Goal: Task Accomplishment & Management: Manage account settings

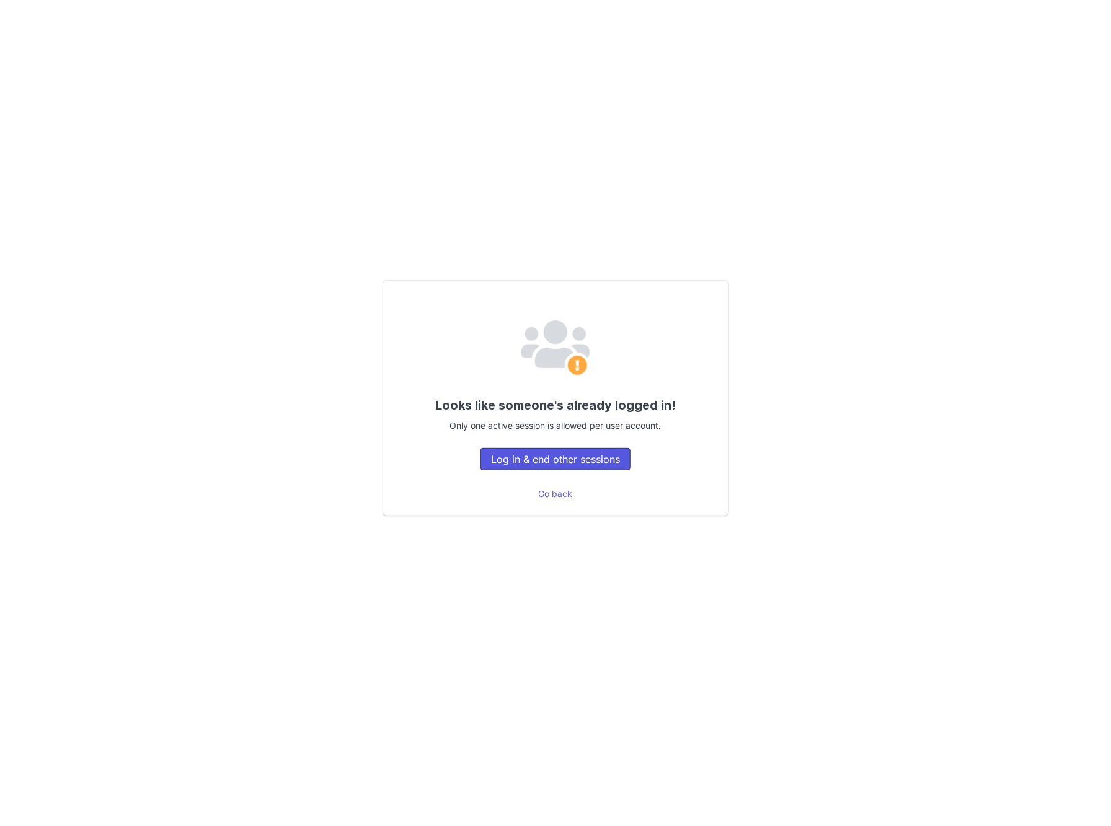
click at [558, 458] on button "Log in & end other sessions" at bounding box center [555, 459] width 150 height 22
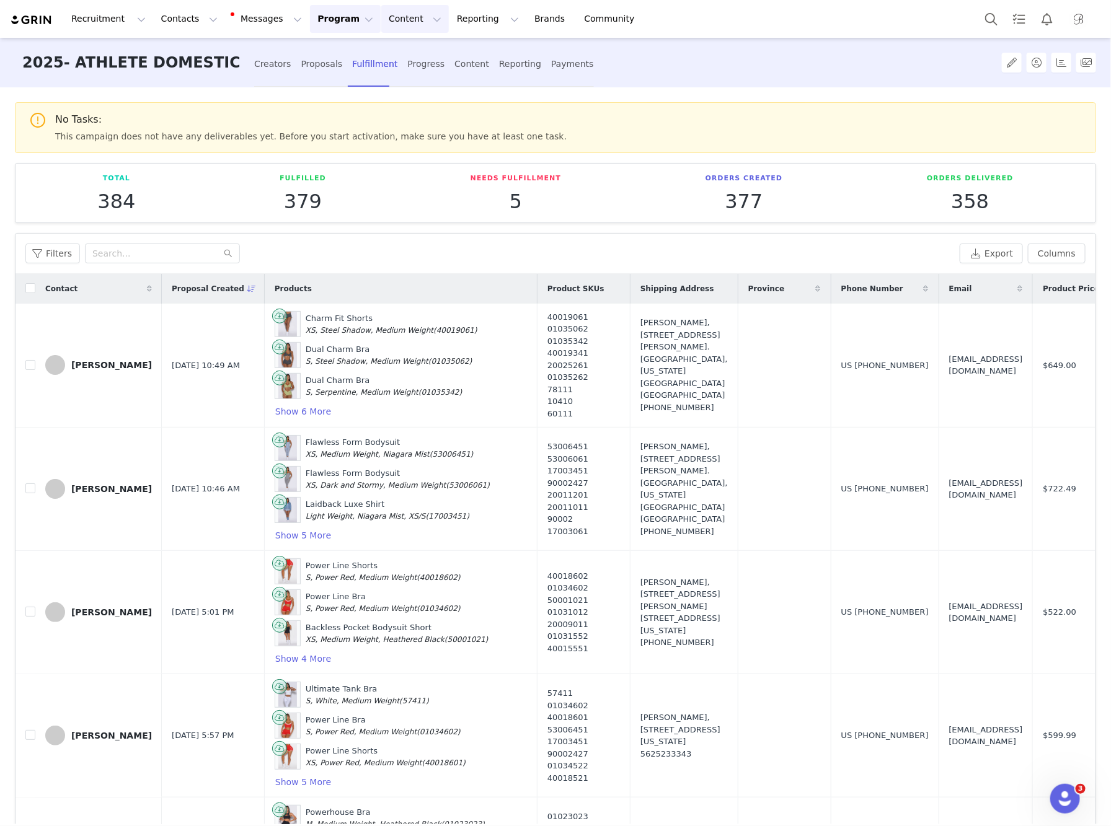
click at [401, 11] on button "Content Content" at bounding box center [415, 19] width 68 height 28
click at [321, 16] on button "Program Program" at bounding box center [345, 19] width 71 height 28
click at [322, 56] on p "Activations" at bounding box center [325, 54] width 48 height 13
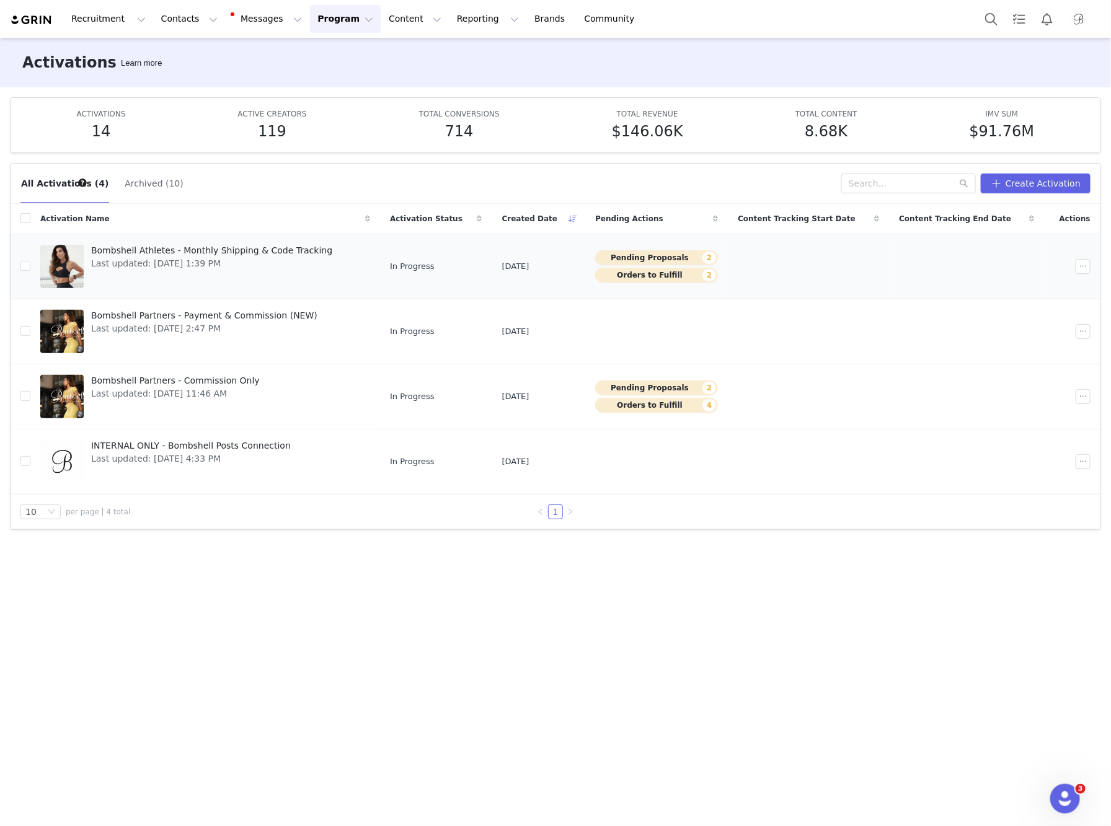
click at [260, 253] on span "Bombshell Athletes - Monthly Shipping & Code Tracking" at bounding box center [211, 250] width 241 height 13
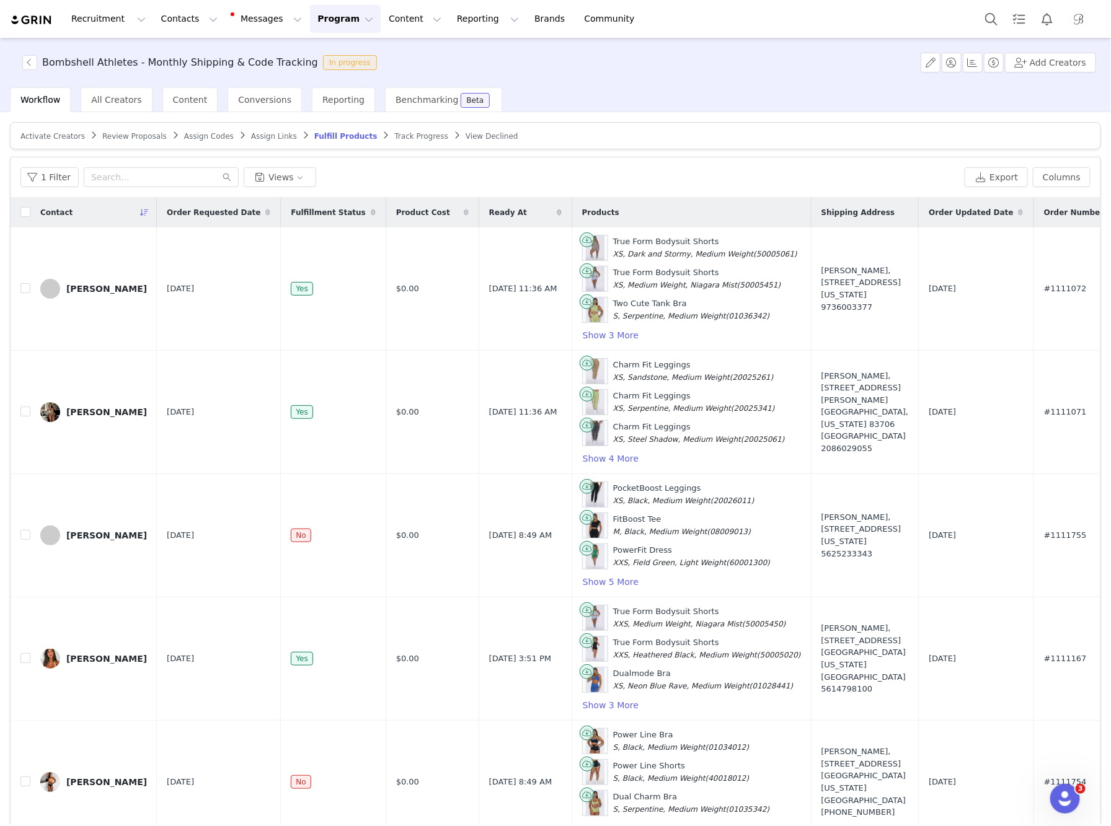
click at [141, 137] on span "Review Proposals" at bounding box center [134, 136] width 64 height 9
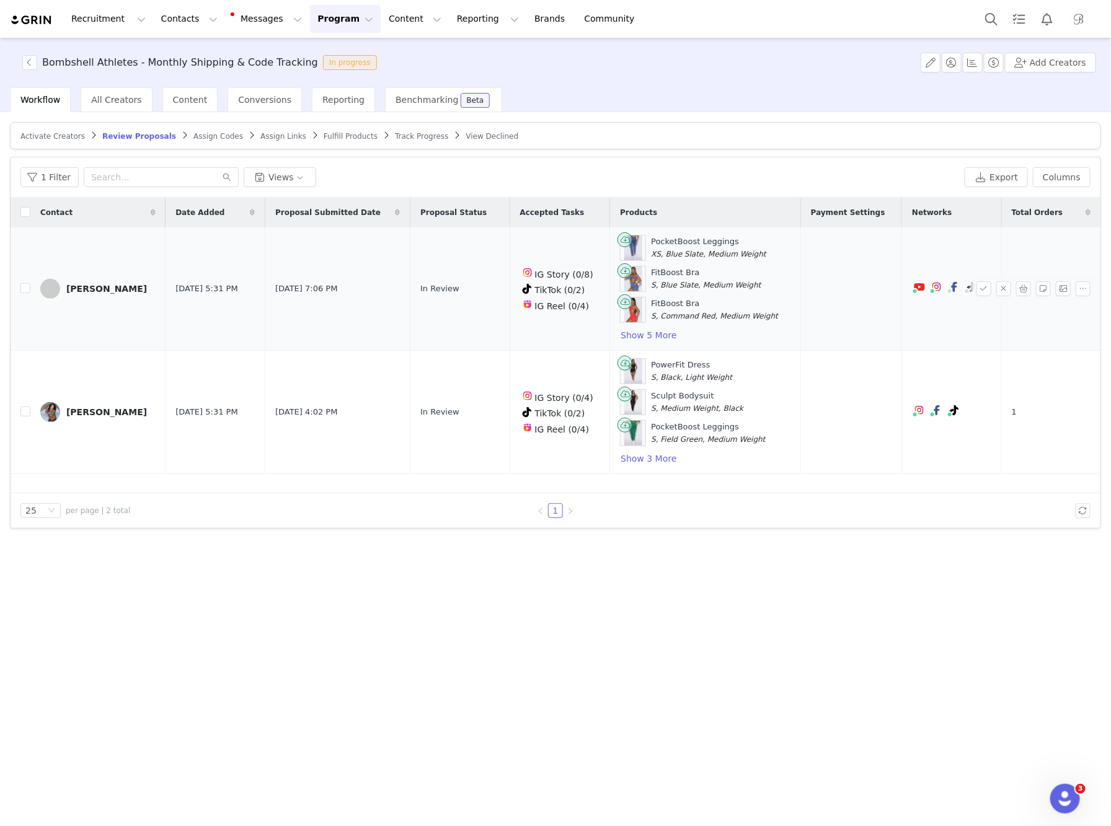
click at [19, 292] on td at bounding box center [21, 289] width 20 height 123
click at [26, 413] on input "checkbox" at bounding box center [25, 412] width 10 height 10
checkbox input "true"
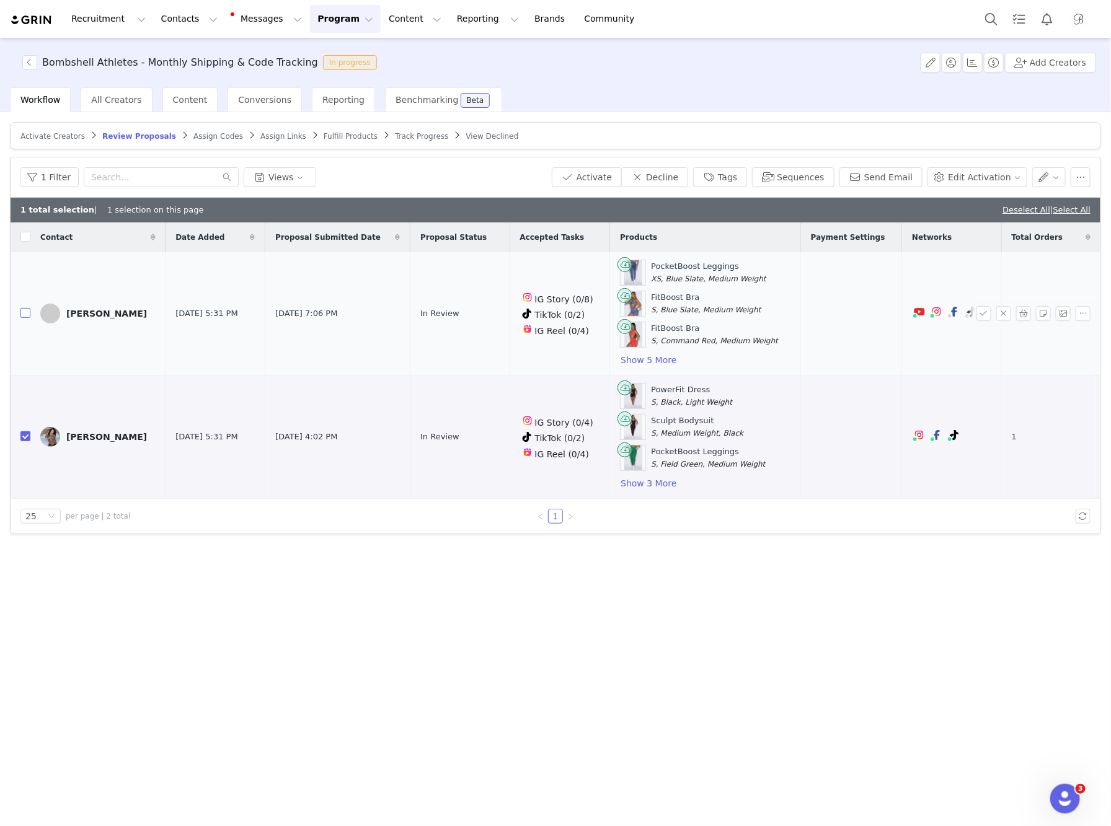
click at [24, 313] on input "checkbox" at bounding box center [25, 313] width 10 height 10
checkbox input "true"
click at [658, 353] on button "Show 5 More" at bounding box center [648, 360] width 57 height 15
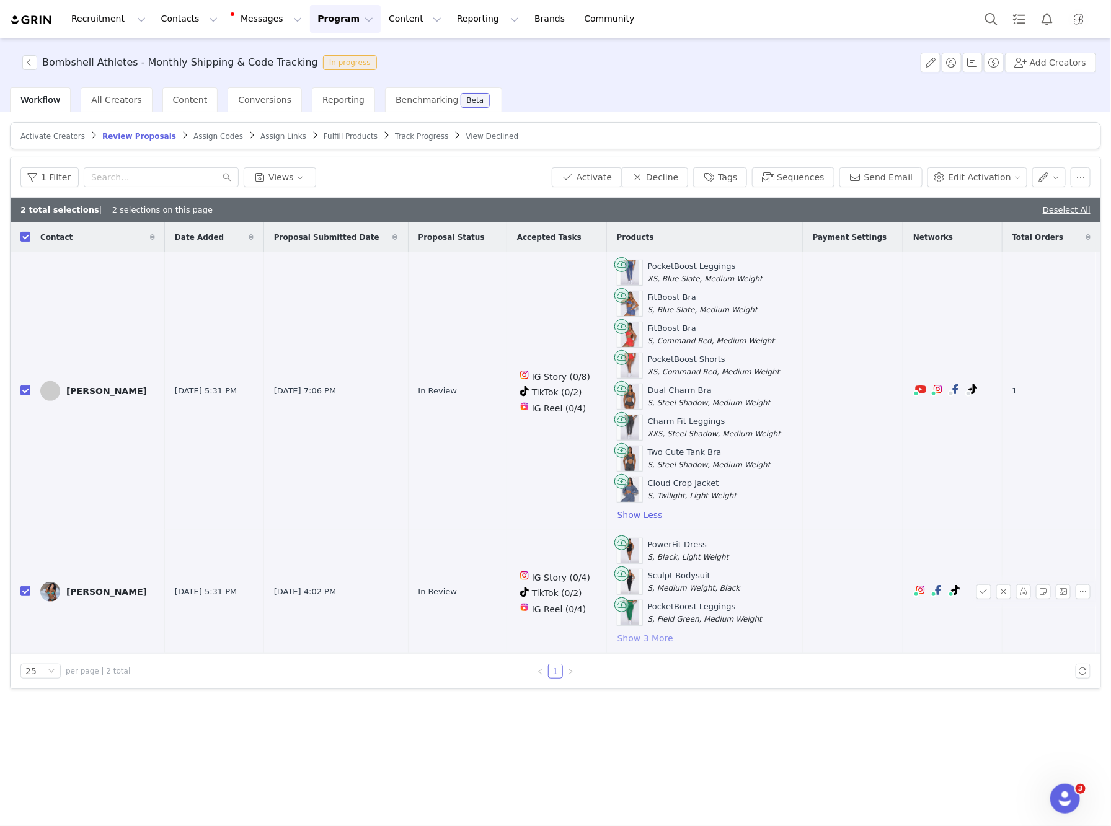
click at [658, 637] on button "Show 3 More" at bounding box center [645, 638] width 57 height 15
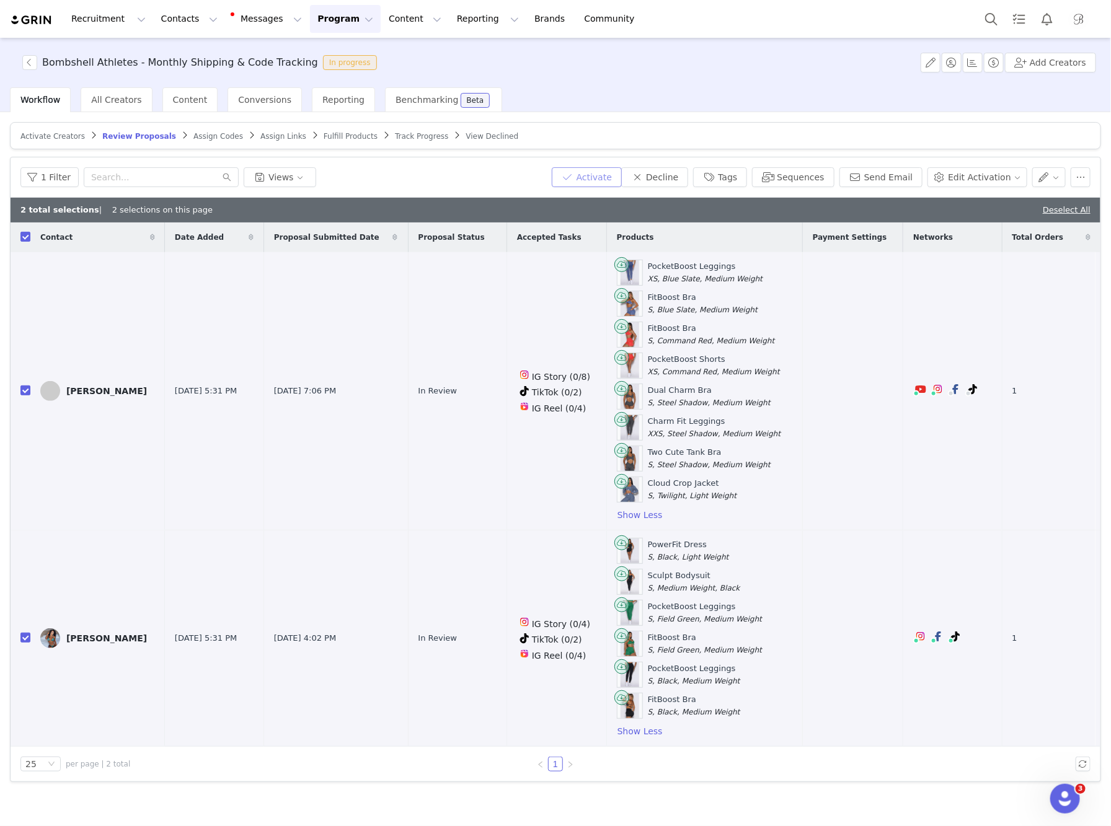
click at [621, 184] on button "Activate" at bounding box center [587, 177] width 70 height 20
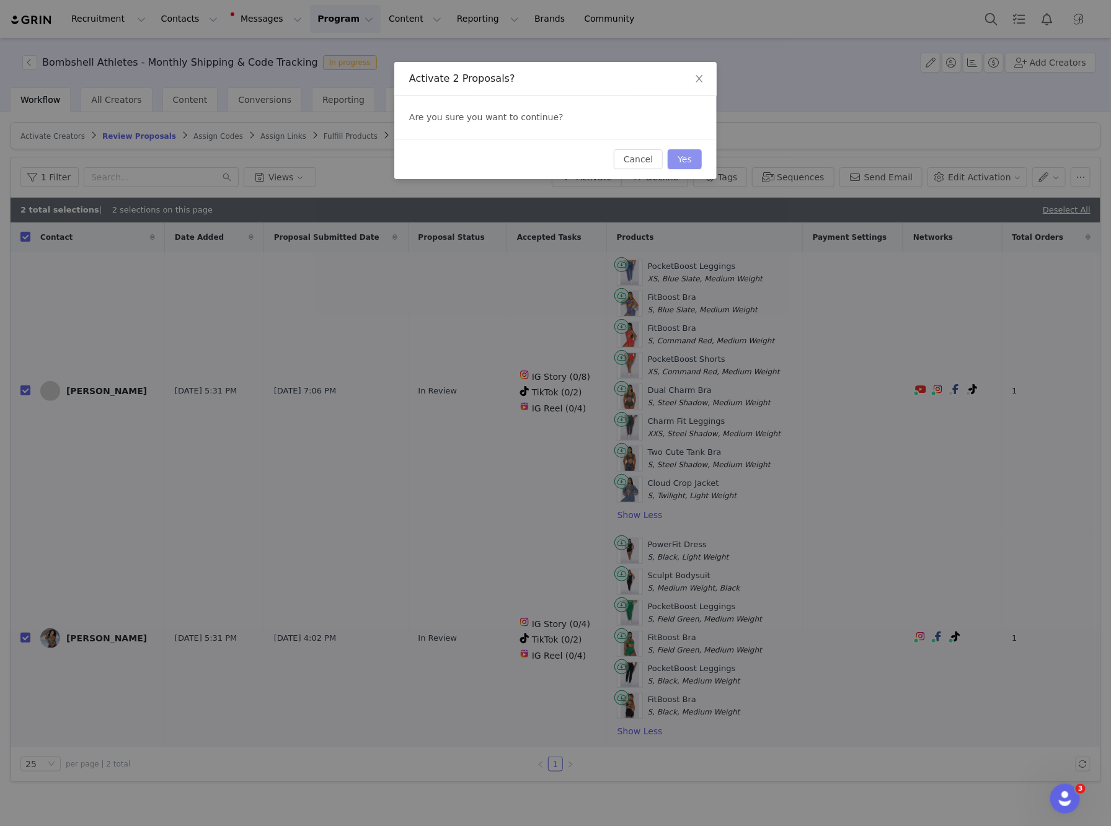
click at [681, 156] on button "Yes" at bounding box center [685, 159] width 34 height 20
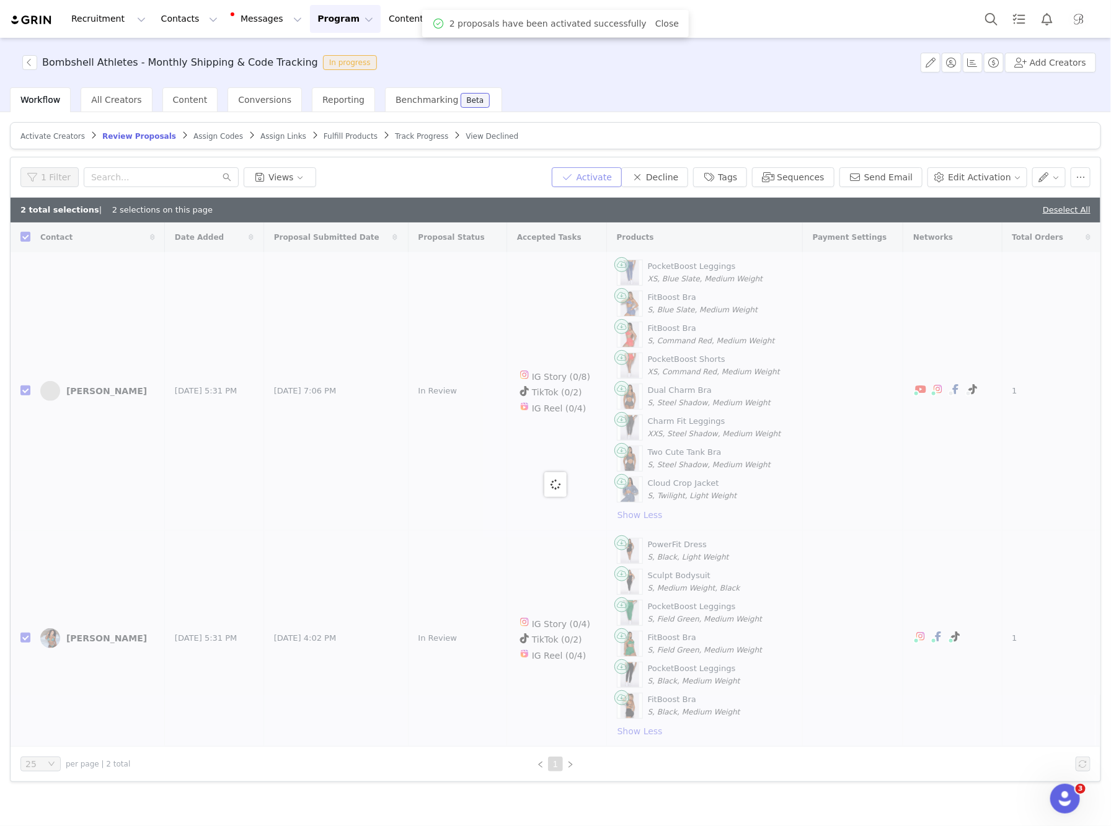
checkbox input "false"
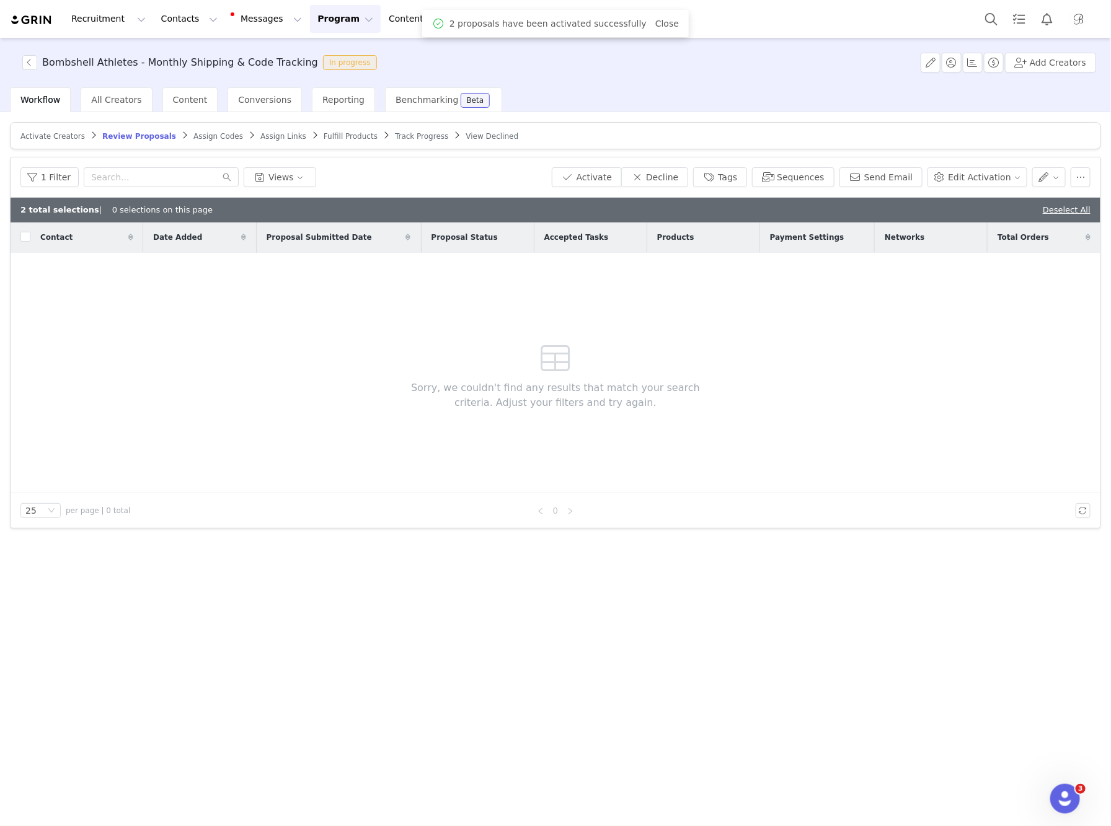
click at [327, 136] on span "Fulfill Products" at bounding box center [351, 136] width 54 height 9
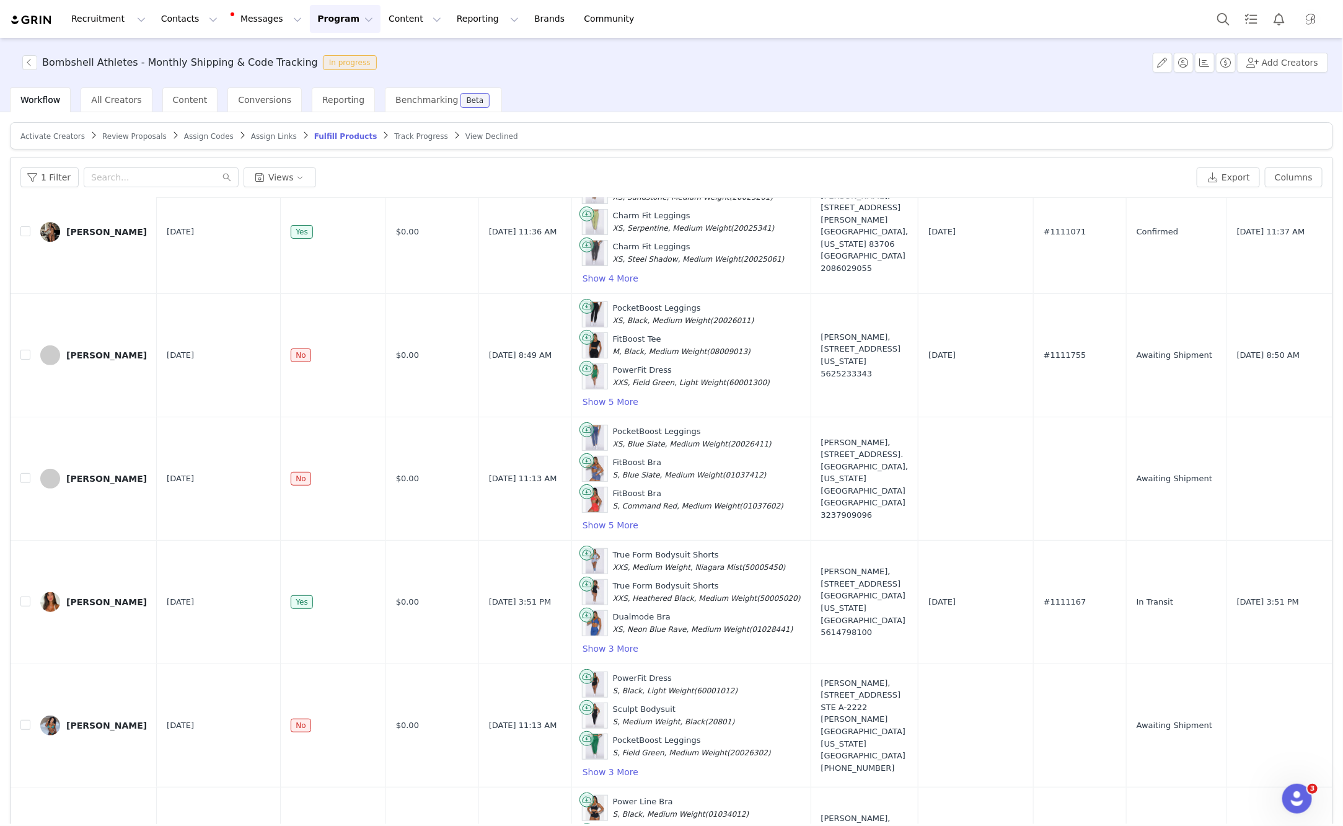
scroll to position [184, 0]
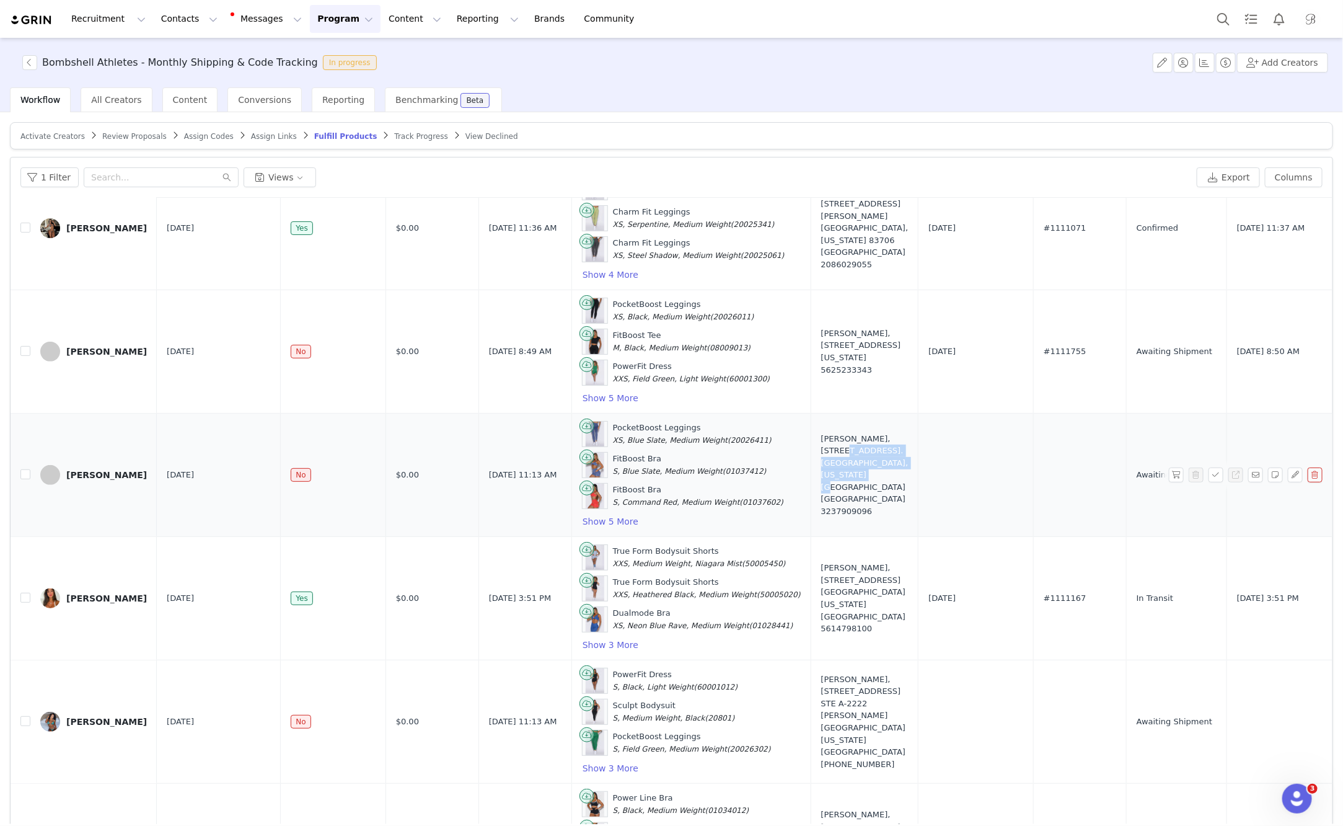
drag, startPoint x: 803, startPoint y: 438, endPoint x: 840, endPoint y: 462, distance: 44.7
click at [840, 462] on div "lauralie chapados, 39812 Notting Hill Road, Murrieta, CA 92563. Murrieta, Calif…" at bounding box center [864, 475] width 87 height 85
drag, startPoint x: 799, startPoint y: 440, endPoint x: 838, endPoint y: 465, distance: 46.1
click at [838, 465] on td "lauralie chapados, 39812 Notting Hill Road, Murrieta, CA 92563. Murrieta, Calif…" at bounding box center [865, 475] width 108 height 123
copy div "39812 Notting Hill Road, Murrieta, CA 92563"
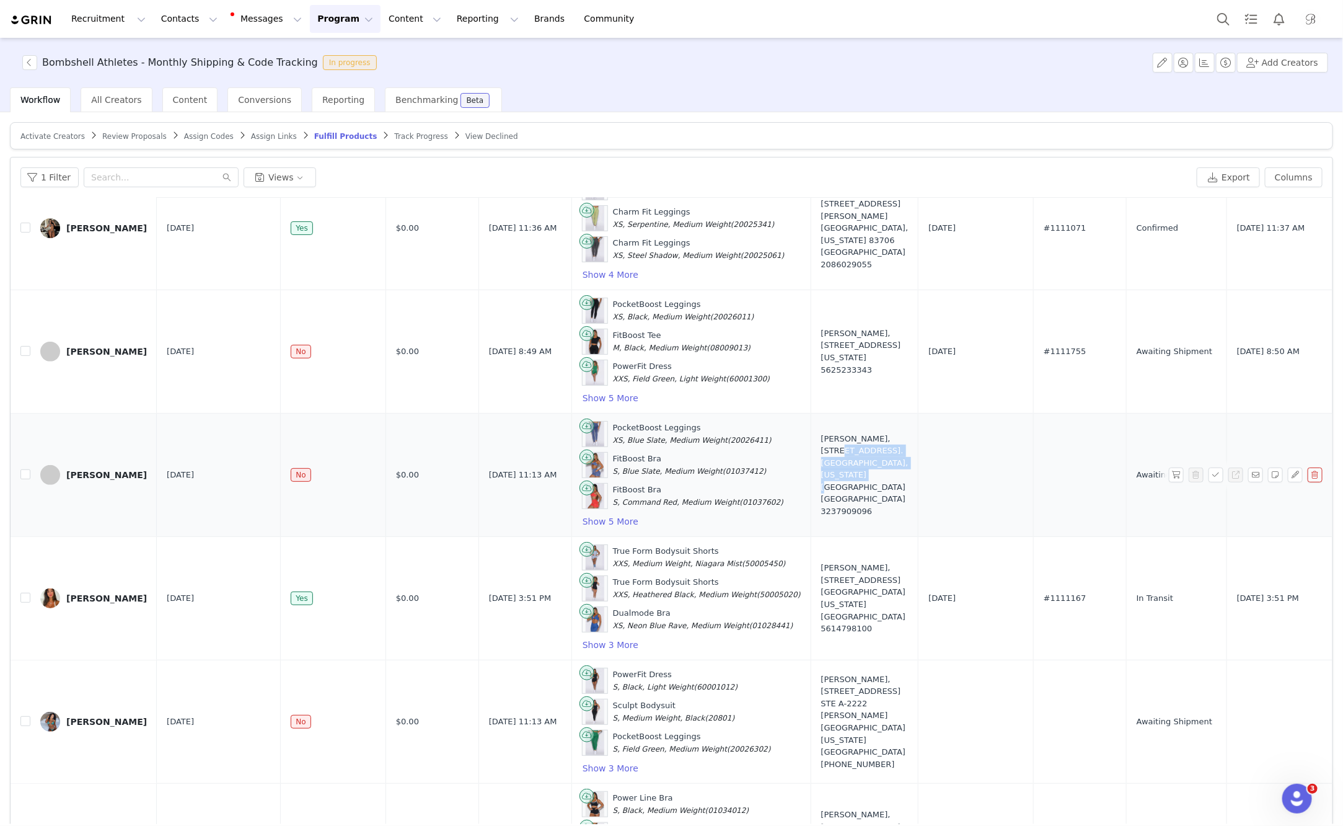
click at [831, 443] on div "lauralie chapados, 39812 Notting Hill Road, Murrieta, CA 92563. Murrieta, Calif…" at bounding box center [864, 475] width 87 height 85
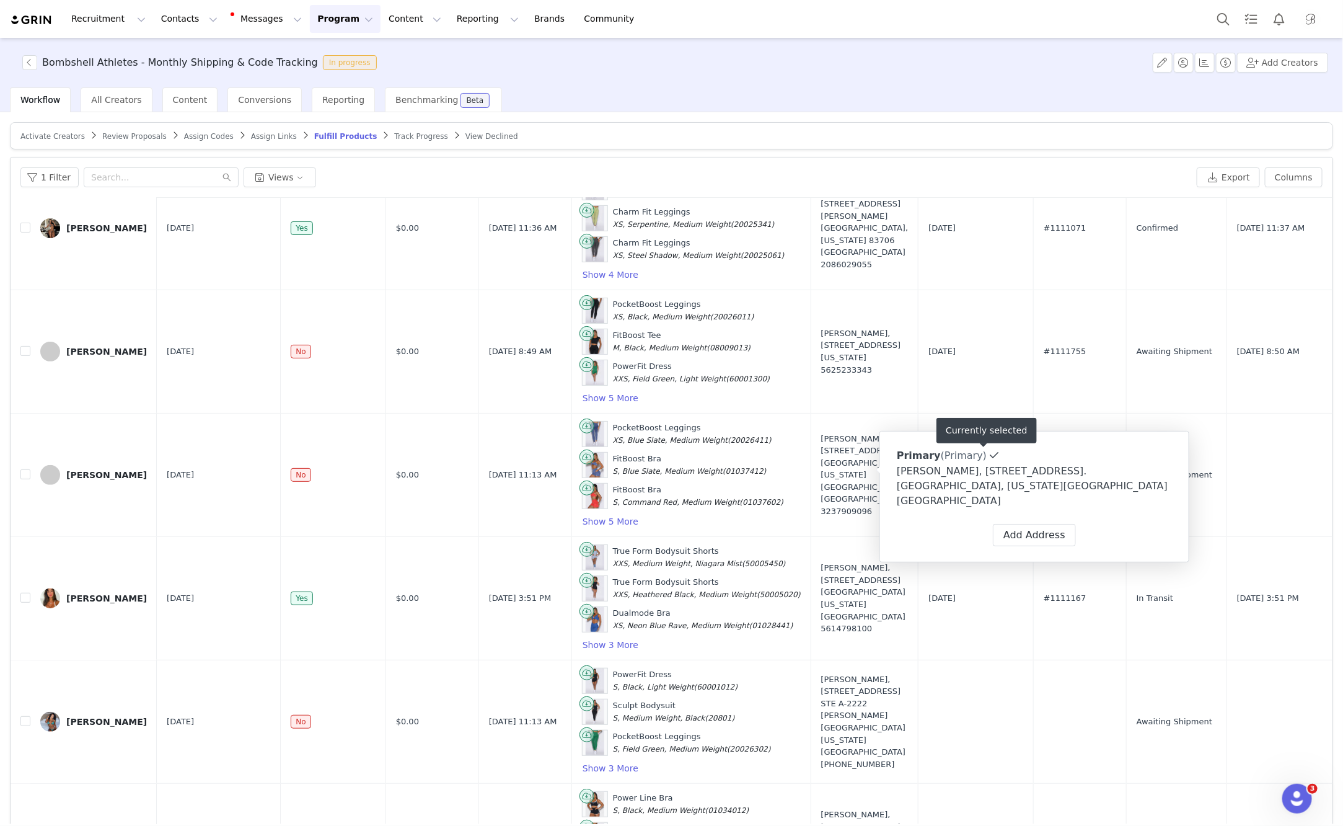
type input "Primary"
type input "lauralie"
type input "chapados"
type input "Lauralie.chapados@gmail.com"
type input "3237909096"
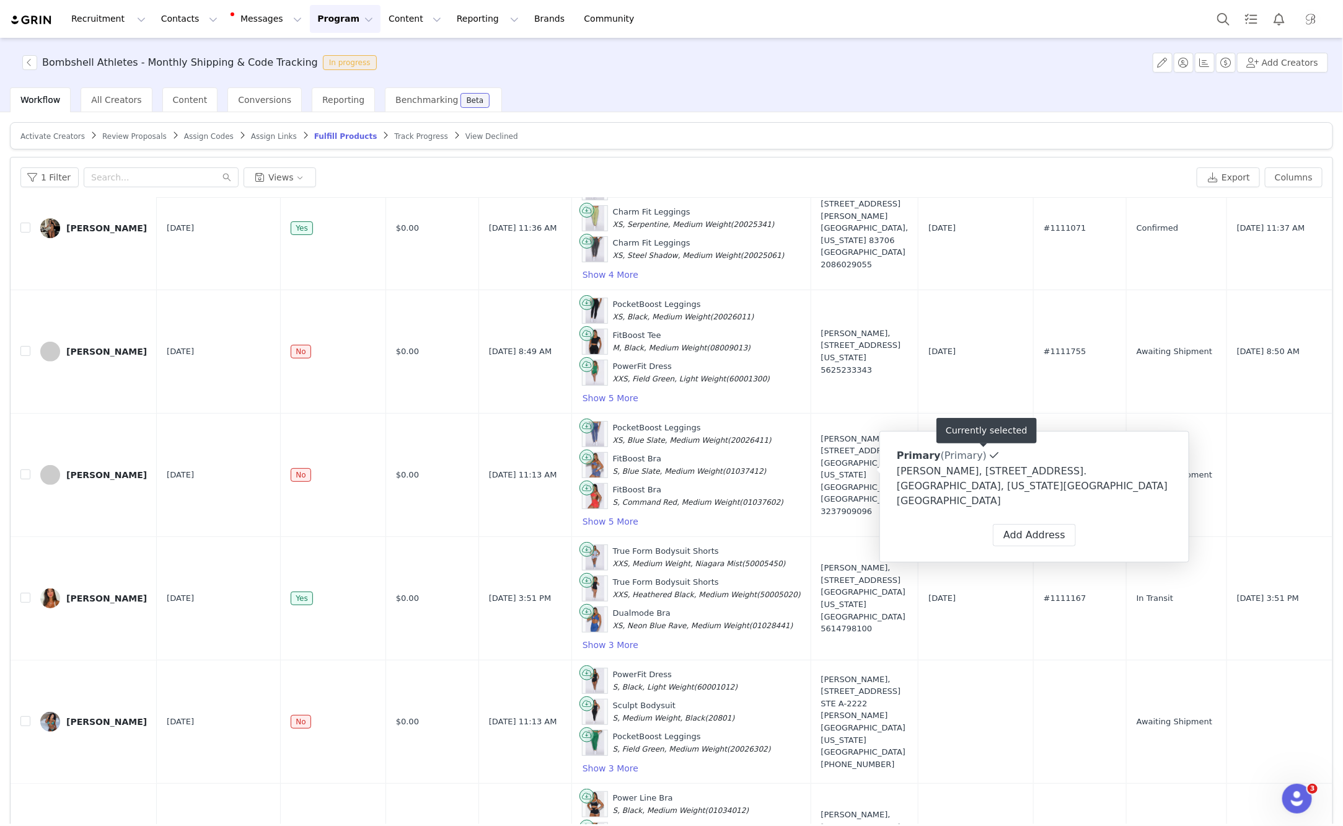
type input "Murrieta"
select select "[object Object]"
click at [1110, 460] on span at bounding box center [1142, 455] width 11 height 11
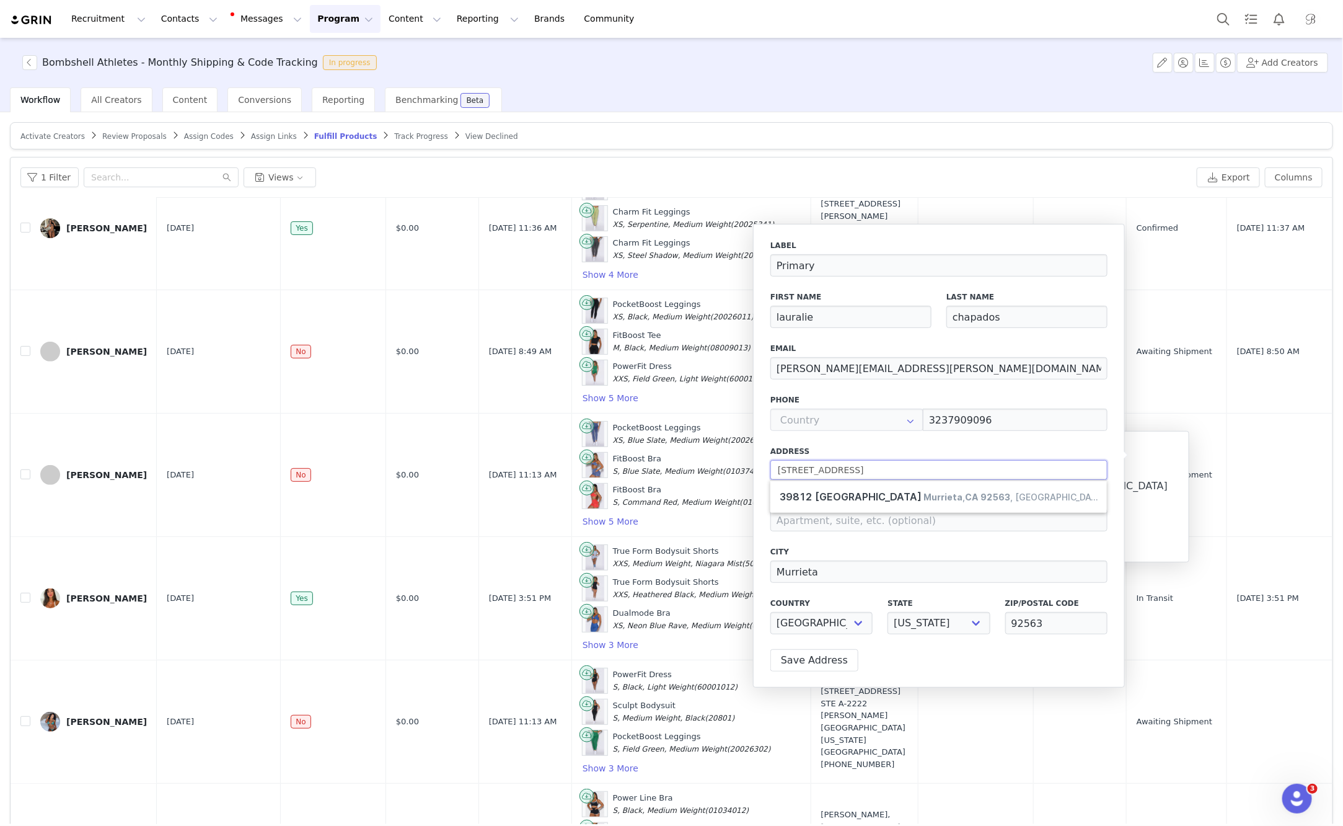
drag, startPoint x: 874, startPoint y: 471, endPoint x: 971, endPoint y: 472, distance: 98.0
click at [971, 472] on input "39812 Notting Hill Road, Murrieta, CA 92563" at bounding box center [939, 470] width 337 height 20
type input "39812 Notting Hill Road"
select select
type input "39812 Notting Hill Rd"
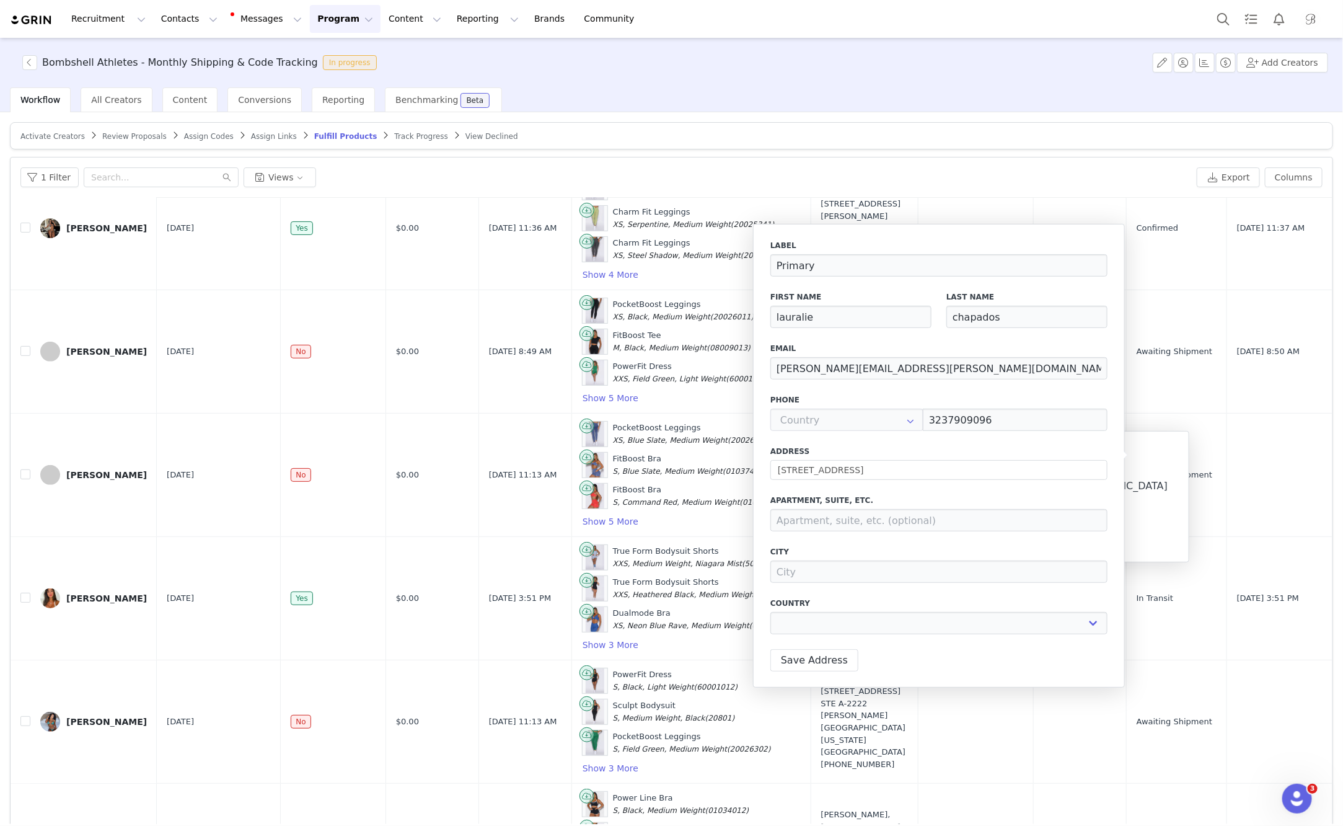
type input "Murrieta"
select select "[object Object]"
click at [818, 664] on button "Save Address" at bounding box center [815, 660] width 88 height 22
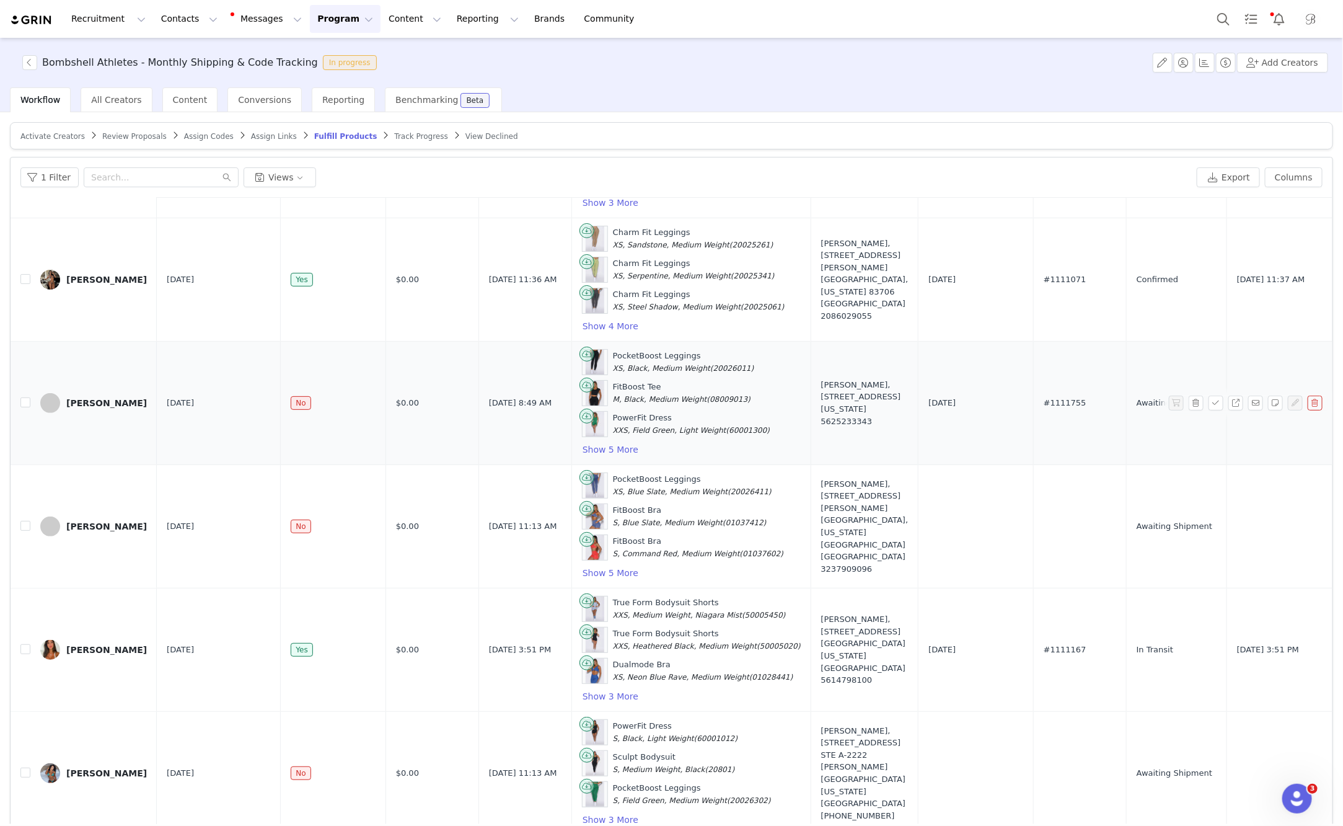
scroll to position [0, 0]
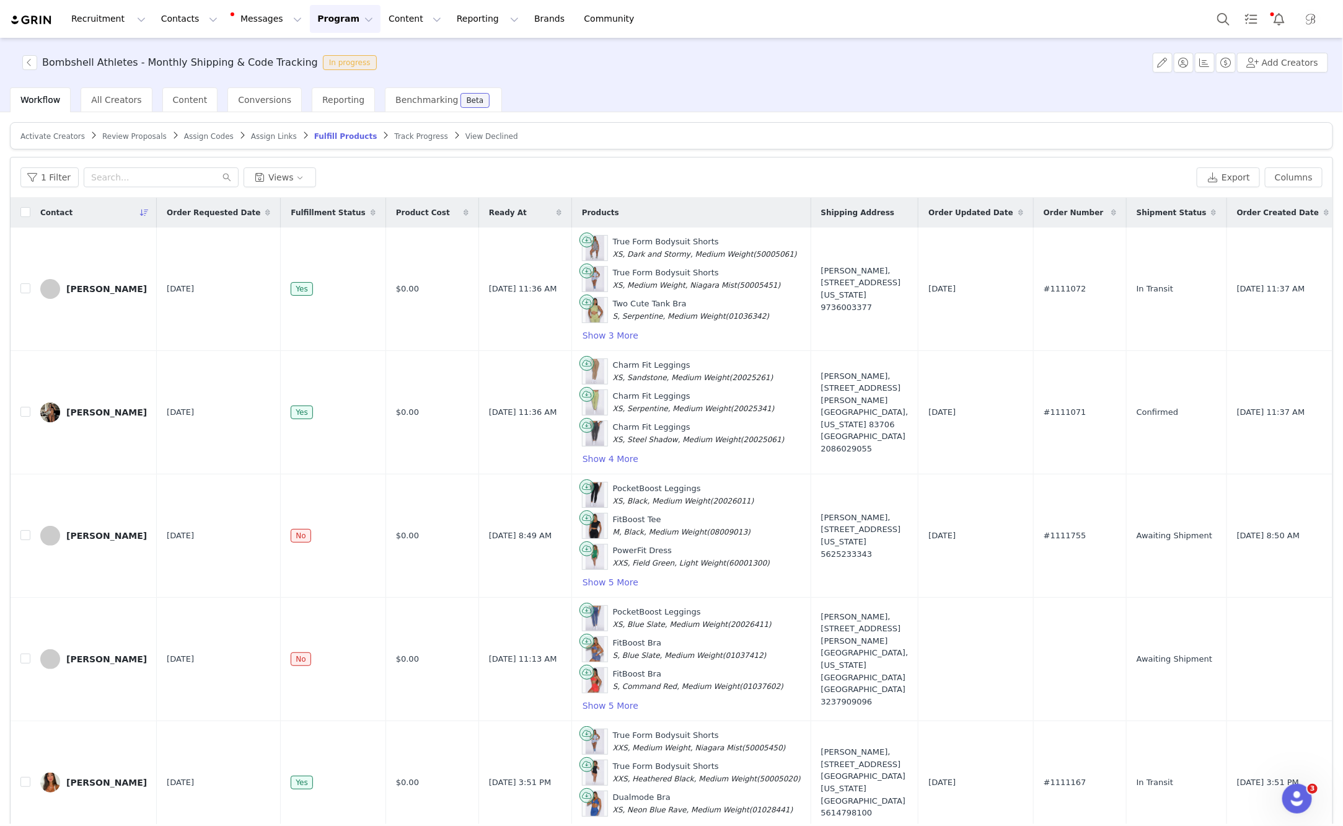
click at [330, 208] on span "Fulfillment Status" at bounding box center [328, 212] width 74 height 11
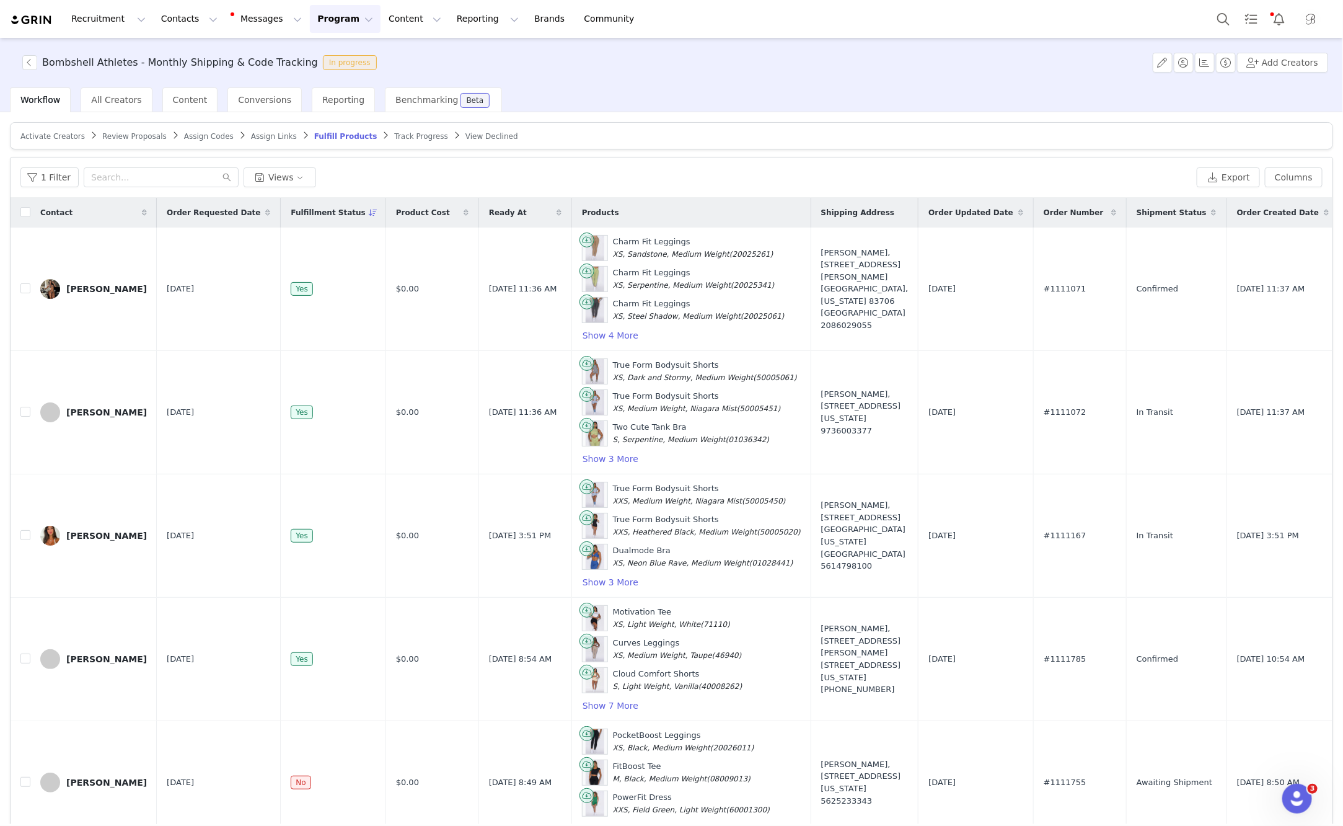
click at [330, 208] on span "Fulfillment Status" at bounding box center [328, 212] width 74 height 11
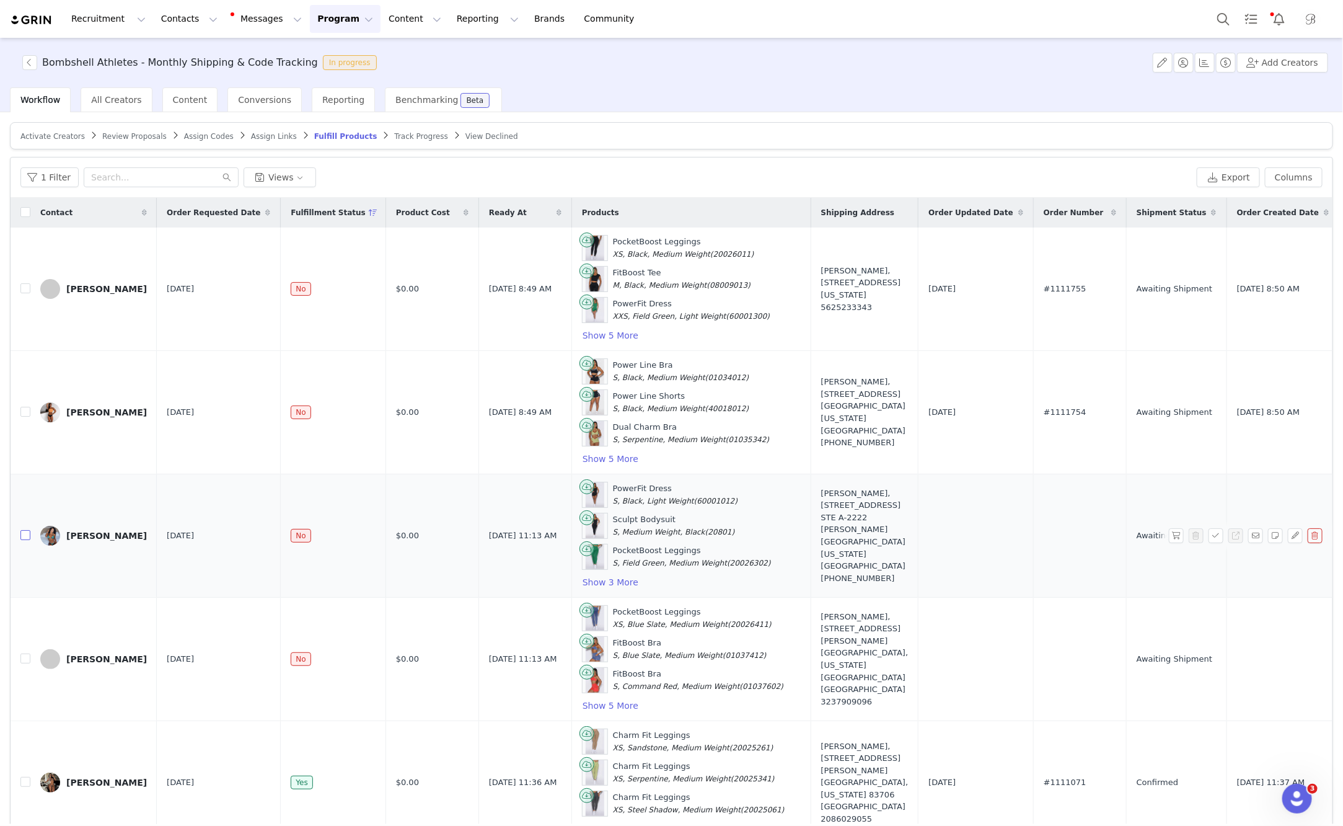
click at [24, 531] on input "checkbox" at bounding box center [25, 535] width 10 height 10
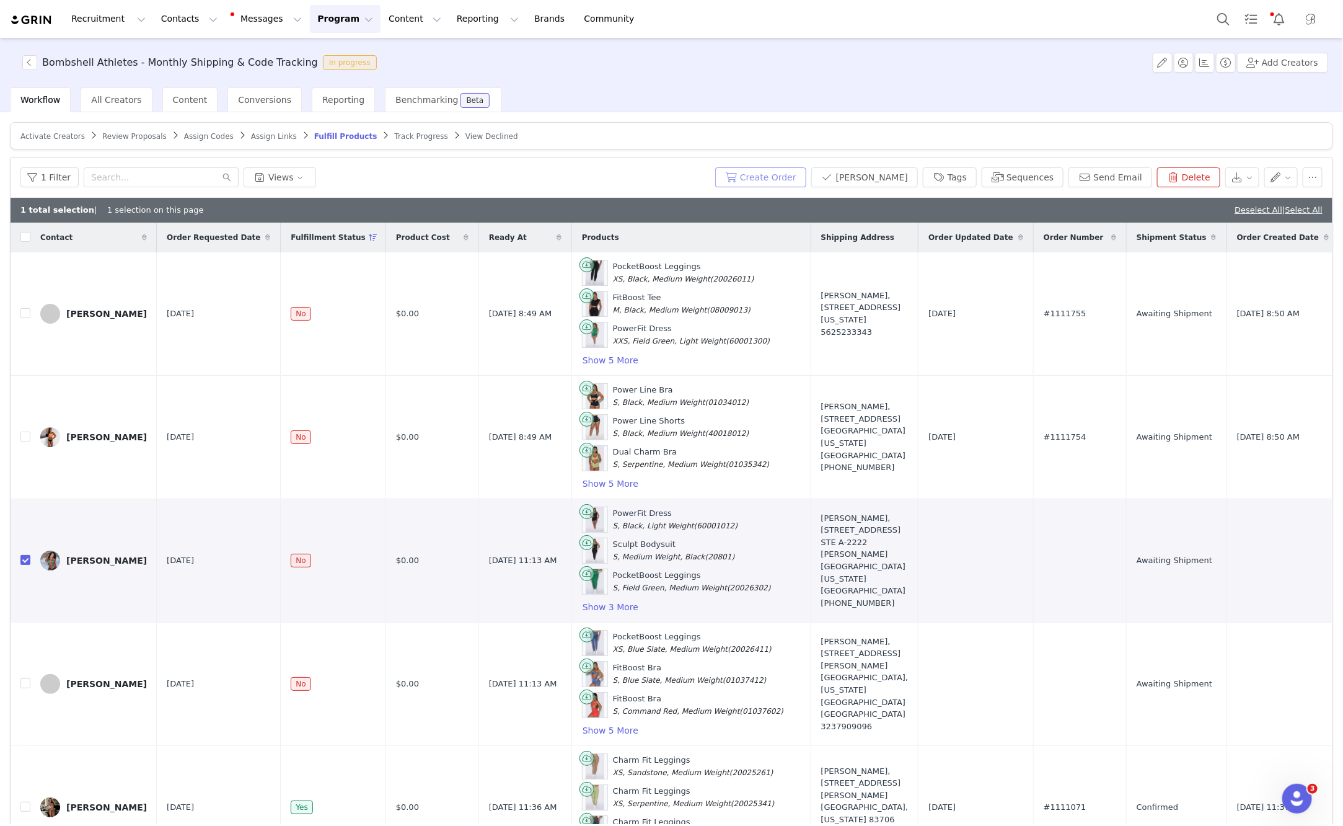
click at [807, 179] on button "Create Order" at bounding box center [760, 177] width 91 height 20
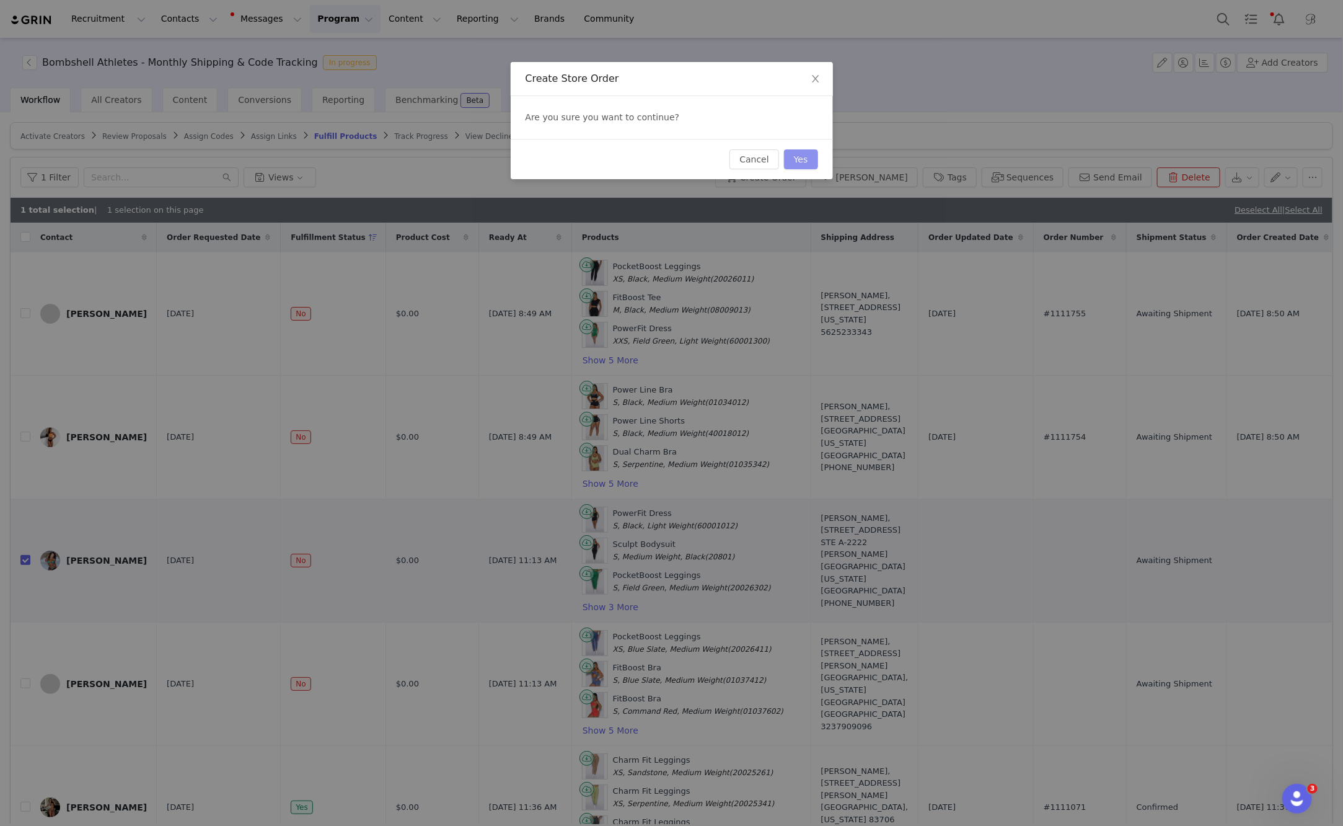
click at [810, 155] on button "Yes" at bounding box center [801, 159] width 34 height 20
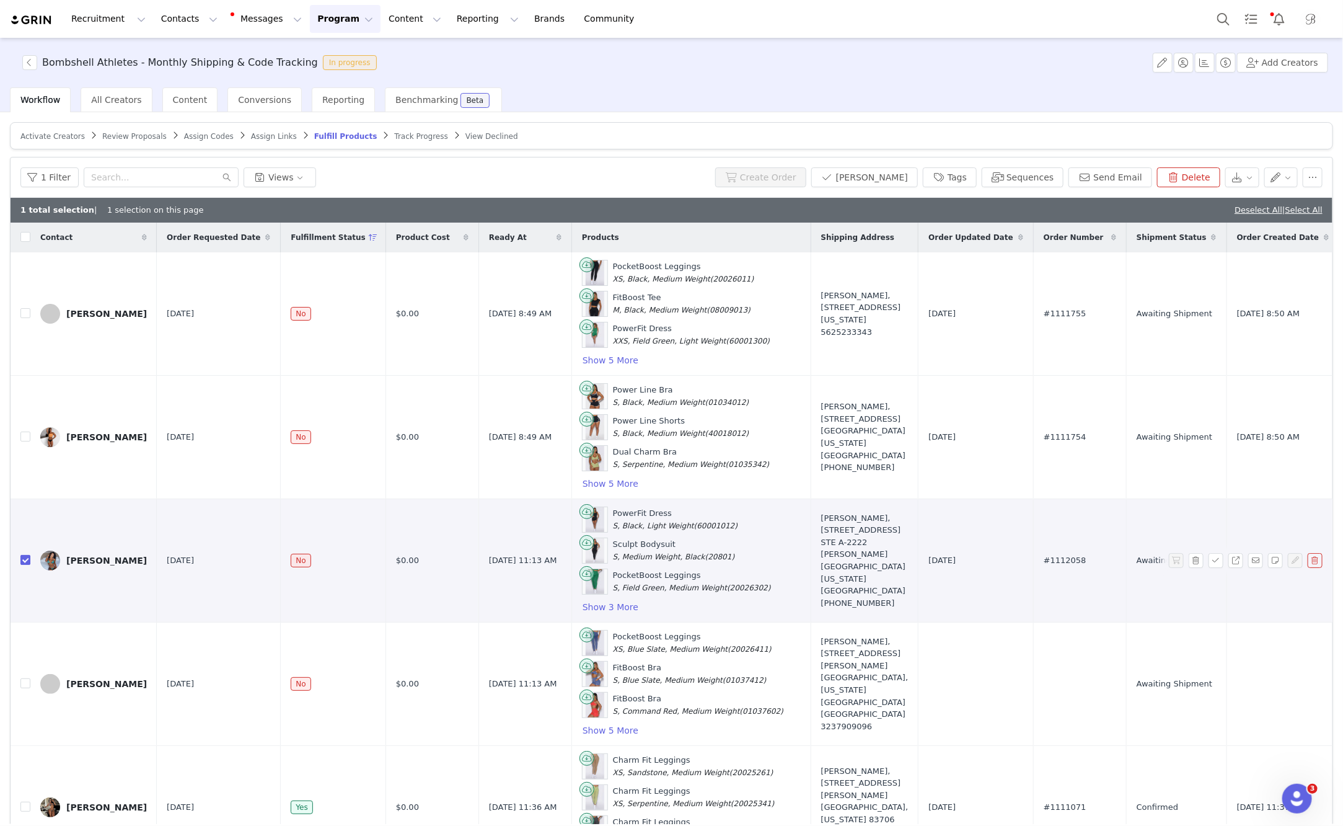
click at [25, 557] on input "checkbox" at bounding box center [25, 560] width 10 height 10
checkbox input "false"
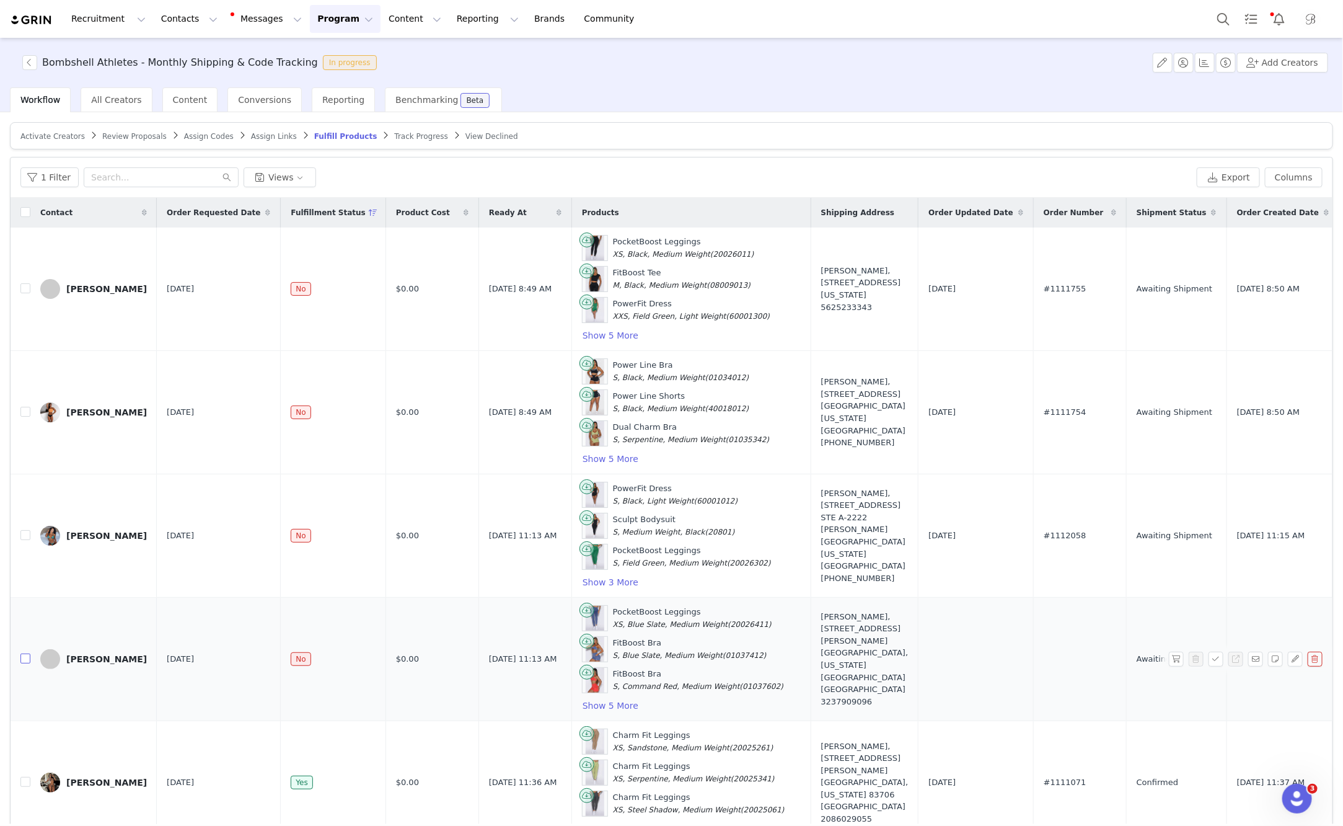
click at [27, 656] on input "checkbox" at bounding box center [25, 658] width 10 height 10
checkbox input "true"
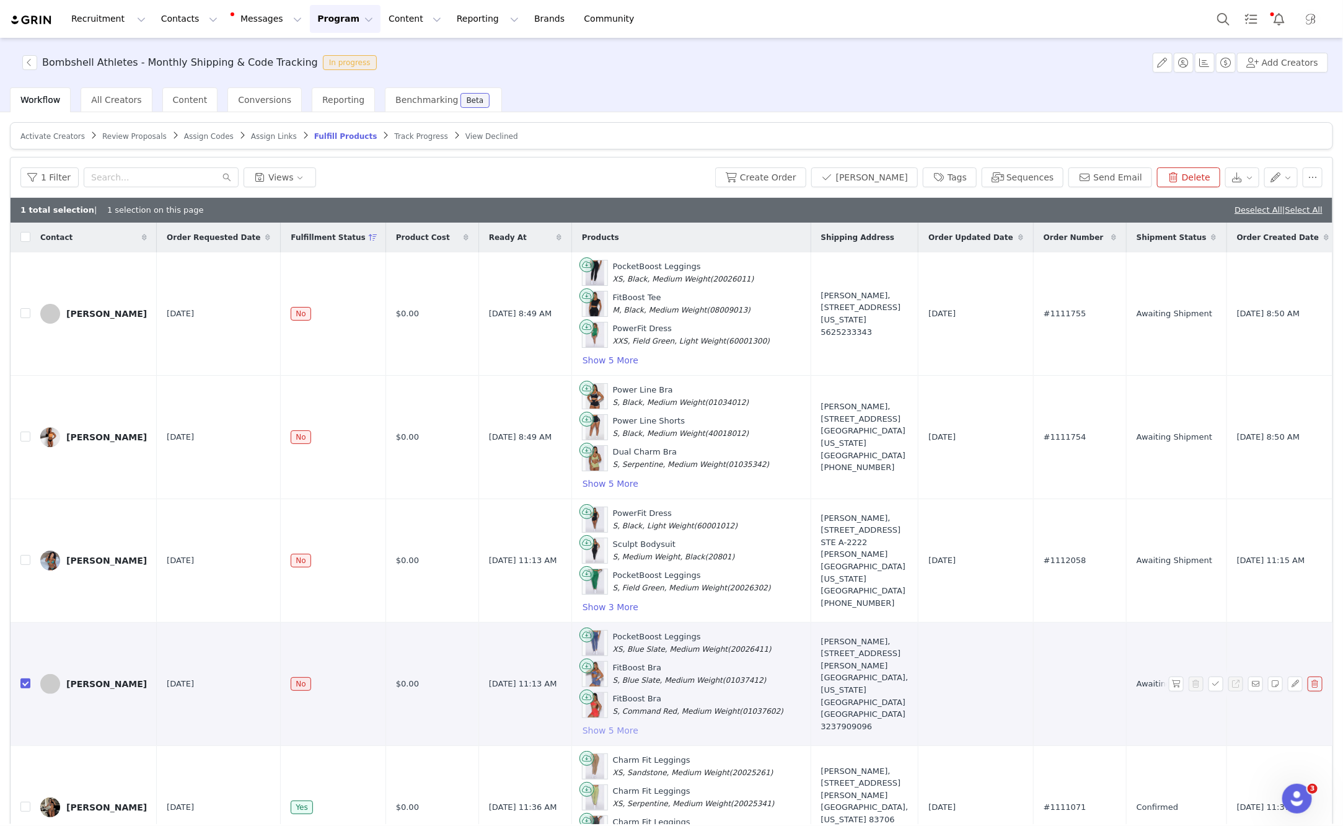
click at [611, 725] on button "Show 5 More" at bounding box center [610, 730] width 57 height 15
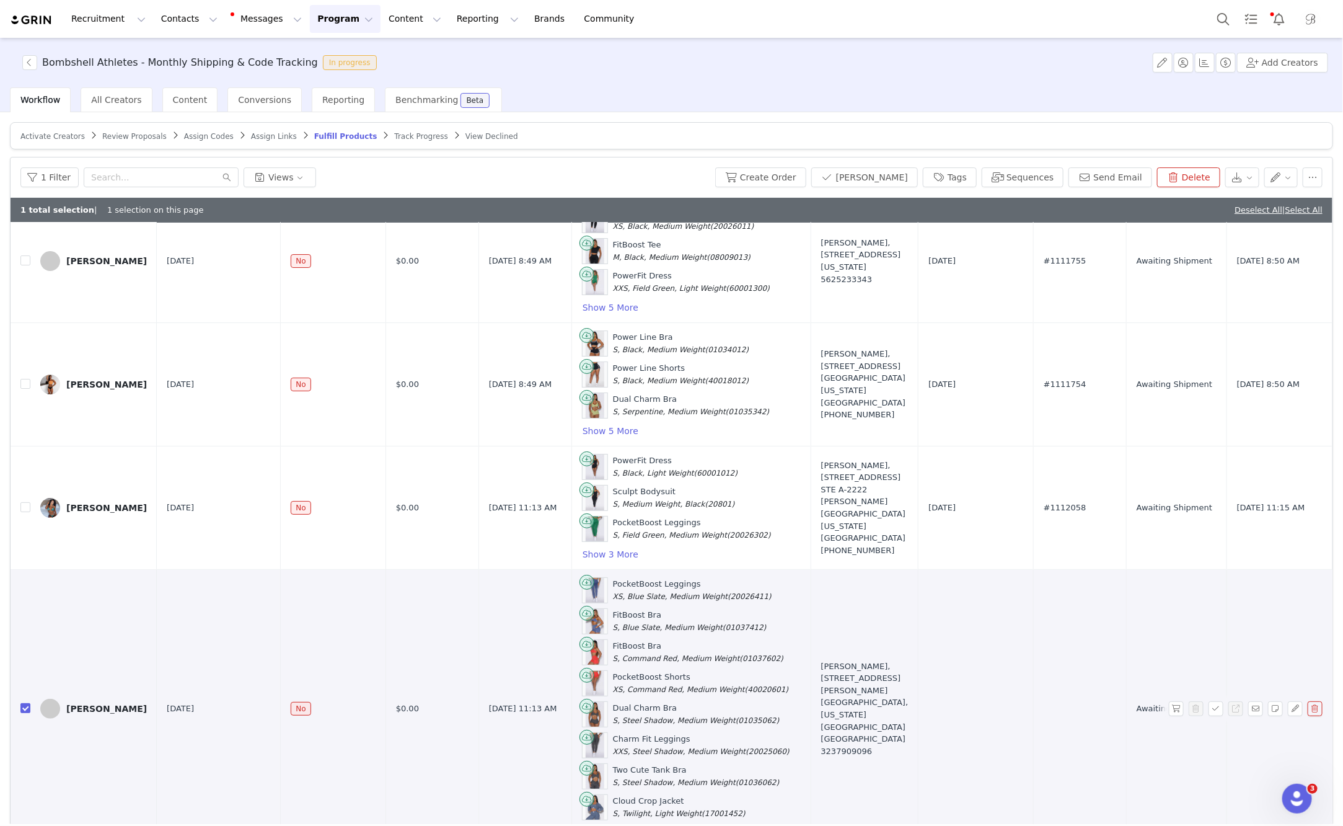
scroll to position [175, 0]
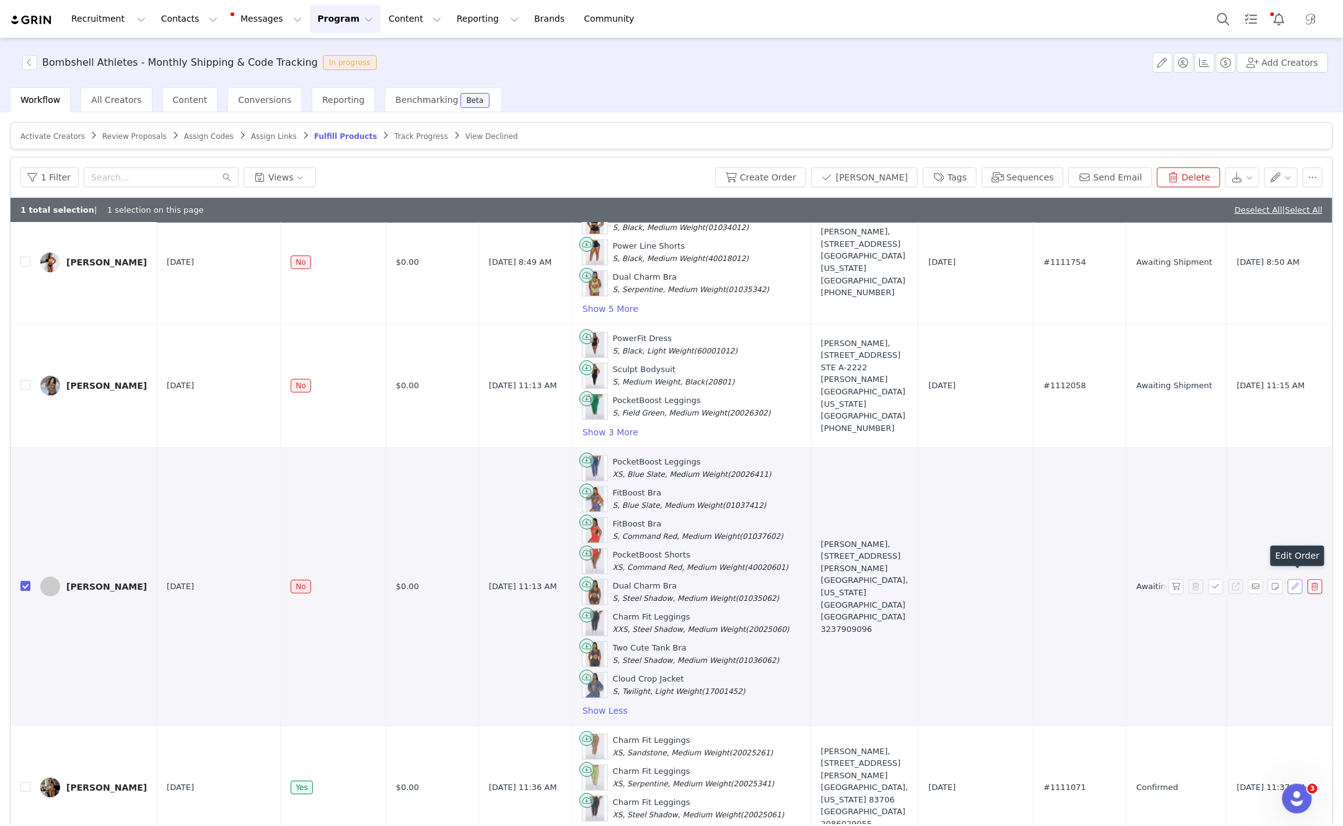
click at [1110, 582] on button "button" at bounding box center [1295, 586] width 15 height 15
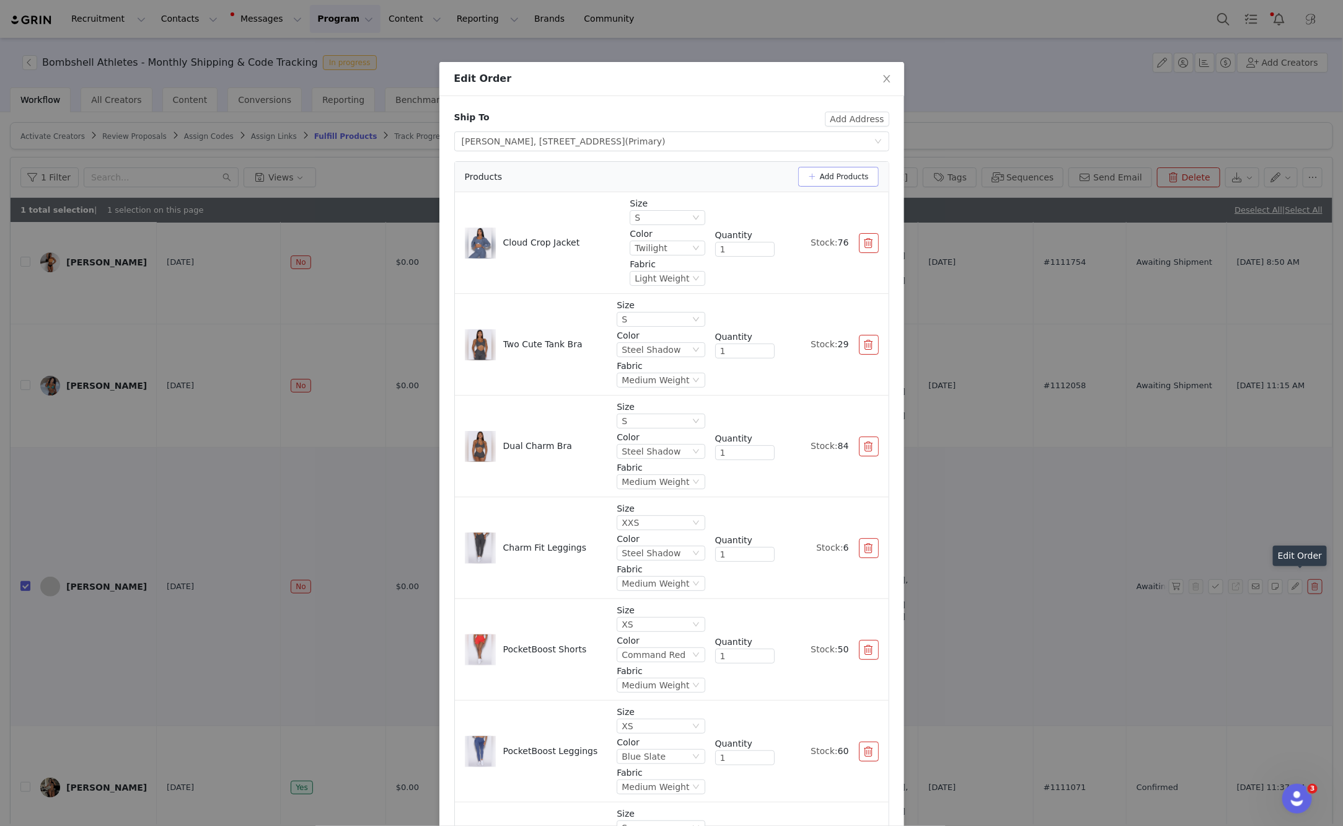
click at [851, 180] on button "Add Products" at bounding box center [839, 177] width 81 height 20
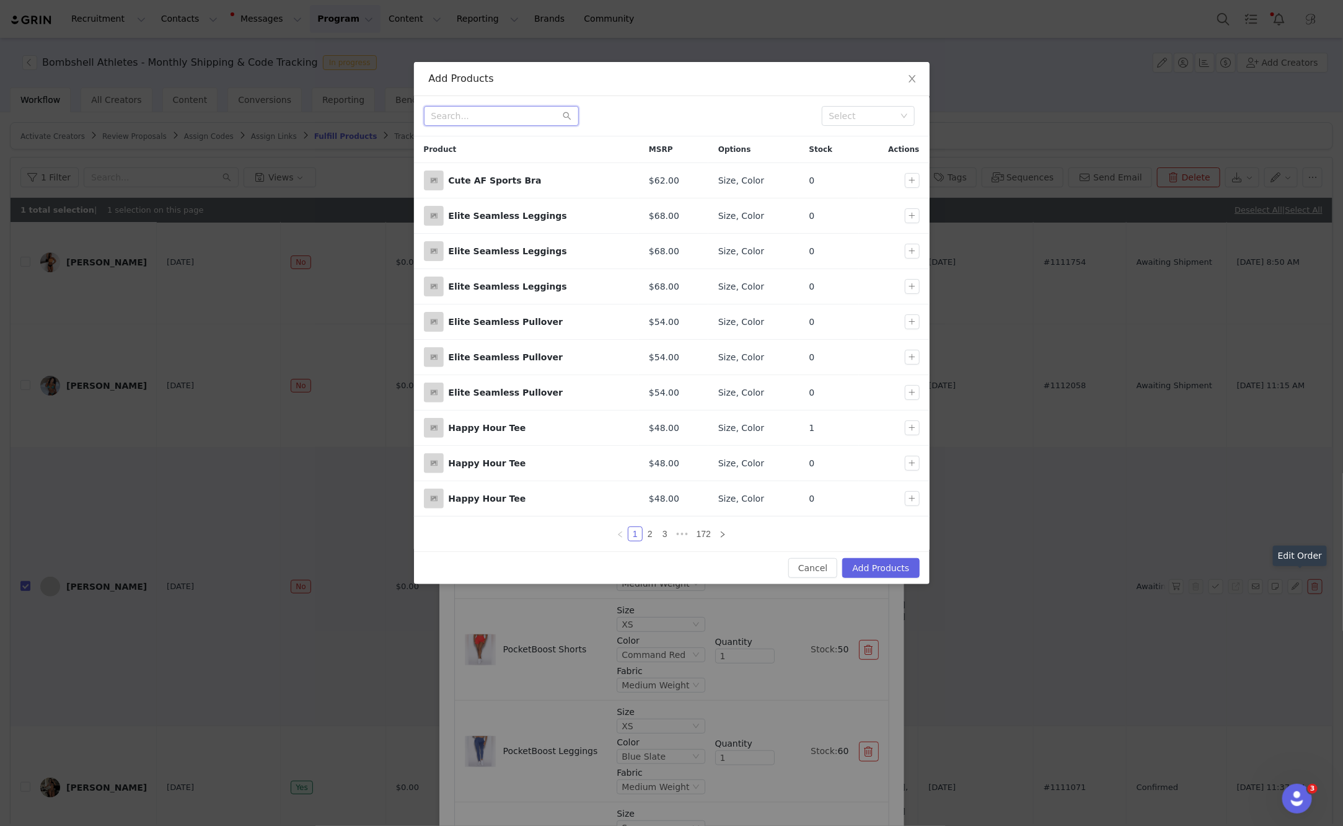
click at [528, 115] on input "text" at bounding box center [501, 116] width 155 height 20
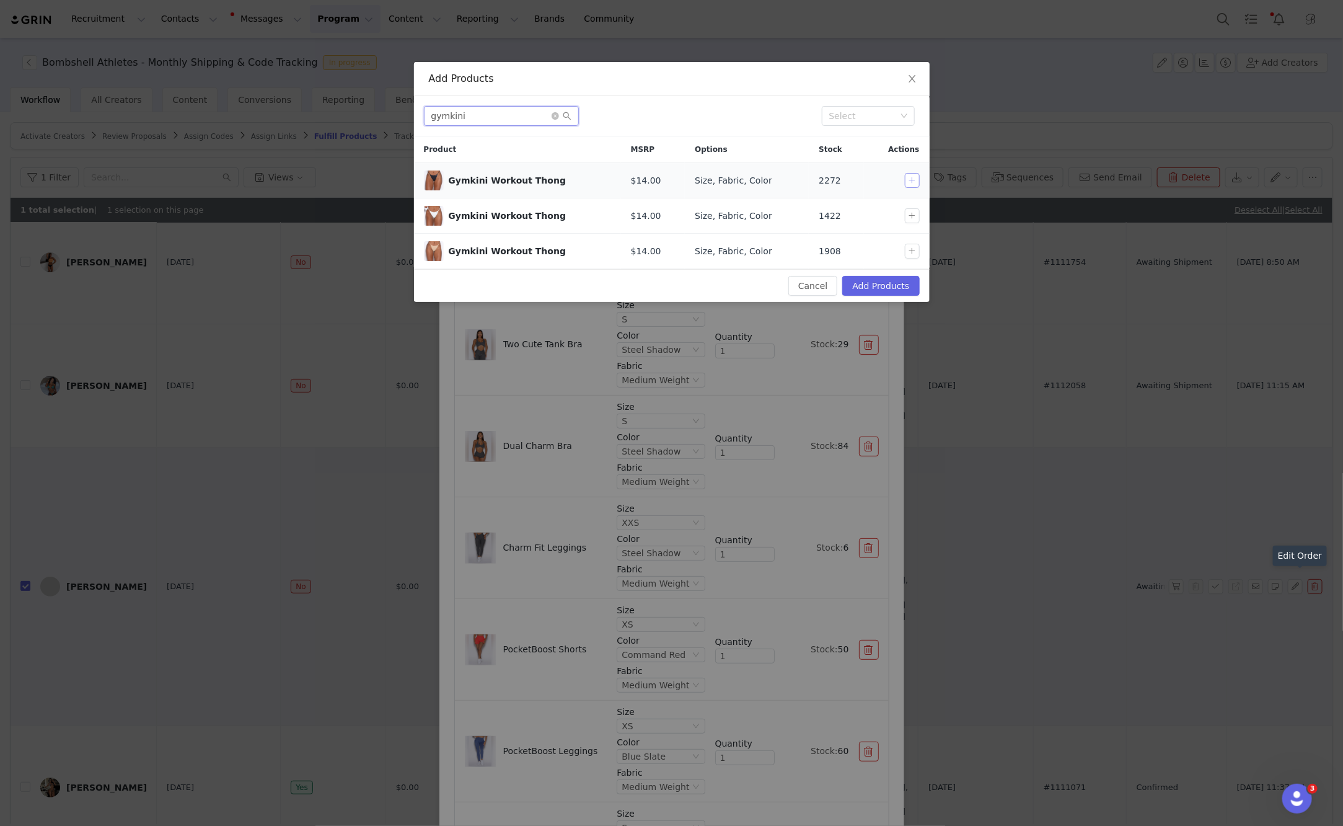
type input "gymkini"
click at [913, 182] on button "button" at bounding box center [912, 180] width 15 height 15
click at [913, 216] on button "button" at bounding box center [912, 215] width 15 height 15
click at [913, 248] on button "button" at bounding box center [912, 251] width 15 height 15
click at [898, 281] on button "Add Products" at bounding box center [881, 286] width 77 height 20
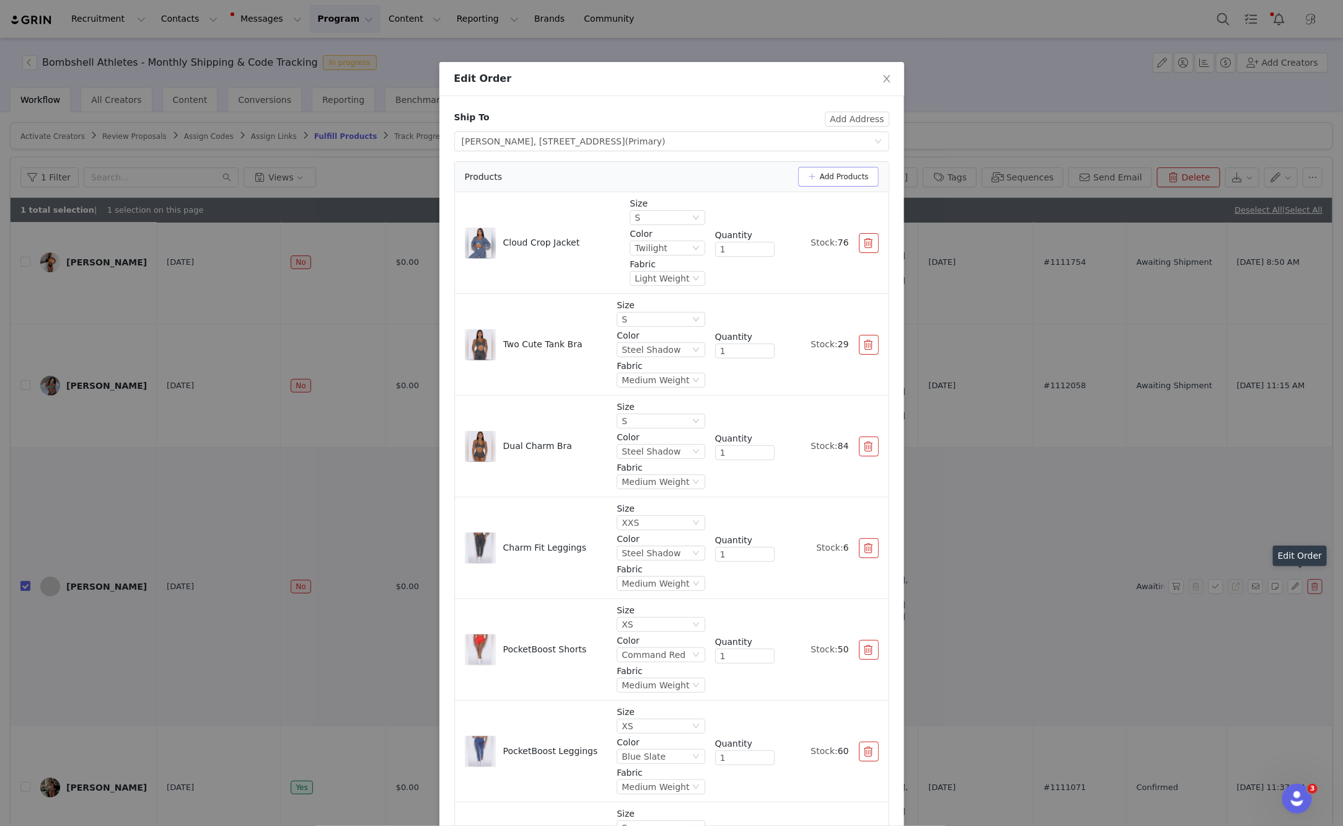
scroll to position [396, 0]
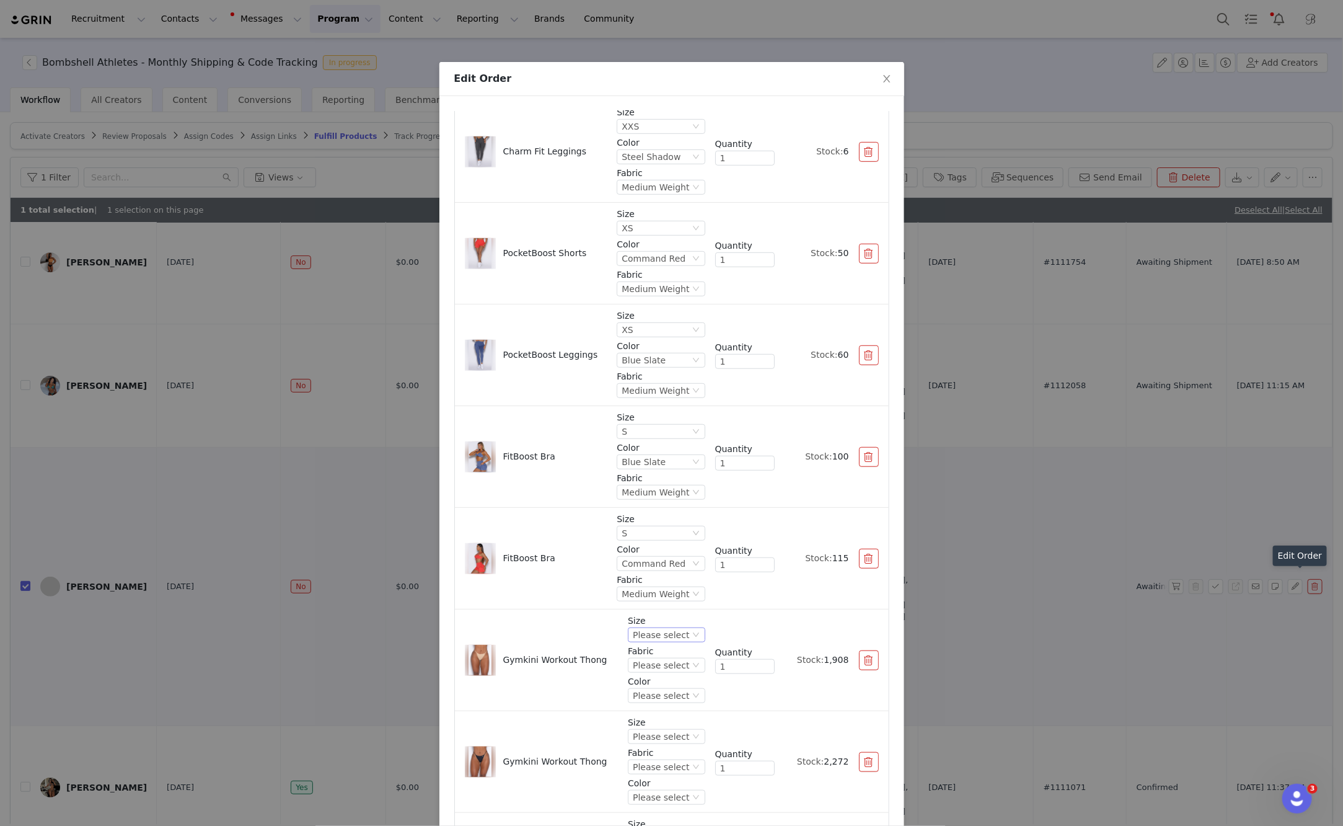
click at [665, 631] on div "Please select" at bounding box center [661, 635] width 56 height 14
click at [665, 672] on li "XS" at bounding box center [668, 675] width 73 height 20
click at [665, 666] on div "Please select" at bounding box center [661, 665] width 56 height 14
click at [664, 704] on li "Light Weight" at bounding box center [668, 706] width 73 height 20
click at [664, 693] on div "Please select" at bounding box center [661, 696] width 56 height 14
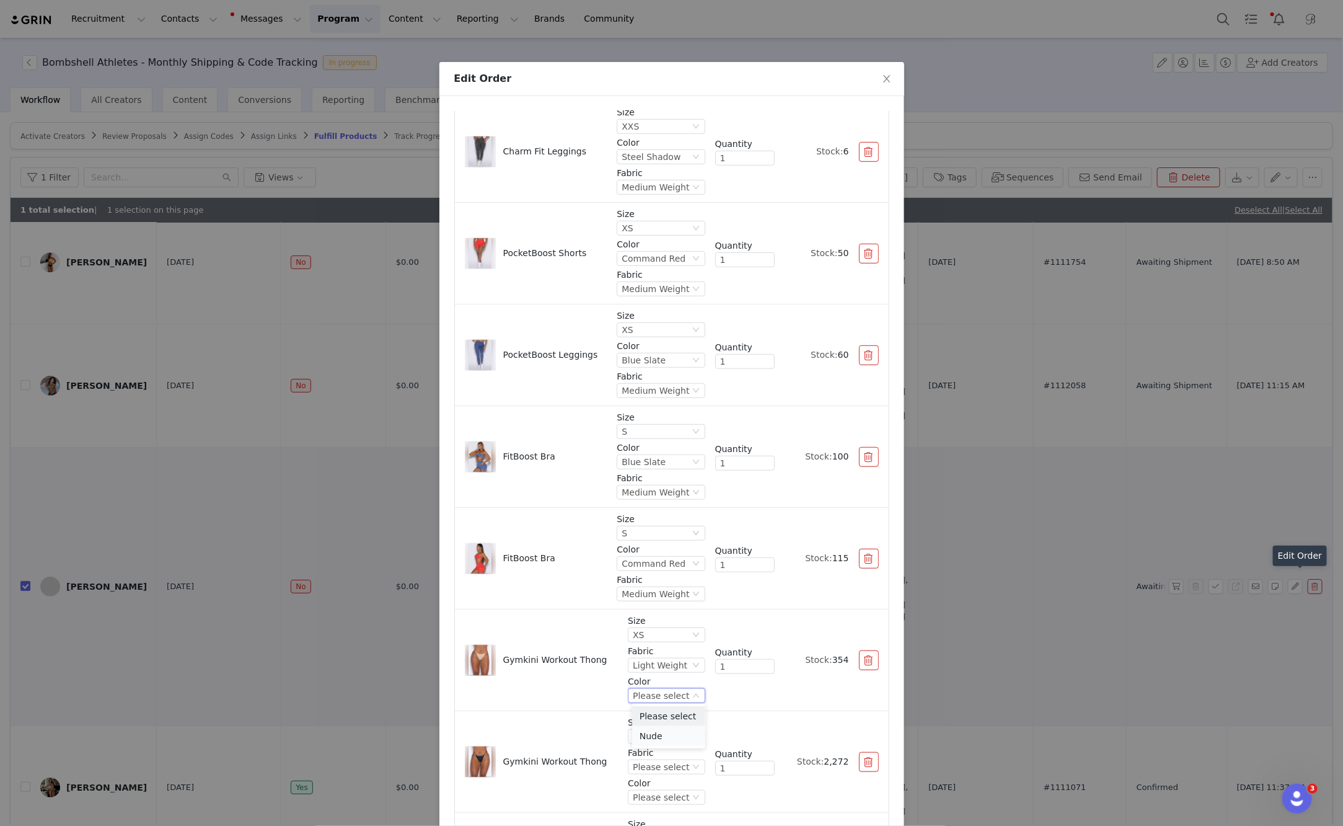
click at [658, 736] on li "Nude" at bounding box center [668, 736] width 73 height 20
click at [658, 732] on div "Please select" at bounding box center [661, 737] width 56 height 14
click at [663, 657] on li "XS" at bounding box center [668, 653] width 73 height 20
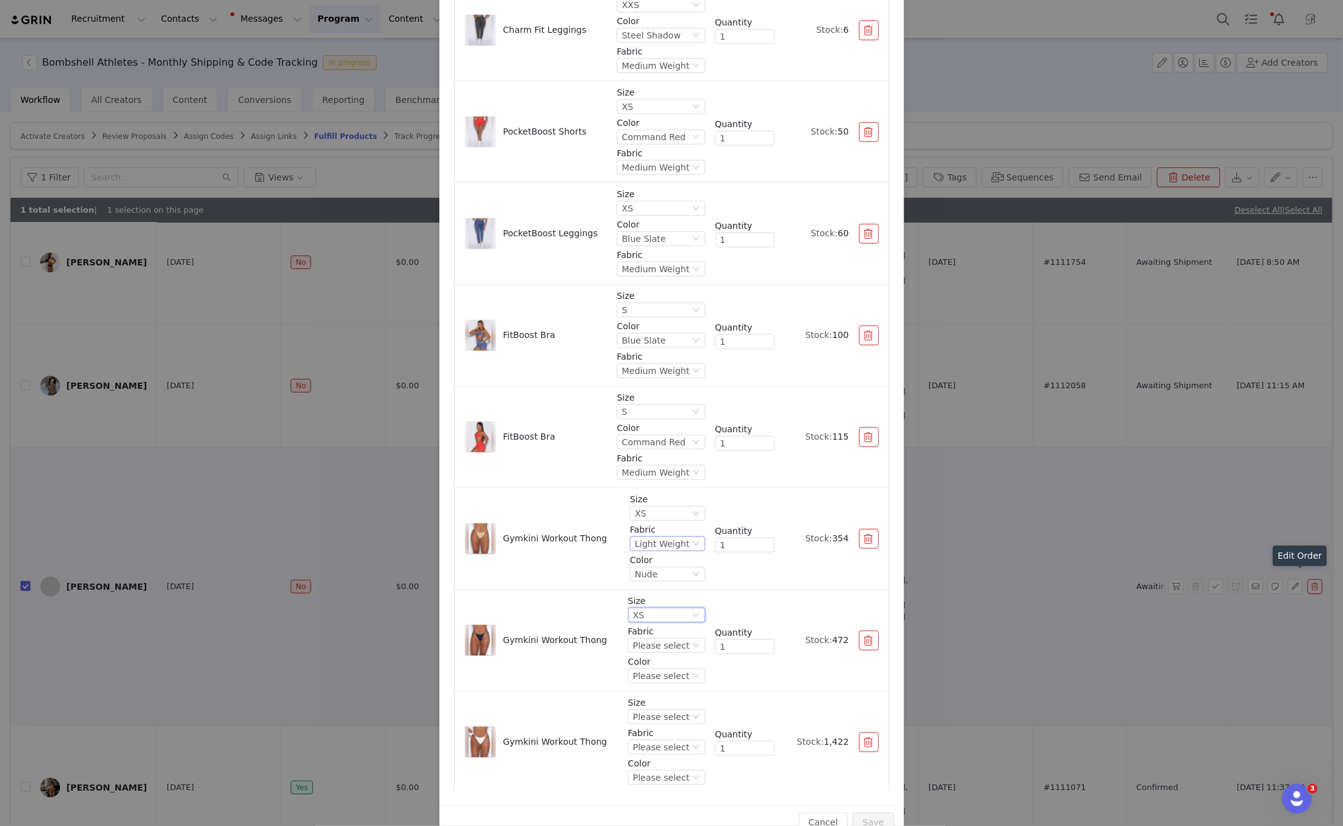
scroll to position [148, 0]
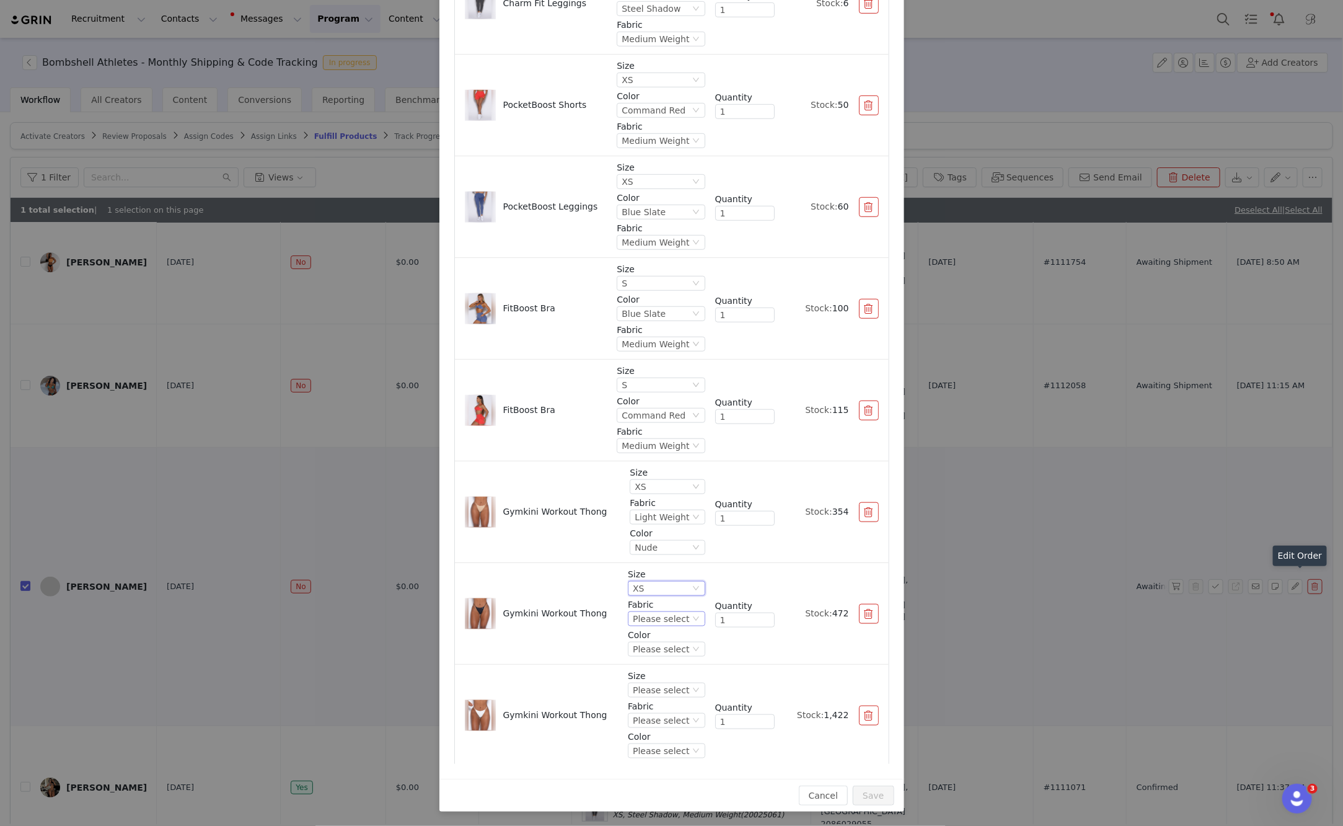
click at [660, 619] on div "Please select" at bounding box center [661, 619] width 56 height 14
click at [658, 661] on li "Light Weight" at bounding box center [668, 658] width 73 height 20
click at [658, 647] on div "Please select" at bounding box center [661, 649] width 56 height 14
click at [658, 687] on li "Black" at bounding box center [668, 689] width 73 height 20
click at [657, 691] on div "Please select" at bounding box center [661, 690] width 56 height 14
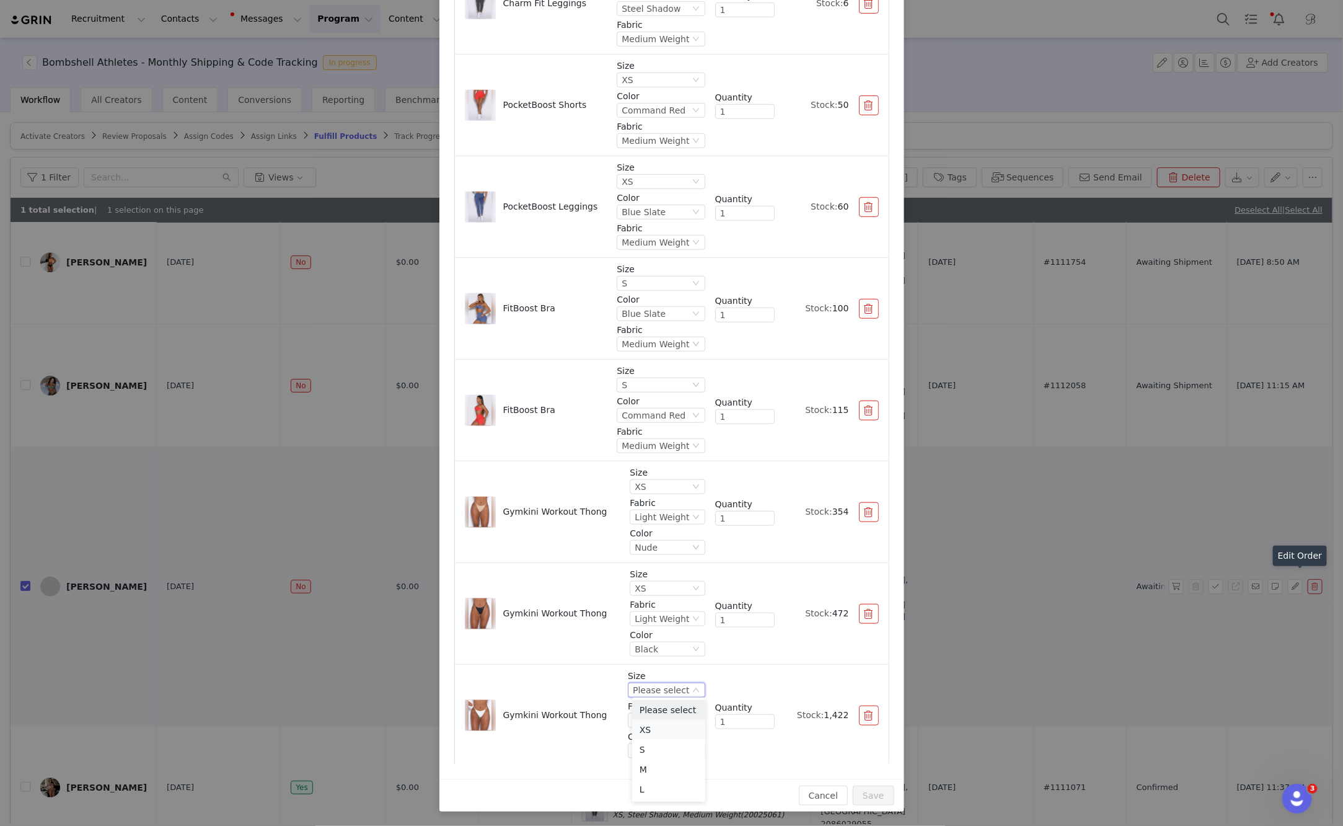
click at [657, 737] on li "XS" at bounding box center [668, 730] width 73 height 20
click at [658, 720] on div "Please select" at bounding box center [661, 721] width 56 height 14
click at [657, 763] on li "Light Weight" at bounding box center [668, 760] width 73 height 20
click at [657, 751] on div "Please select" at bounding box center [661, 751] width 56 height 14
click at [658, 791] on li "White" at bounding box center [668, 791] width 73 height 20
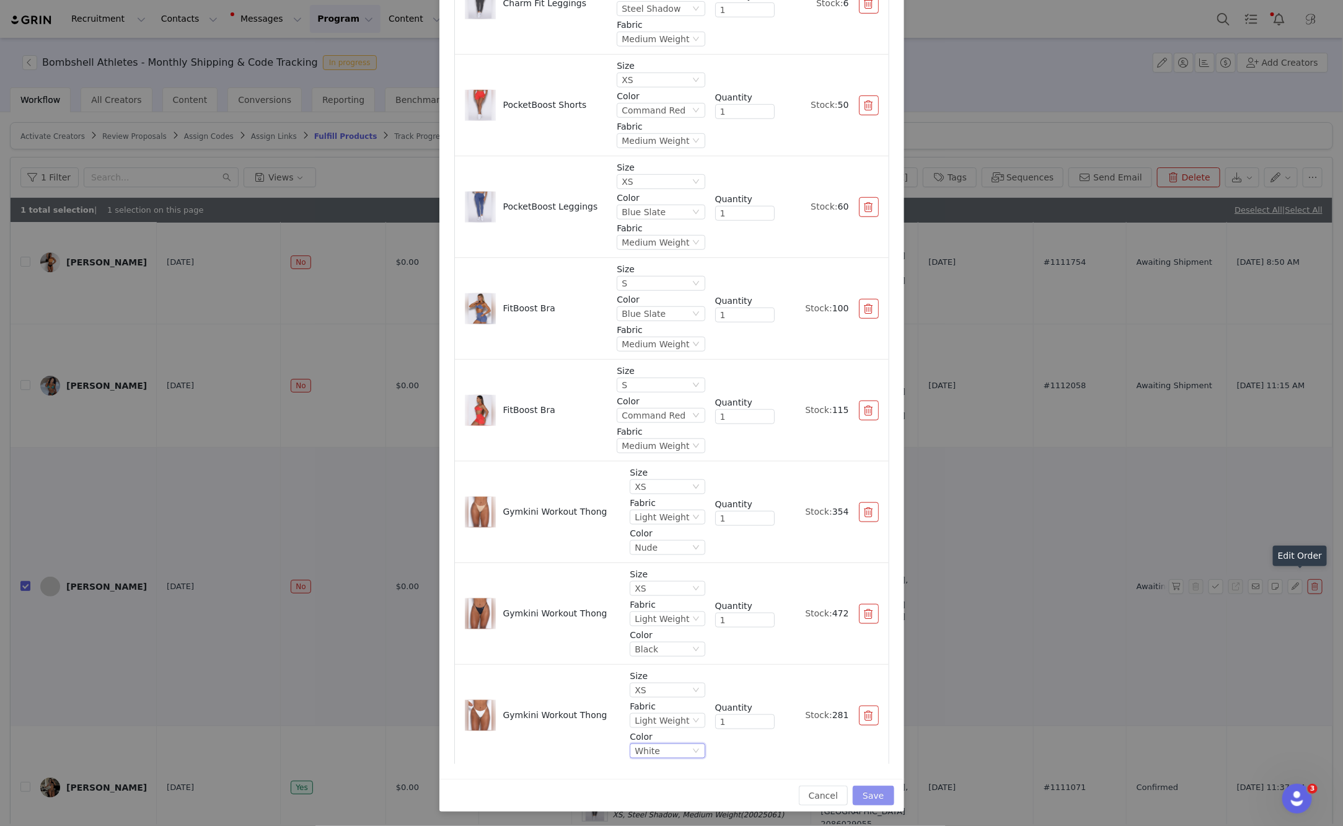
click at [883, 797] on button "Save" at bounding box center [873, 795] width 41 height 20
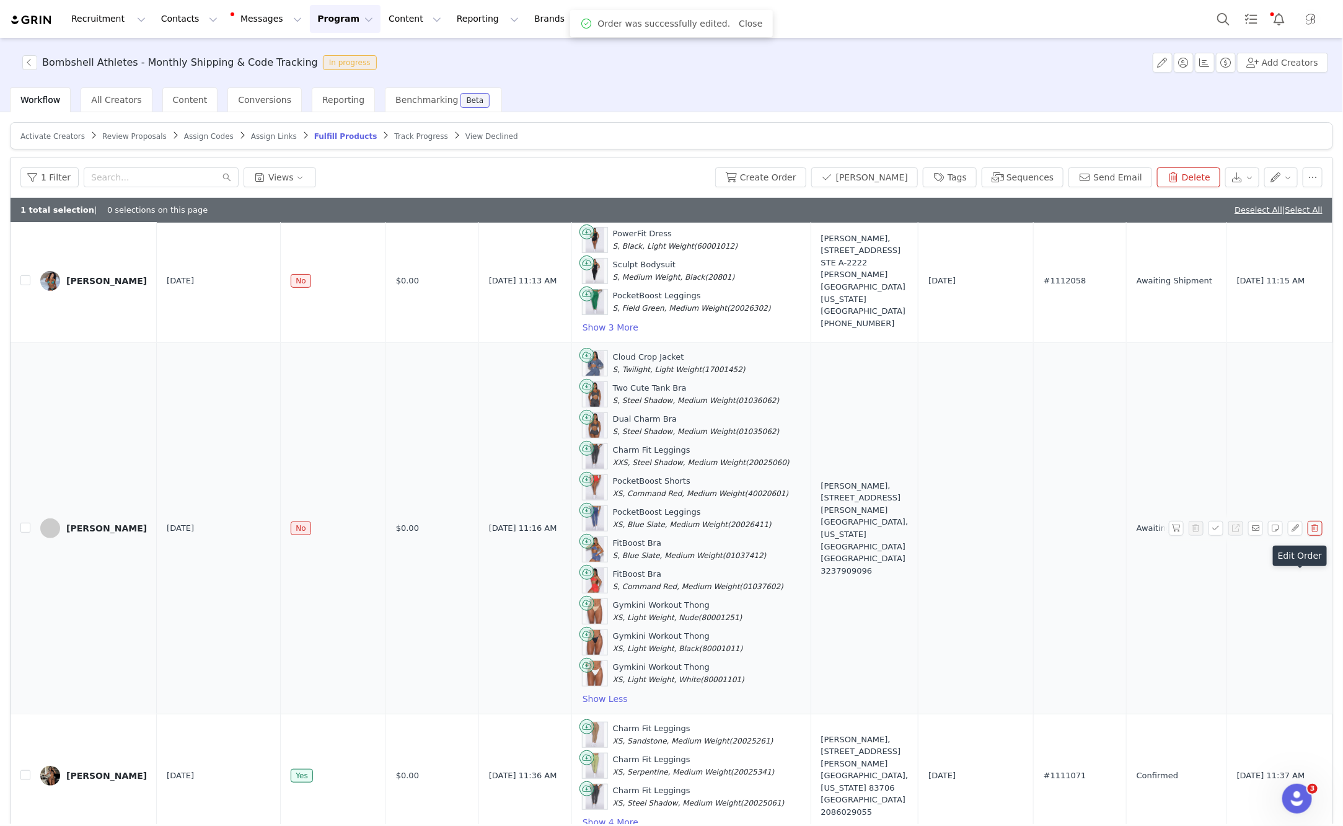
scroll to position [296, 0]
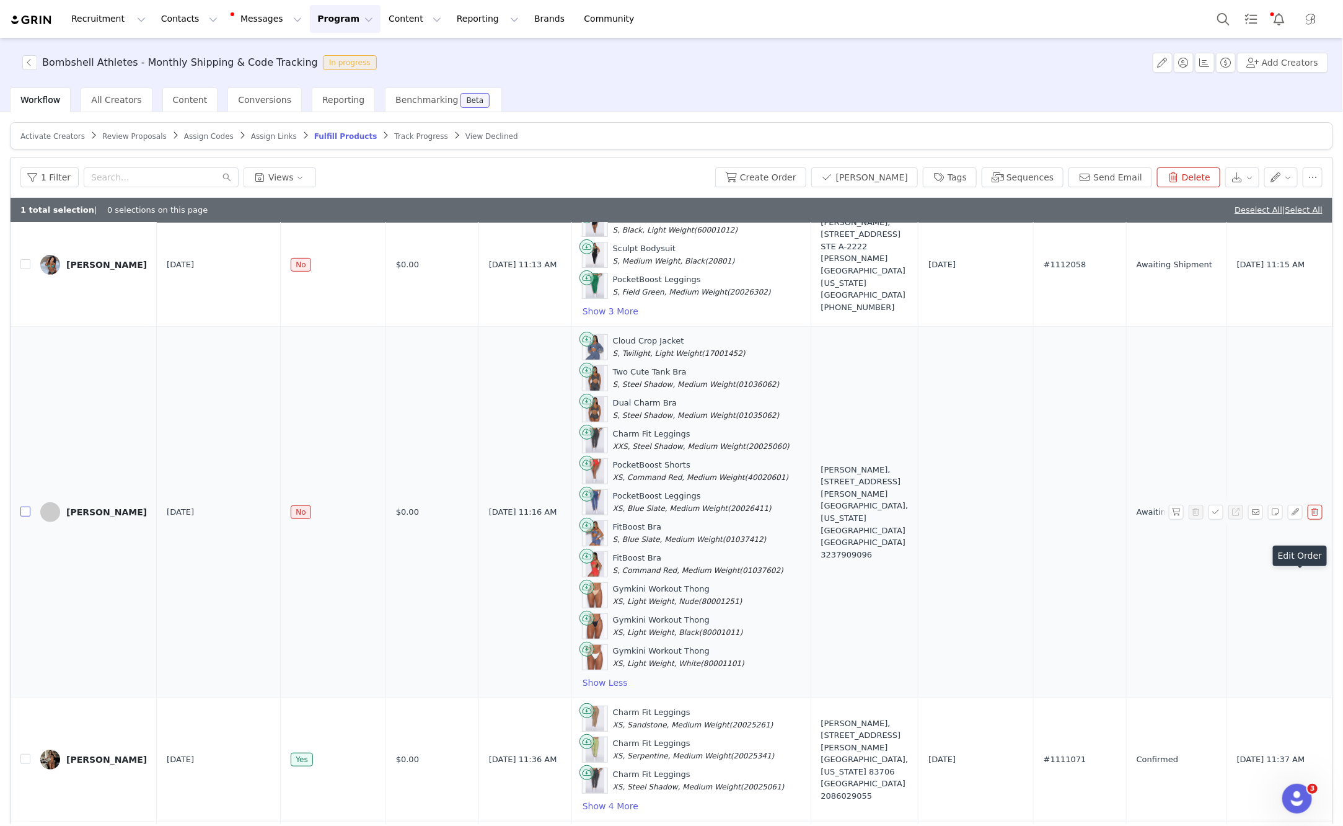
click at [27, 507] on input "checkbox" at bounding box center [25, 512] width 10 height 10
checkbox input "true"
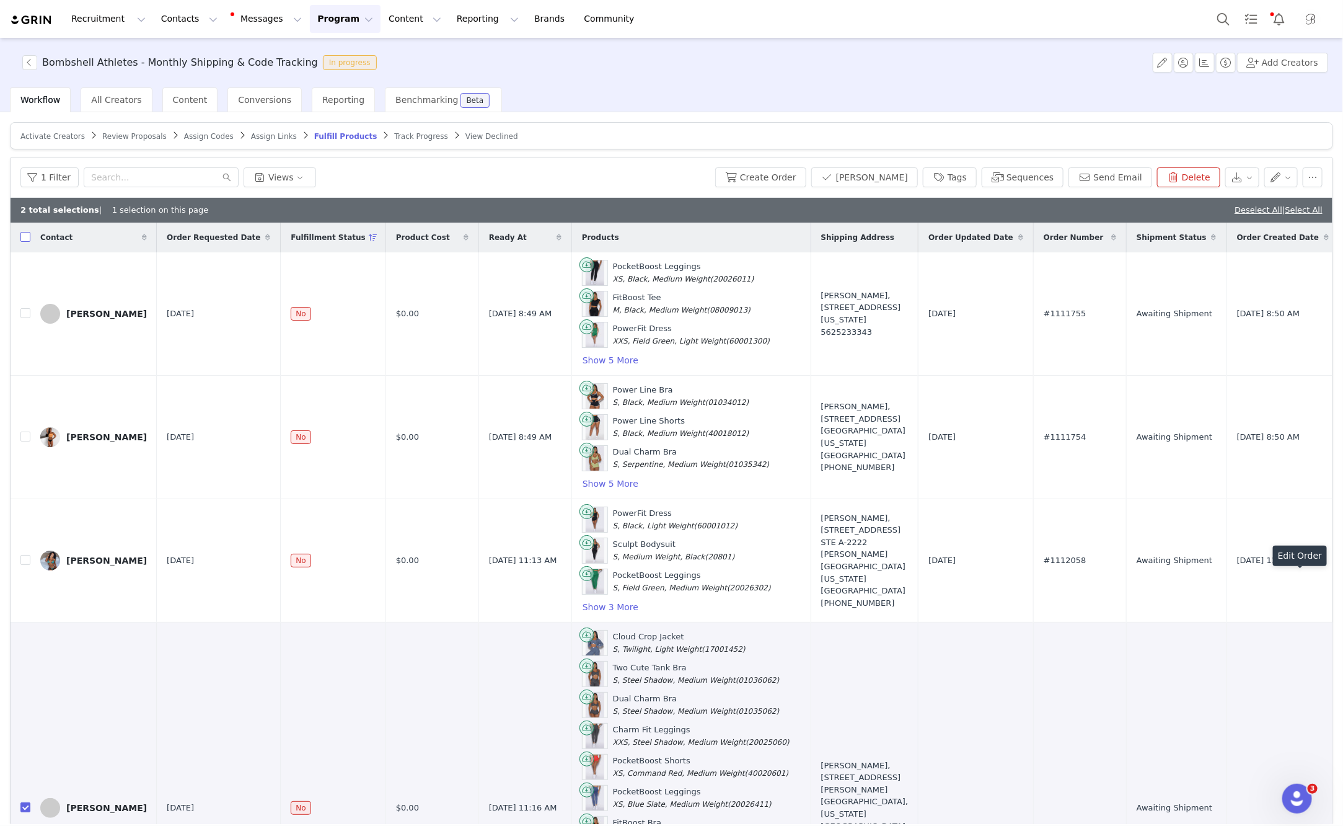
click at [23, 232] on input "checkbox" at bounding box center [25, 237] width 10 height 10
checkbox input "true"
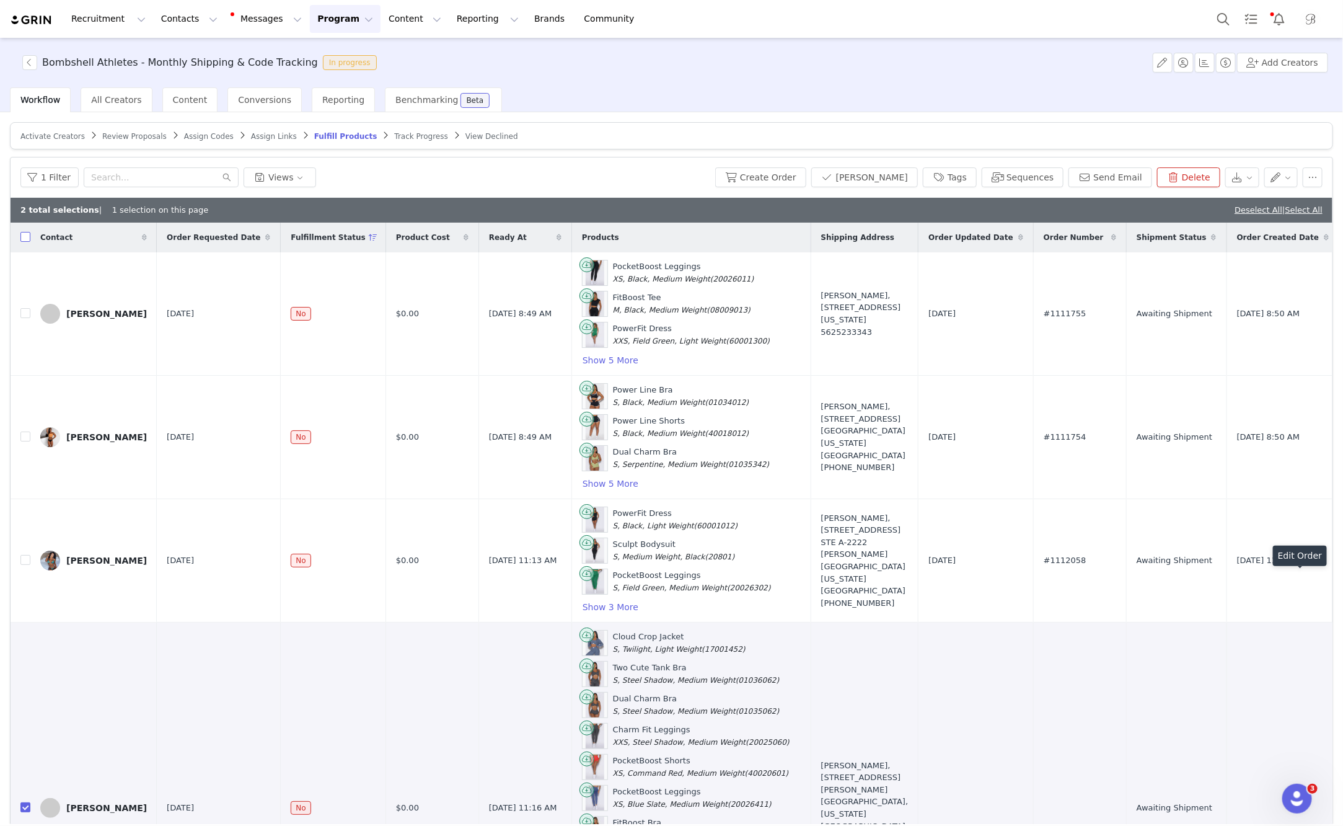
checkbox input "true"
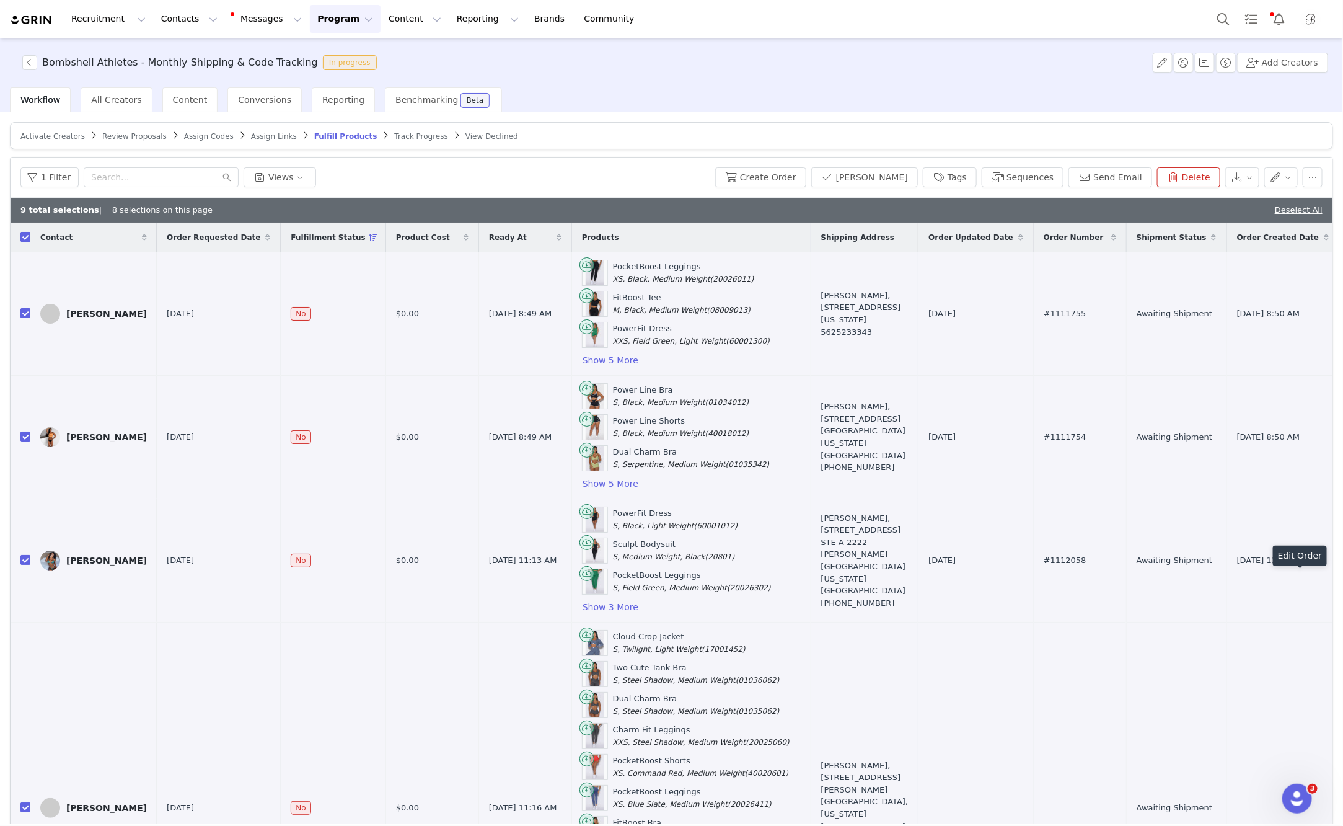
click at [23, 232] on input "checkbox" at bounding box center [25, 237] width 10 height 10
checkbox input "false"
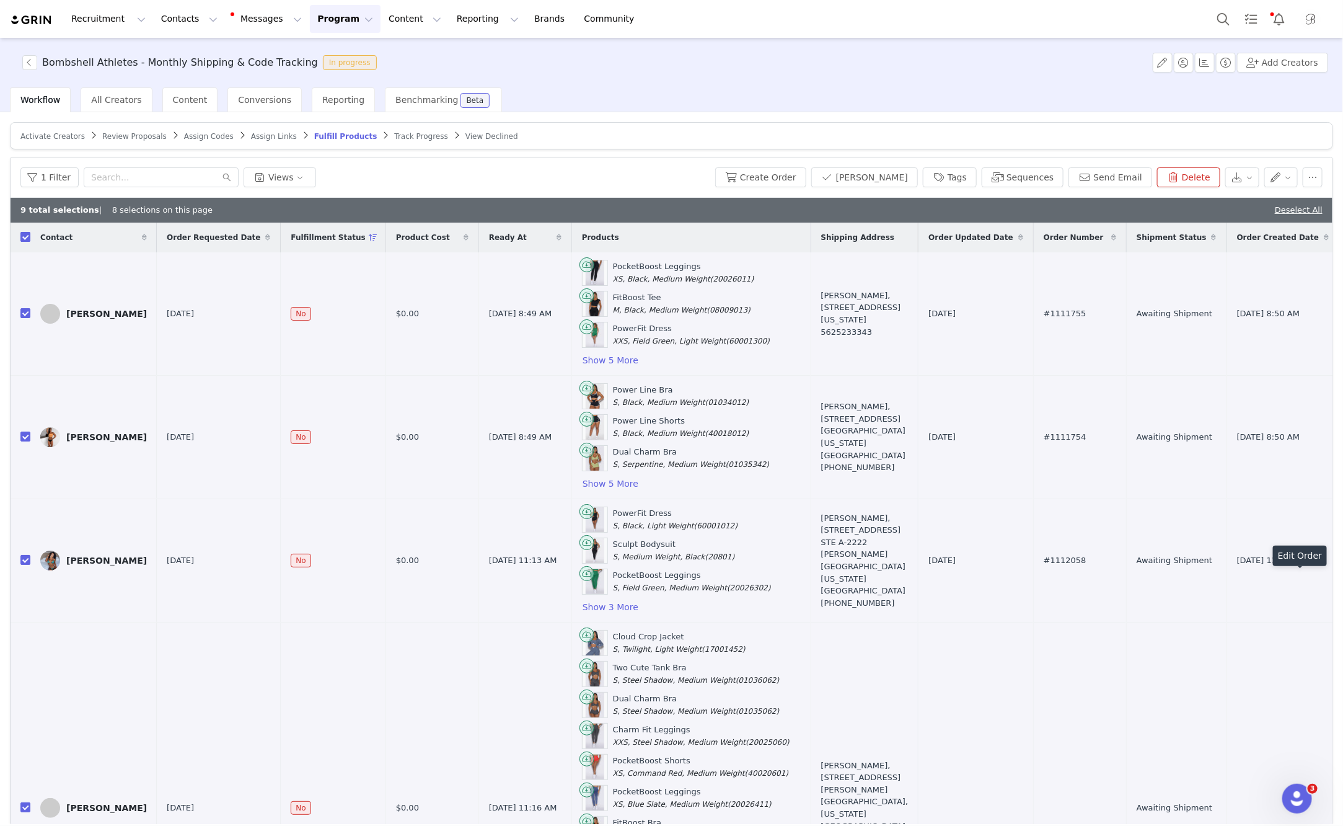
checkbox input "false"
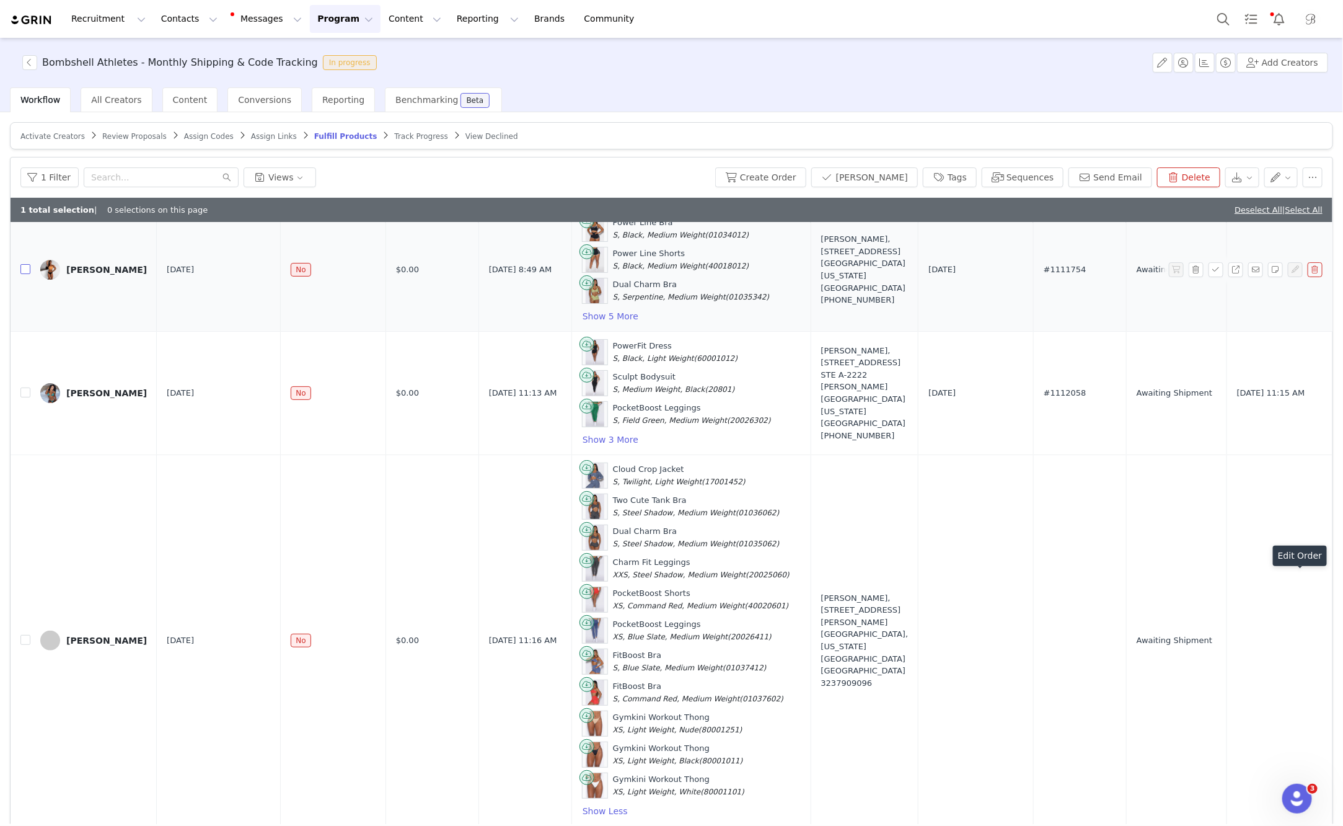
scroll to position [250, 0]
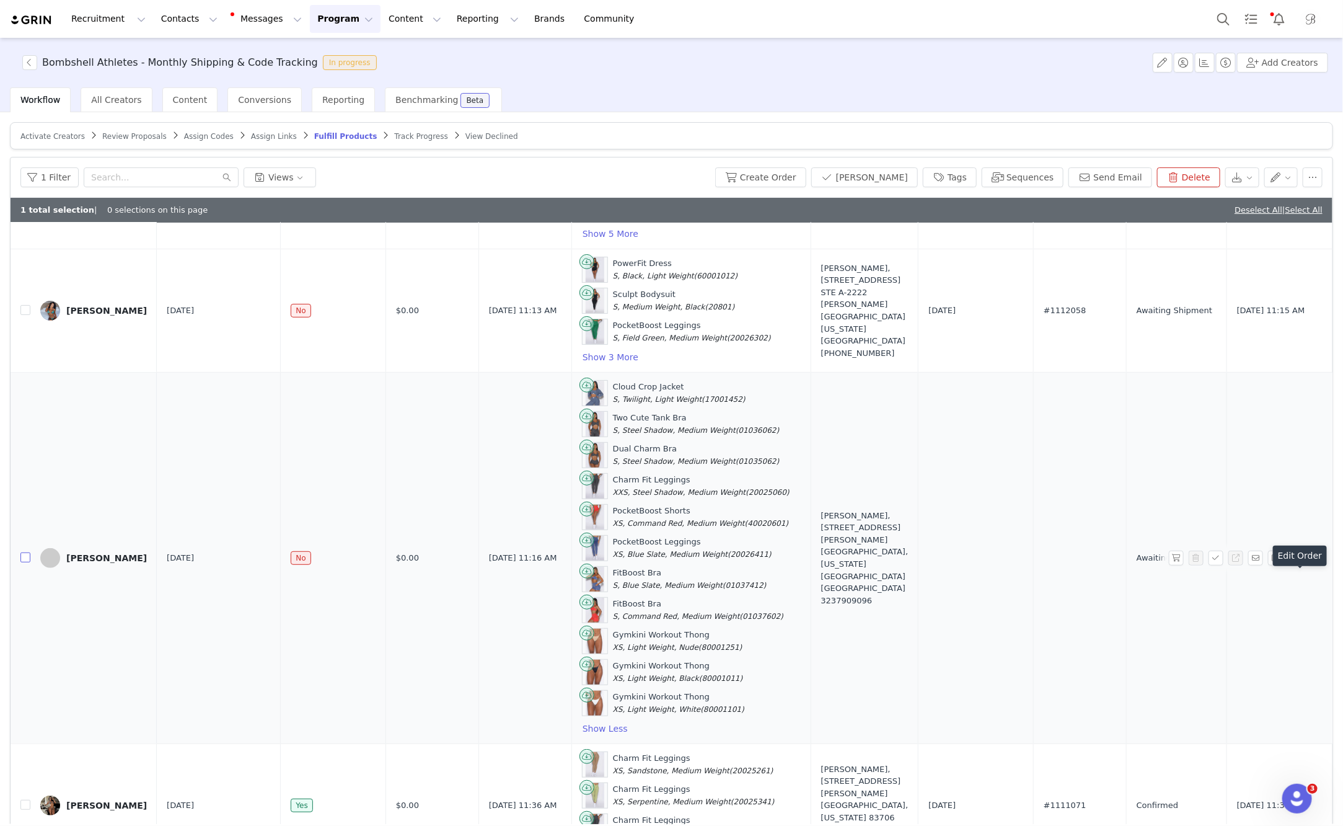
click at [25, 552] on input "checkbox" at bounding box center [25, 557] width 10 height 10
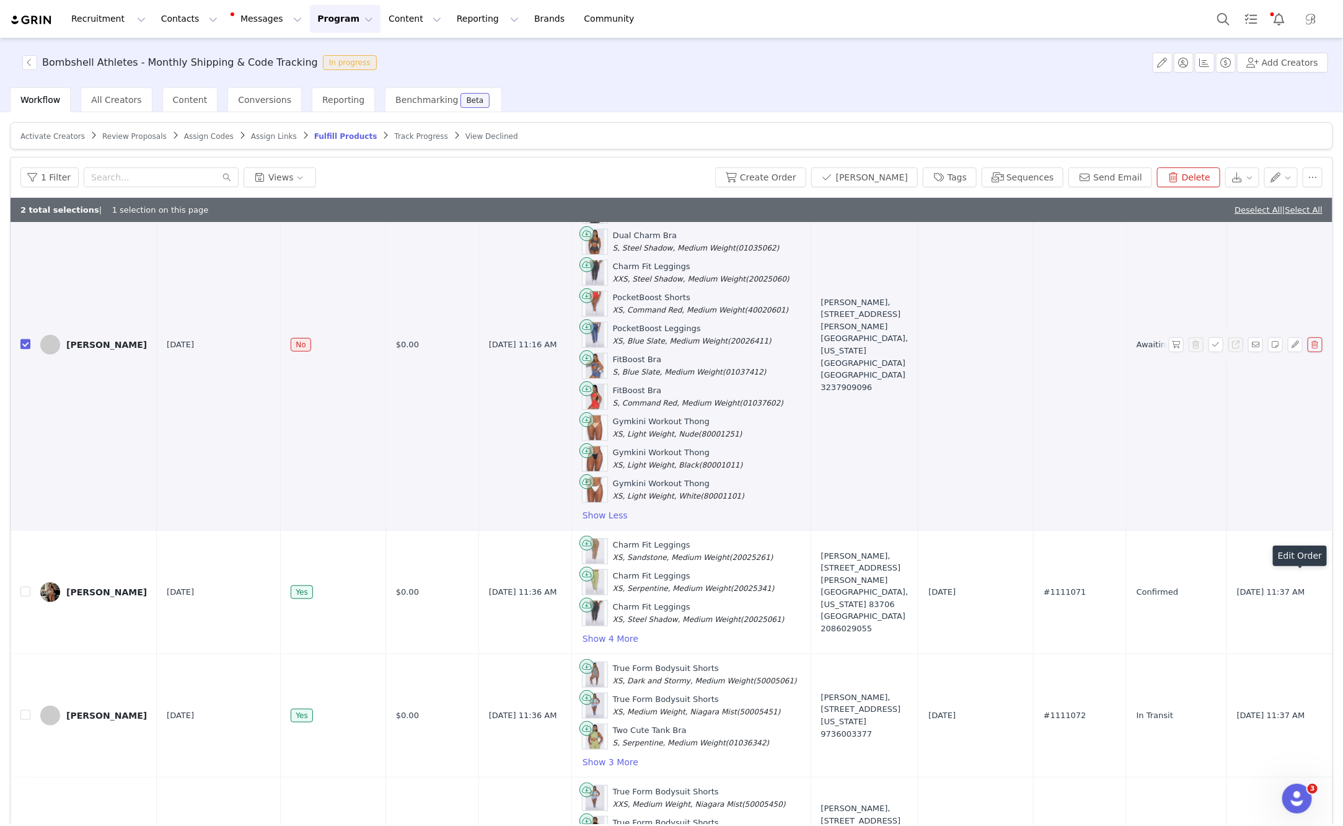
scroll to position [403, 0]
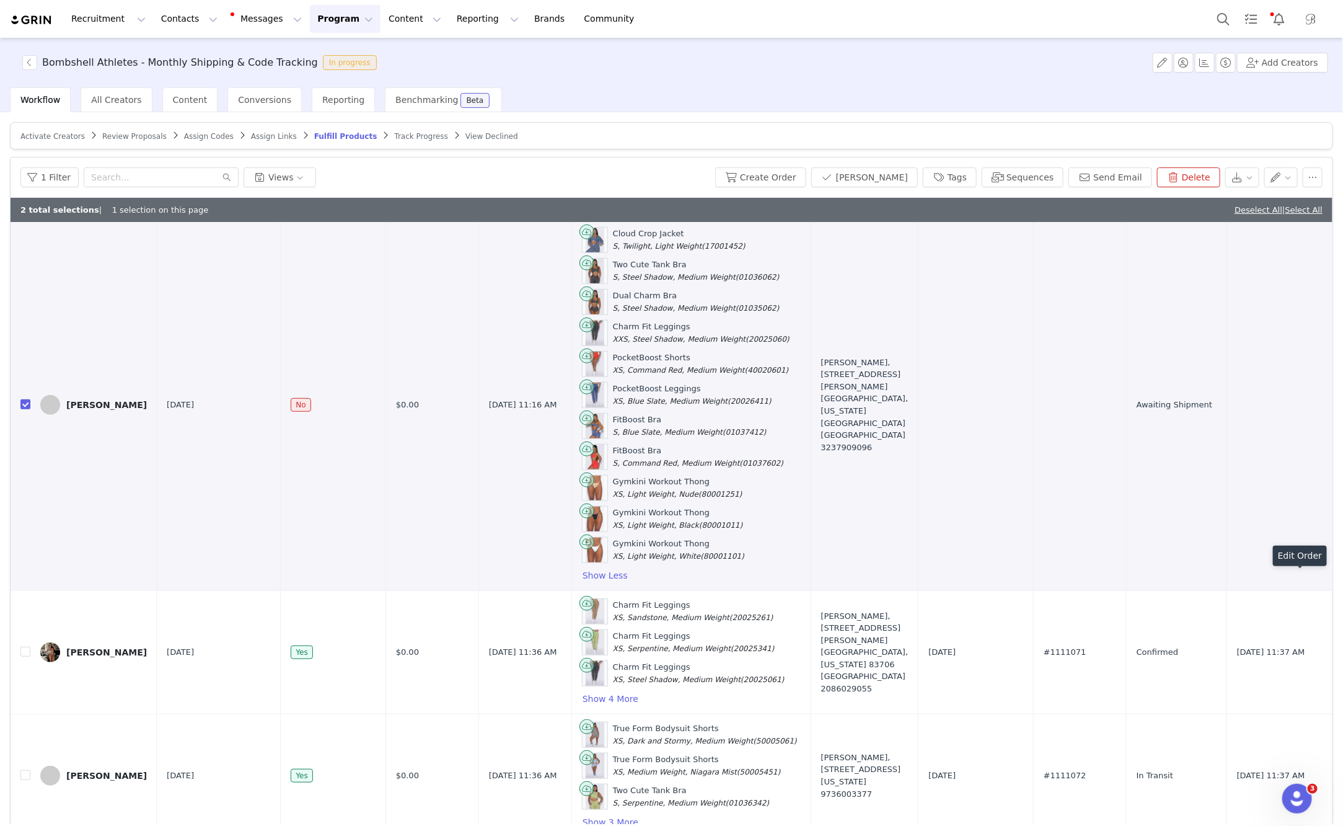
click at [807, 187] on div "1 Filter Views Create Order Mark Fulfilled Tags Sequences Send Email Delete" at bounding box center [672, 177] width 1322 height 40
click at [807, 170] on button "Create Order" at bounding box center [760, 177] width 91 height 20
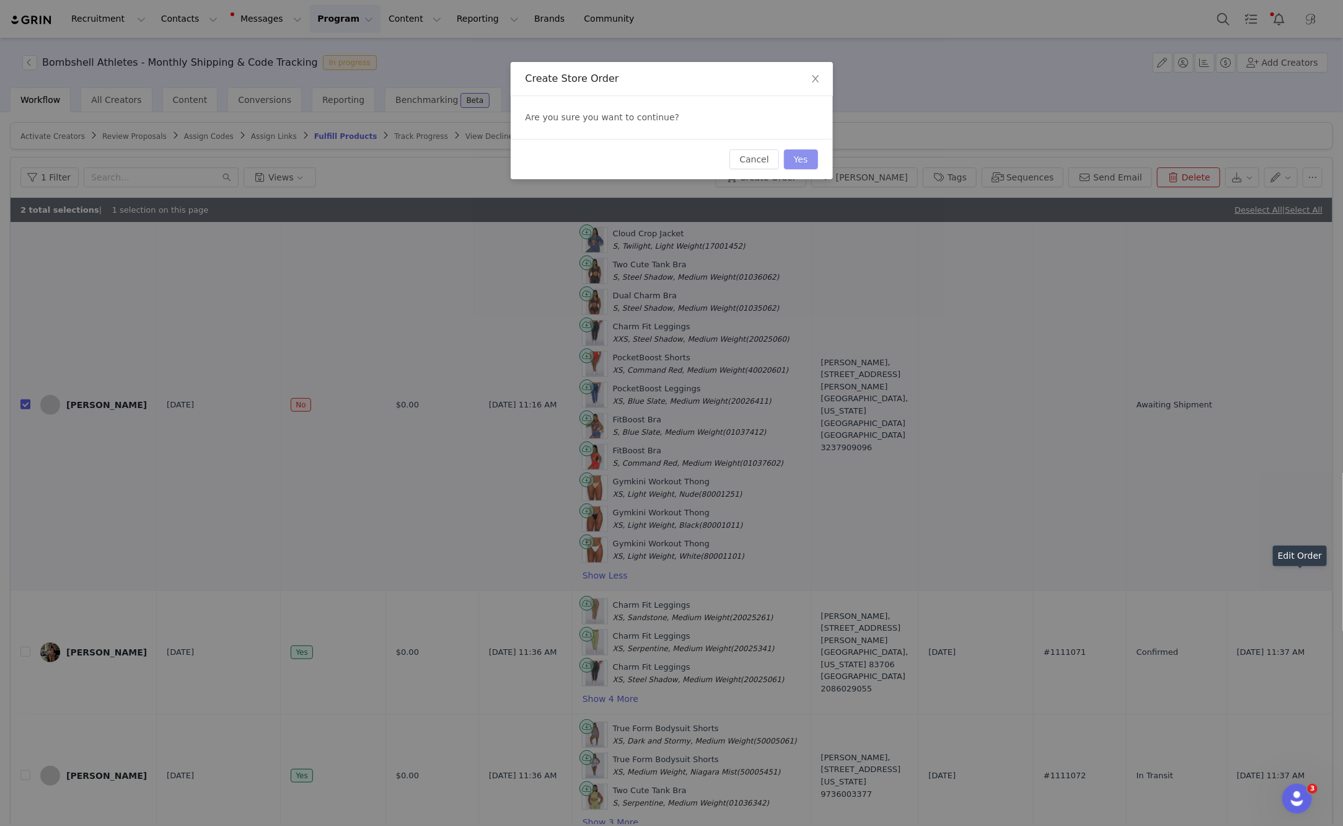
click at [808, 164] on button "Yes" at bounding box center [801, 159] width 34 height 20
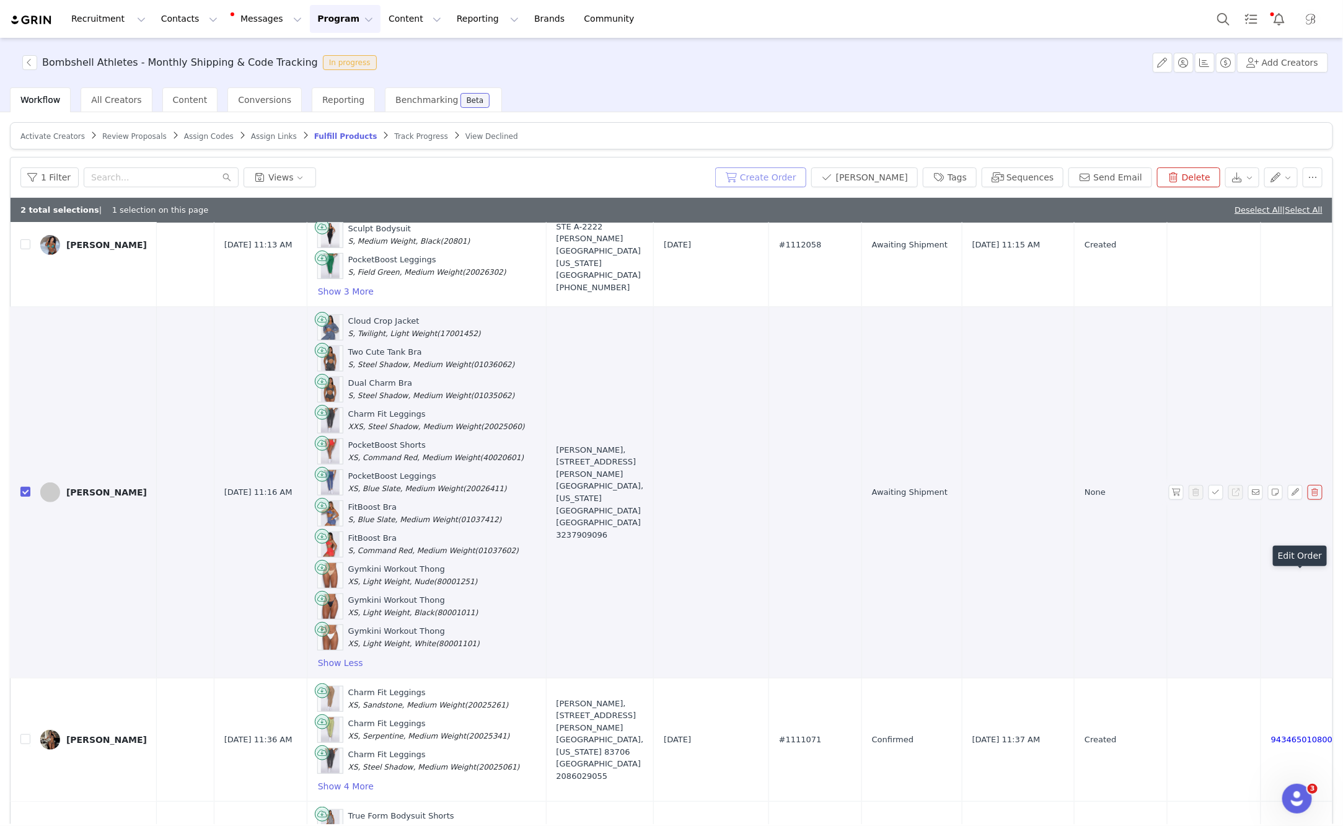
scroll to position [316, 0]
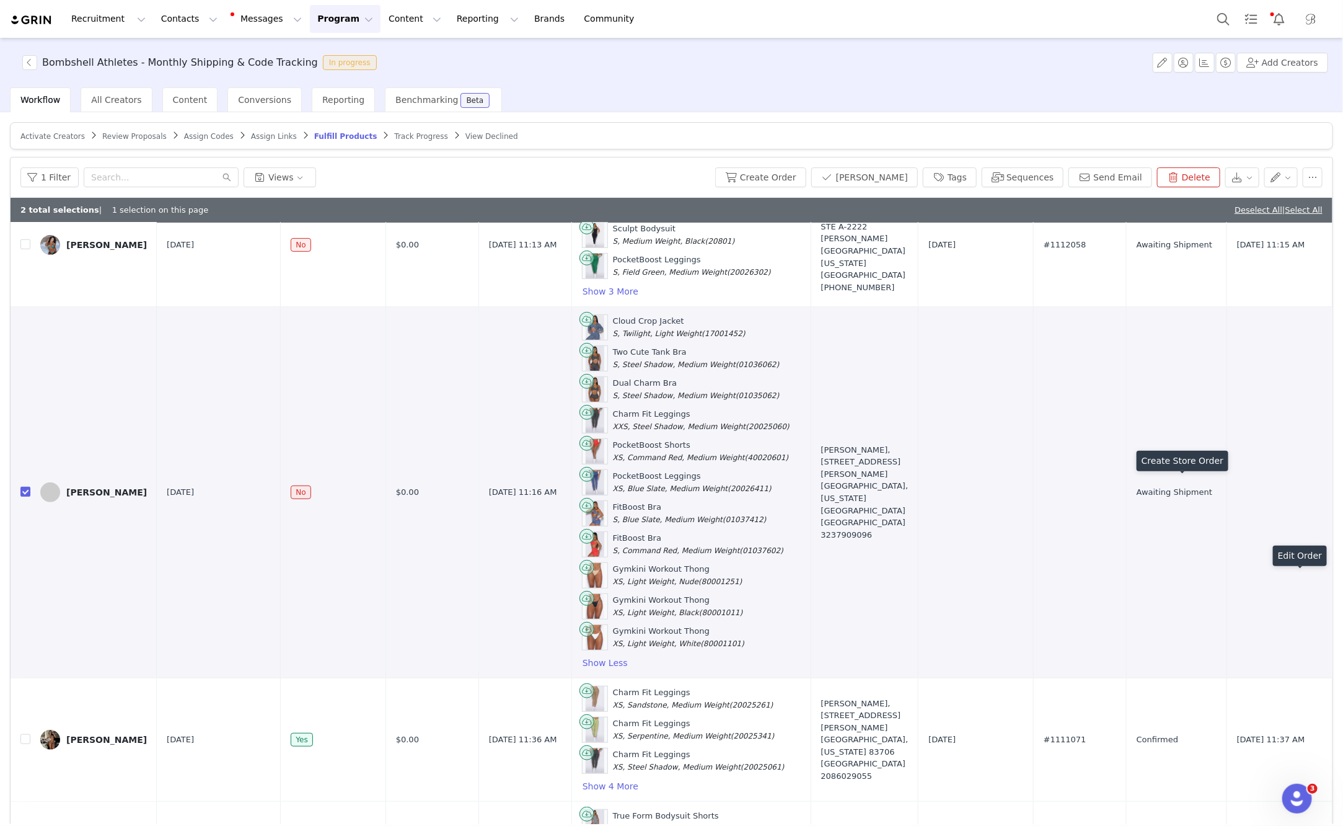
click at [1110, 485] on button "button" at bounding box center [1176, 492] width 15 height 15
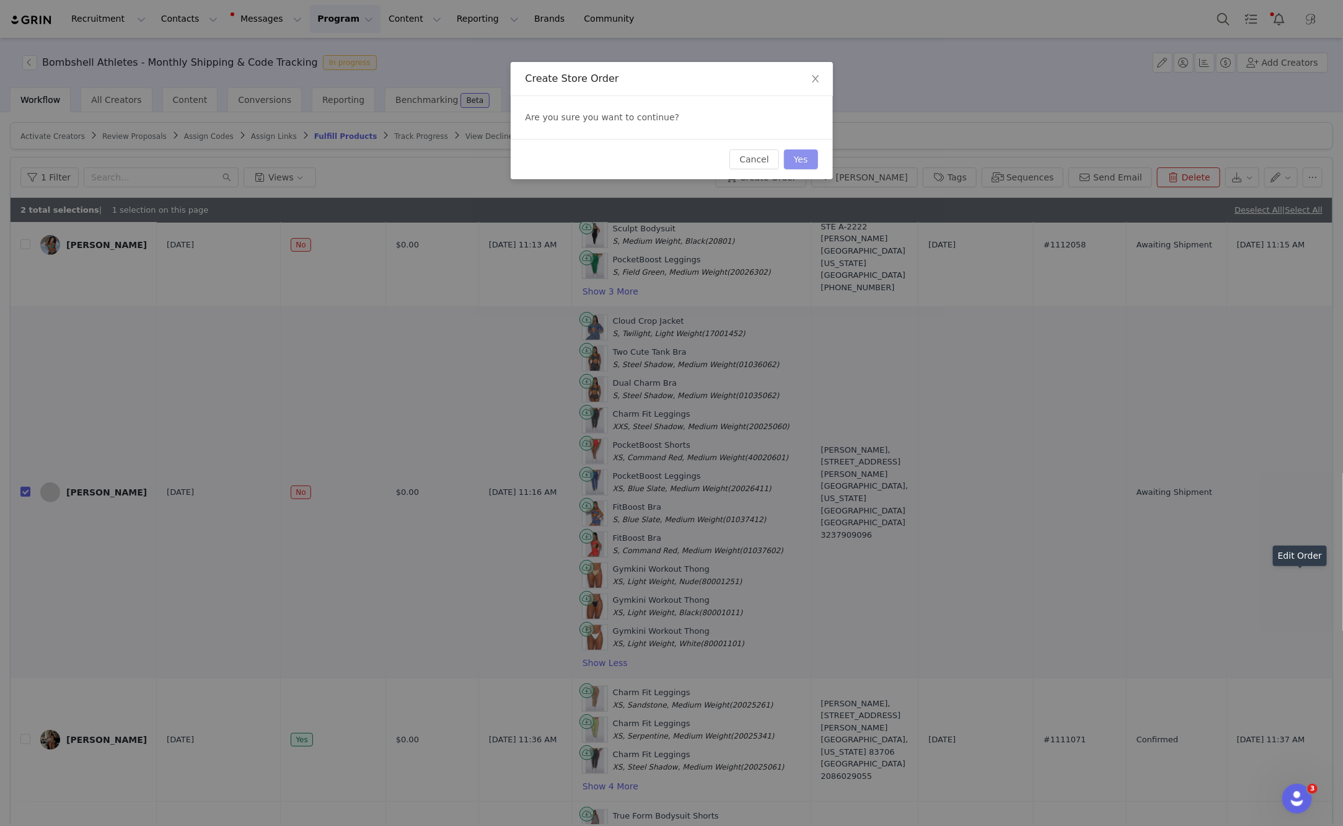
click at [803, 161] on button "Yes" at bounding box center [801, 159] width 34 height 20
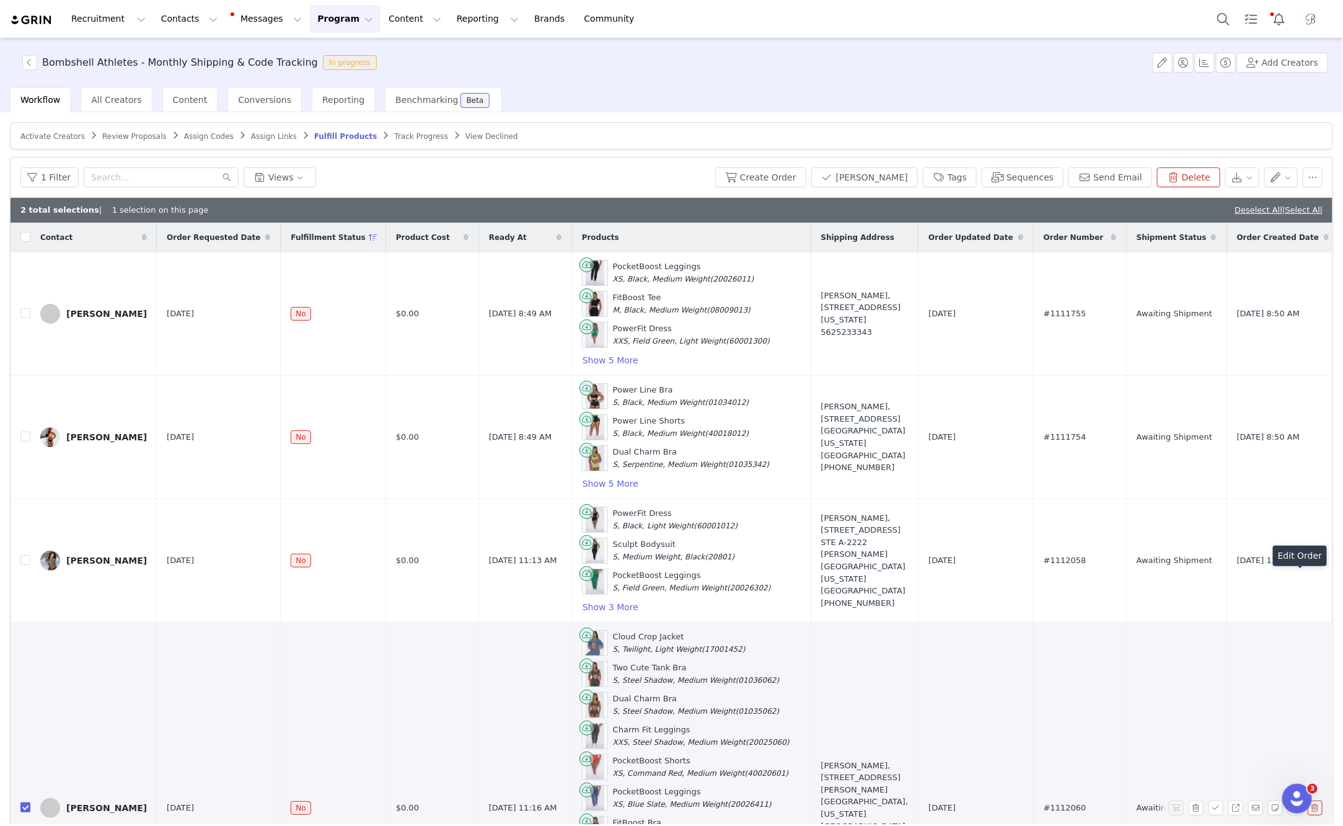
click at [25, 802] on input "checkbox" at bounding box center [25, 807] width 10 height 10
checkbox input "false"
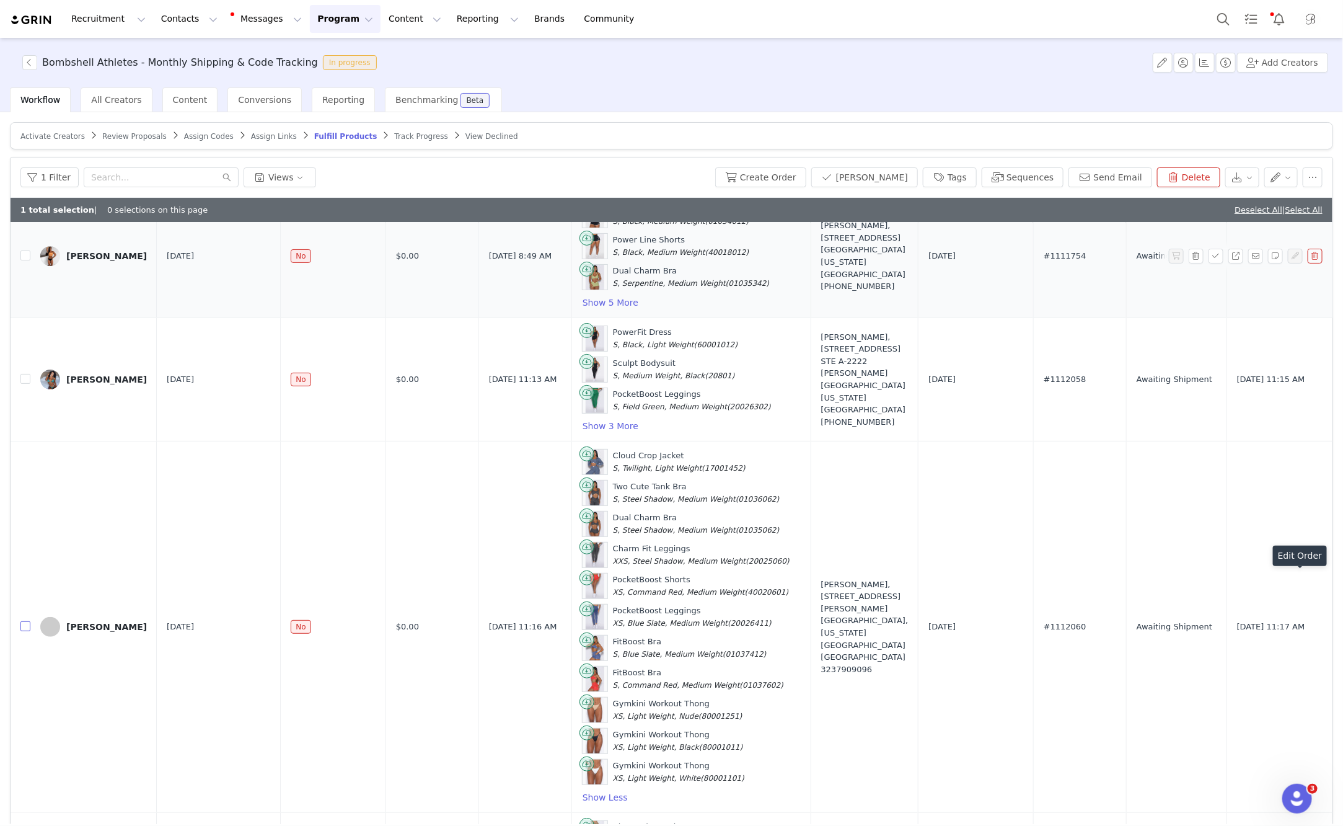
scroll to position [198, 0]
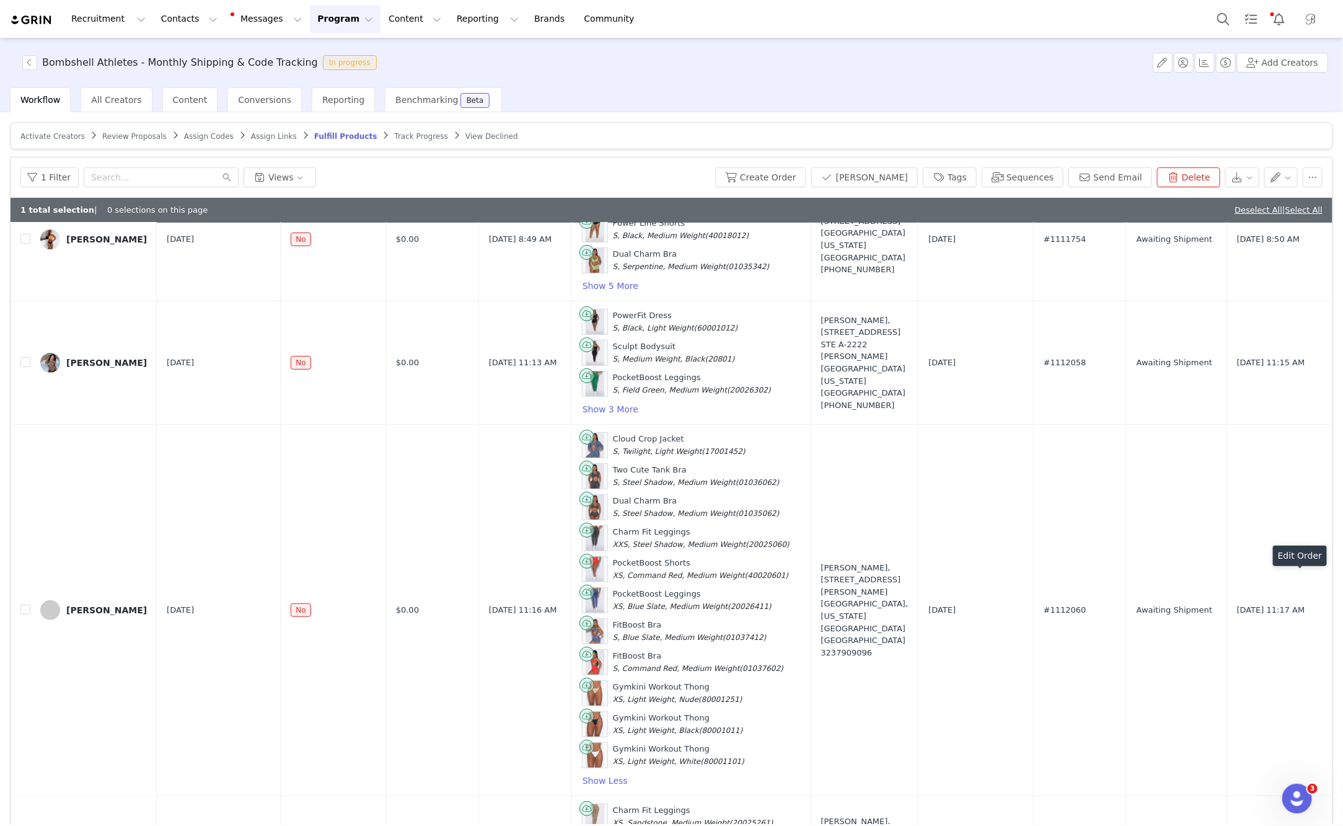
click at [310, 31] on button "Program Program" at bounding box center [345, 19] width 71 height 28
click at [326, 58] on p "Activations" at bounding box center [325, 54] width 48 height 13
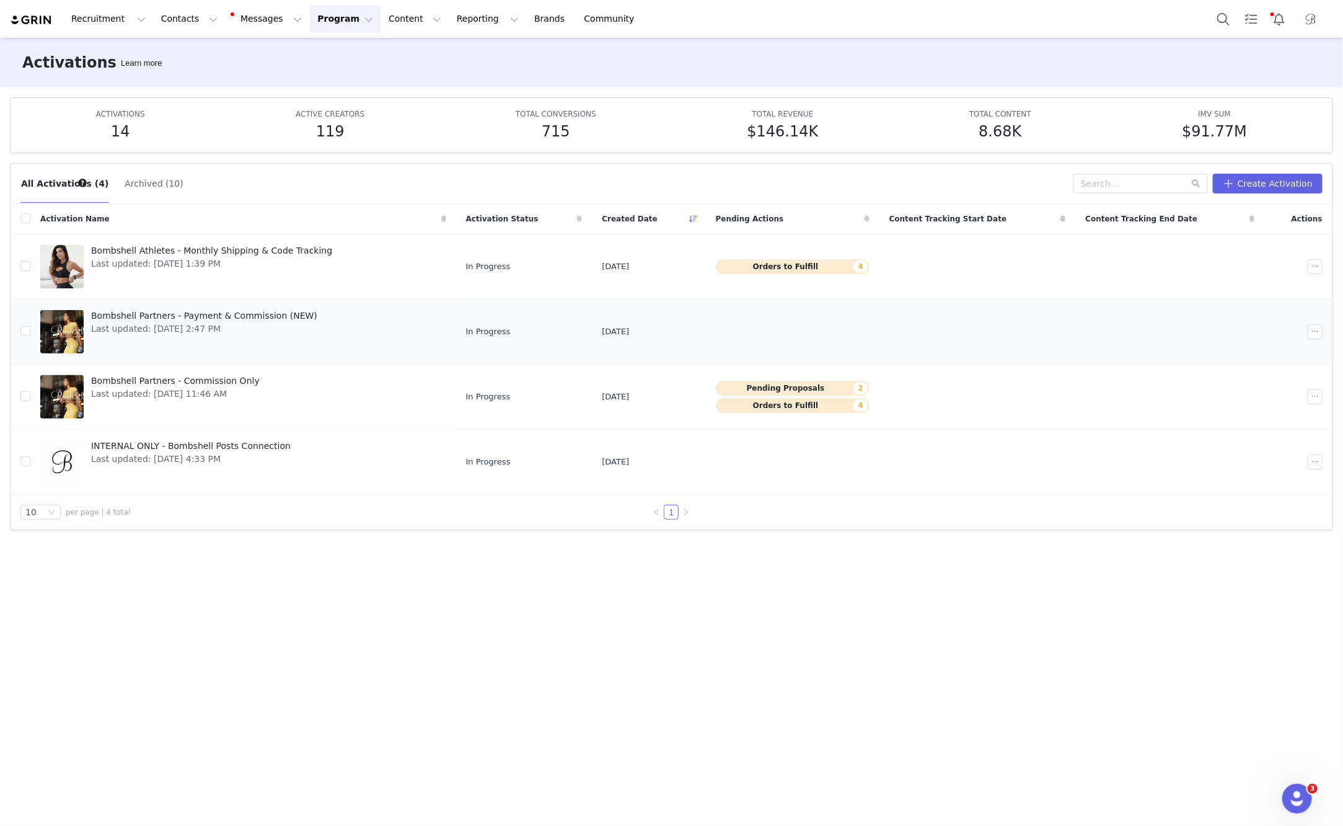
click at [312, 327] on div "Bombshell Partners - Payment & Commission (NEW) Last updated: Sep 26, 2025 2:47…" at bounding box center [204, 332] width 241 height 50
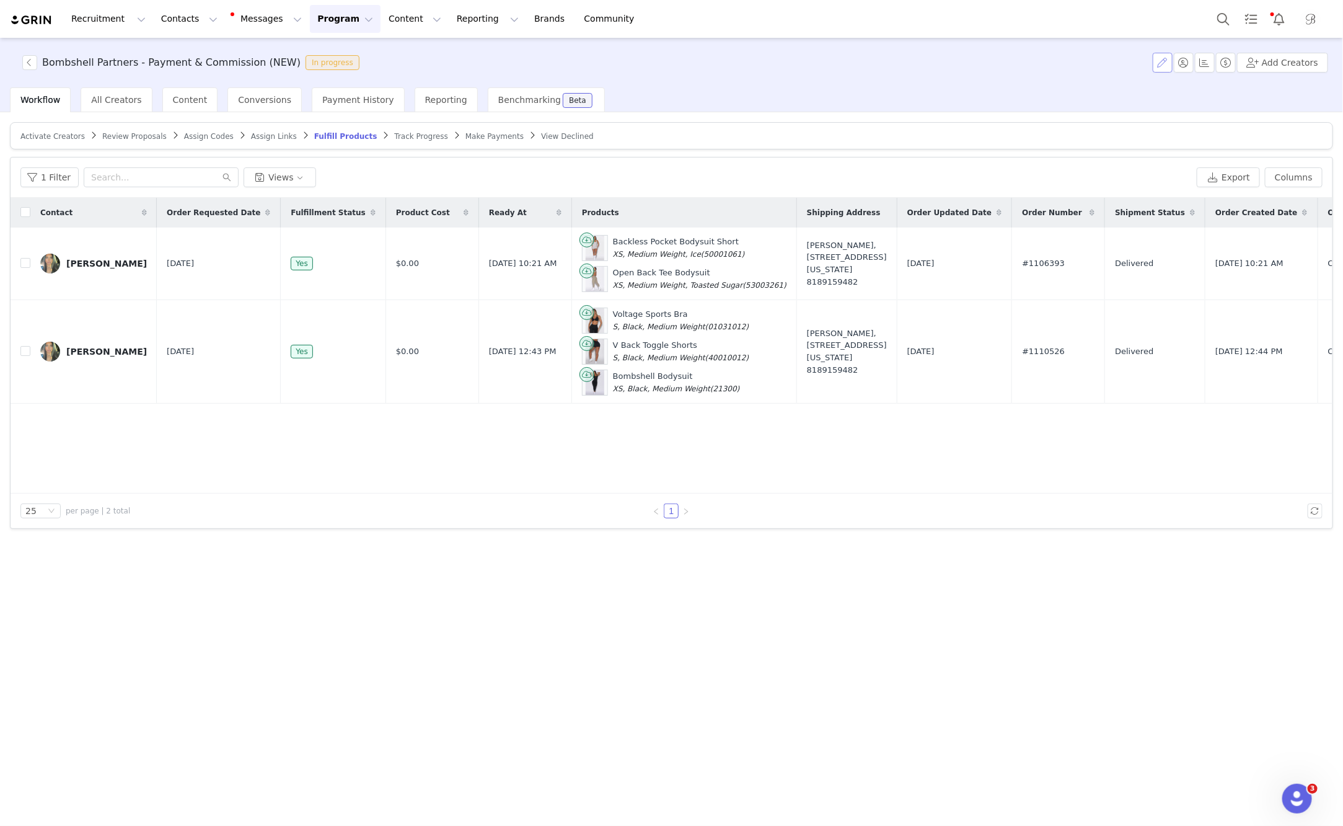
click at [1110, 62] on button "button" at bounding box center [1163, 63] width 20 height 20
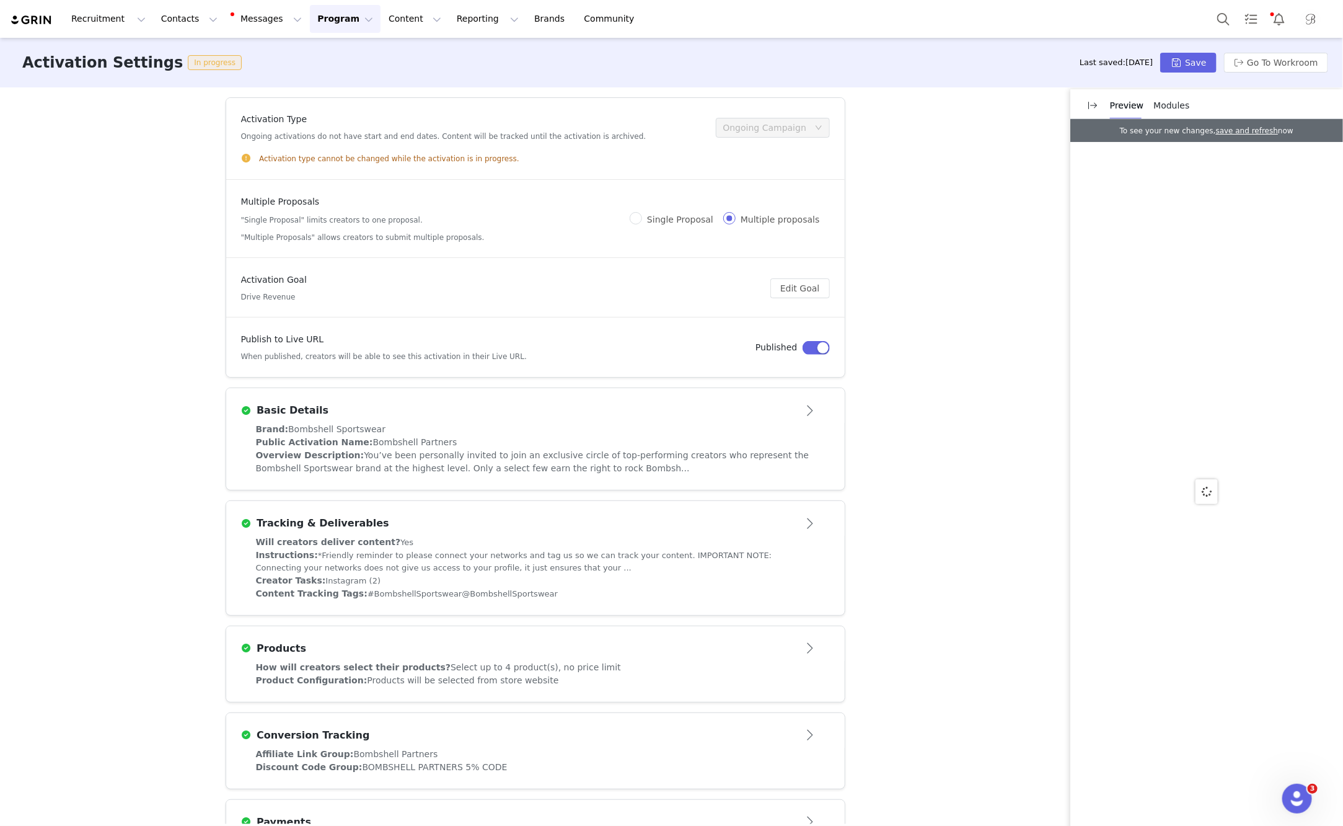
click at [1110, 107] on span "Modules" at bounding box center [1172, 105] width 36 height 10
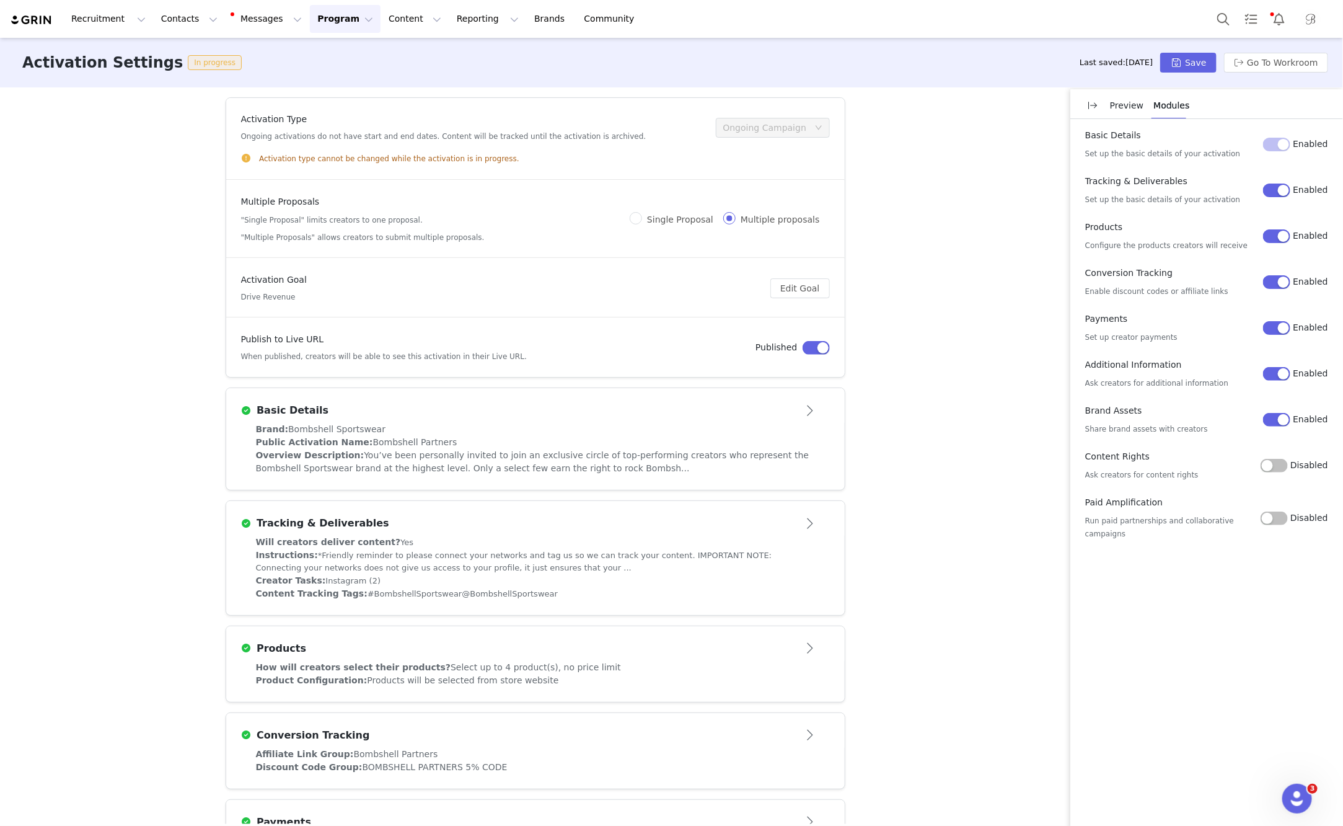
click at [1110, 425] on button "Enabled" at bounding box center [1276, 420] width 27 height 14
click at [1110, 64] on button "Save" at bounding box center [1189, 63] width 56 height 20
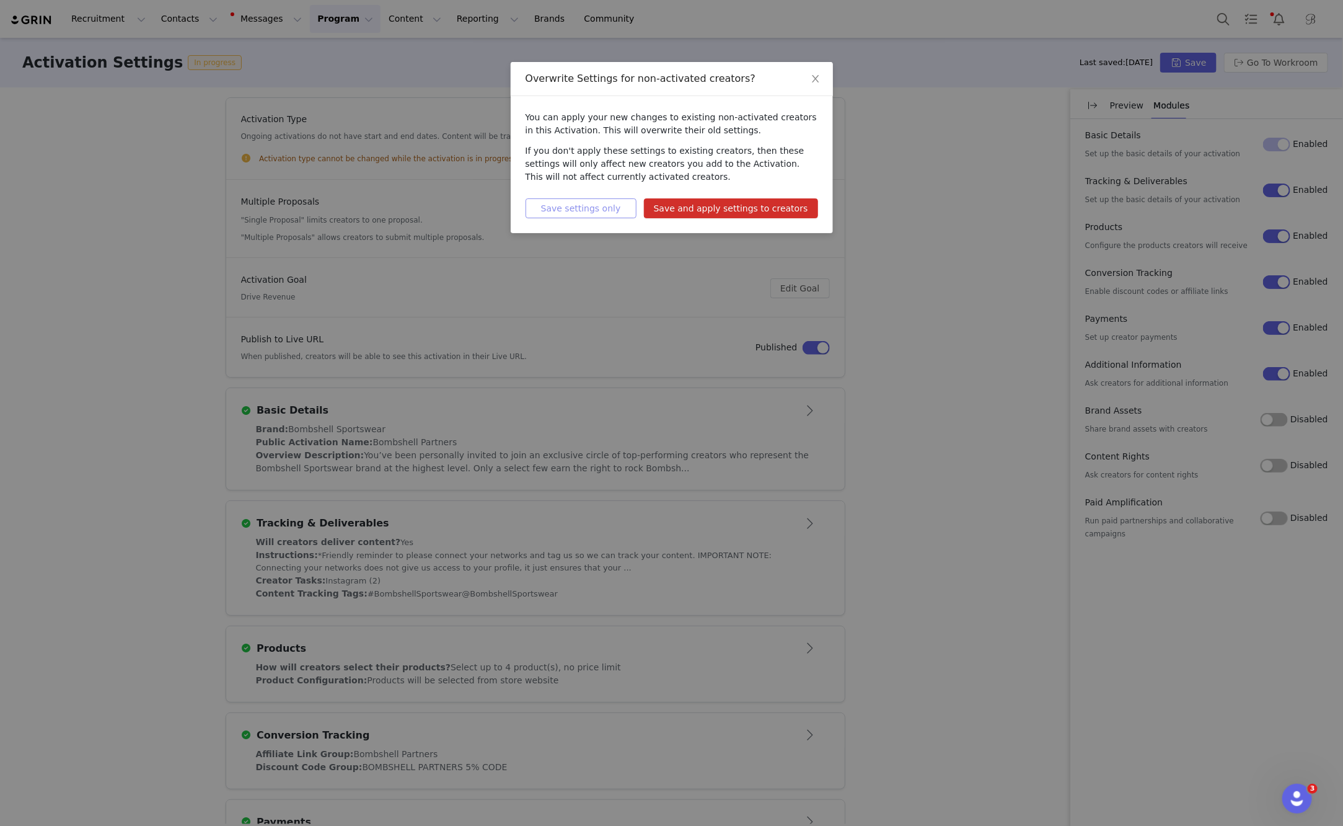
click at [627, 216] on button "Save settings only" at bounding box center [581, 208] width 111 height 20
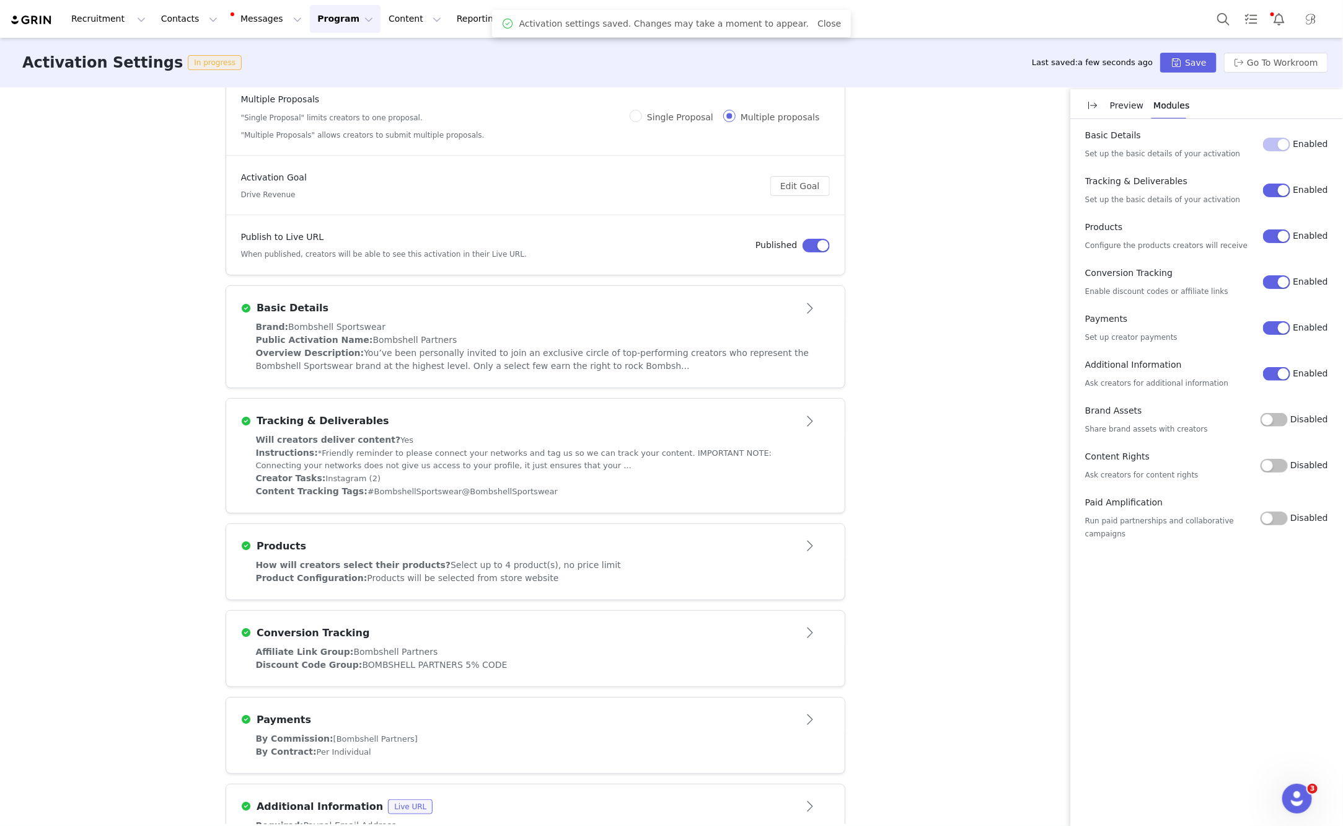
scroll to position [148, 0]
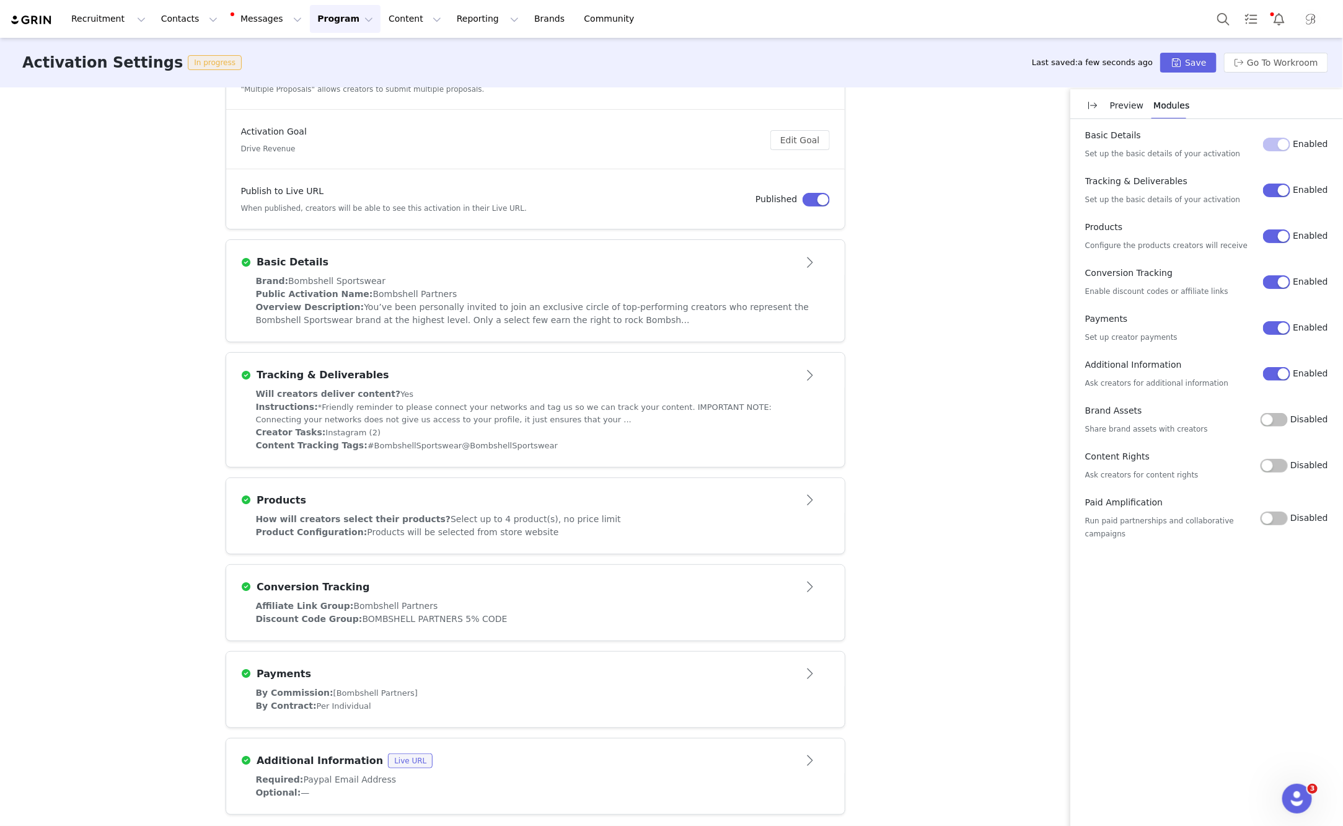
click at [317, 22] on button "Program Program" at bounding box center [345, 19] width 71 height 28
click at [320, 51] on p "Activations" at bounding box center [325, 54] width 48 height 13
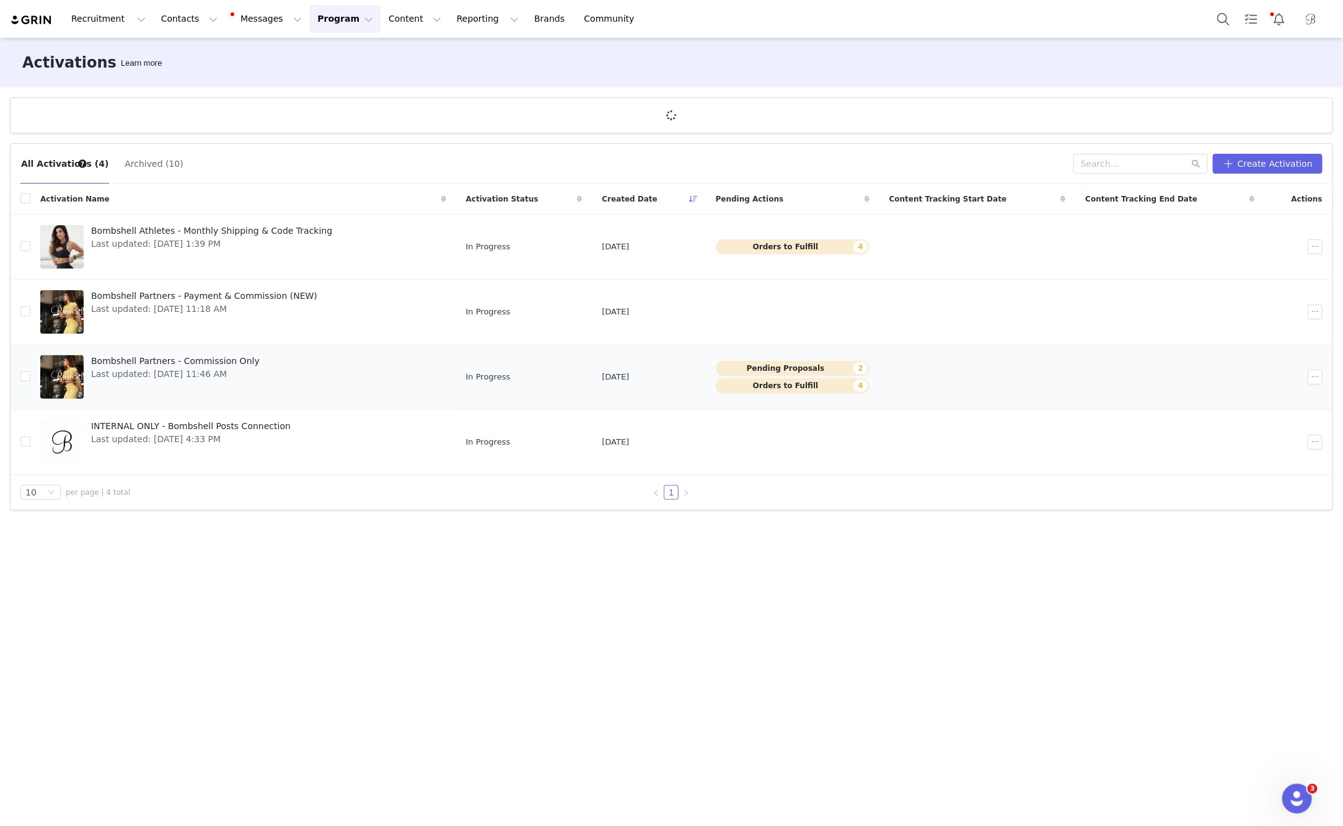
click at [567, 376] on td "In Progress" at bounding box center [524, 377] width 136 height 65
click at [126, 356] on span "Bombshell Partners - Commission Only" at bounding box center [175, 361] width 169 height 13
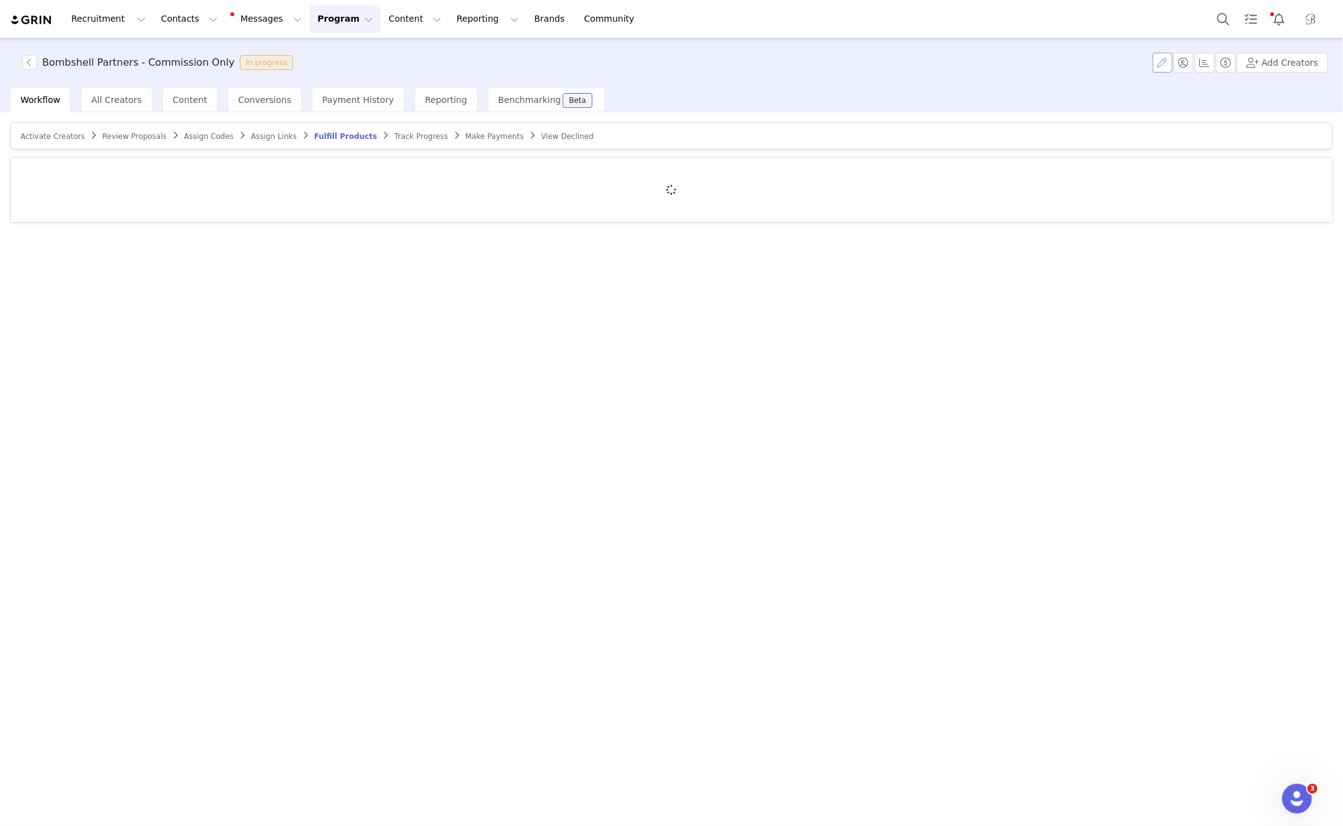
click at [1110, 62] on button "button" at bounding box center [1163, 63] width 20 height 20
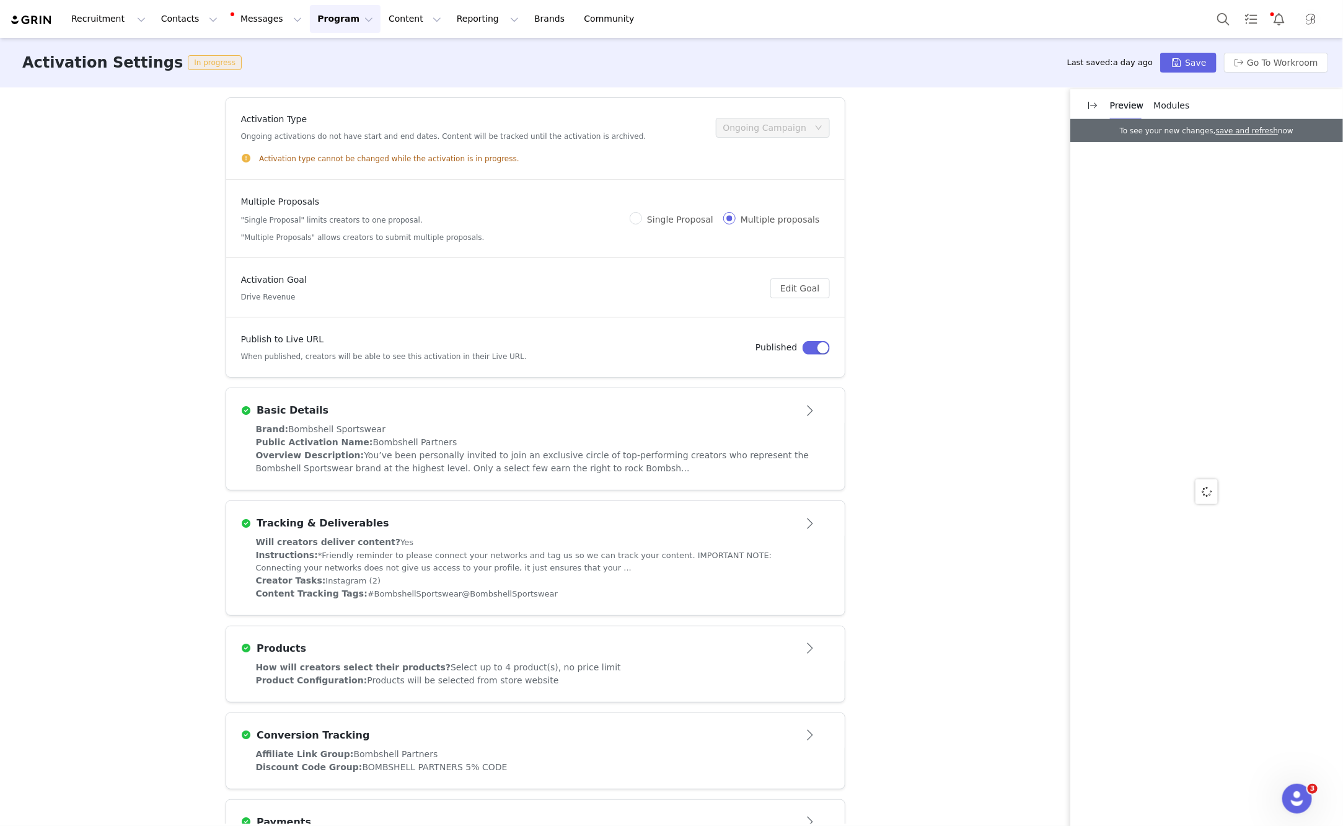
click at [1110, 108] on span "Modules" at bounding box center [1172, 105] width 36 height 10
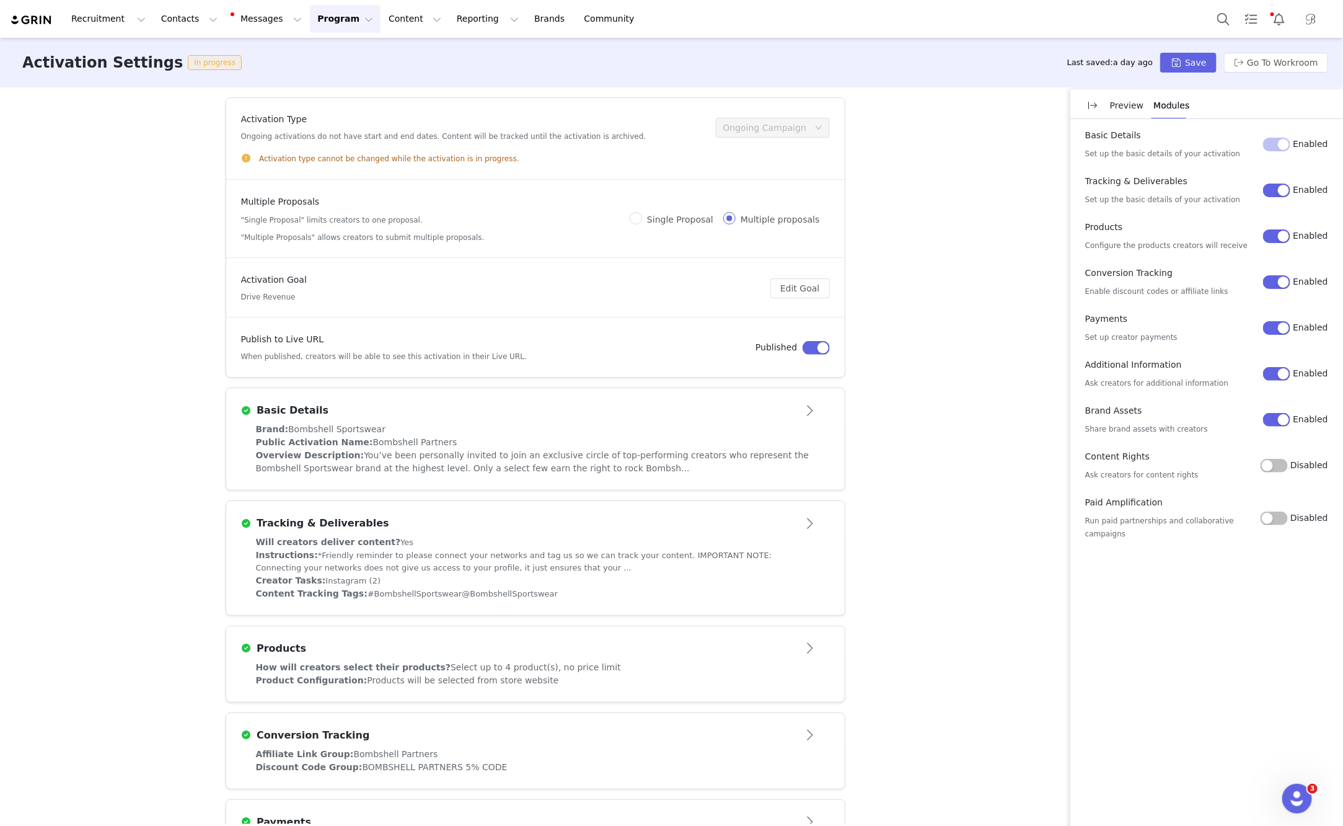
click at [1110, 420] on button "Enabled" at bounding box center [1276, 420] width 27 height 14
click at [1110, 64] on button "Save" at bounding box center [1189, 63] width 56 height 20
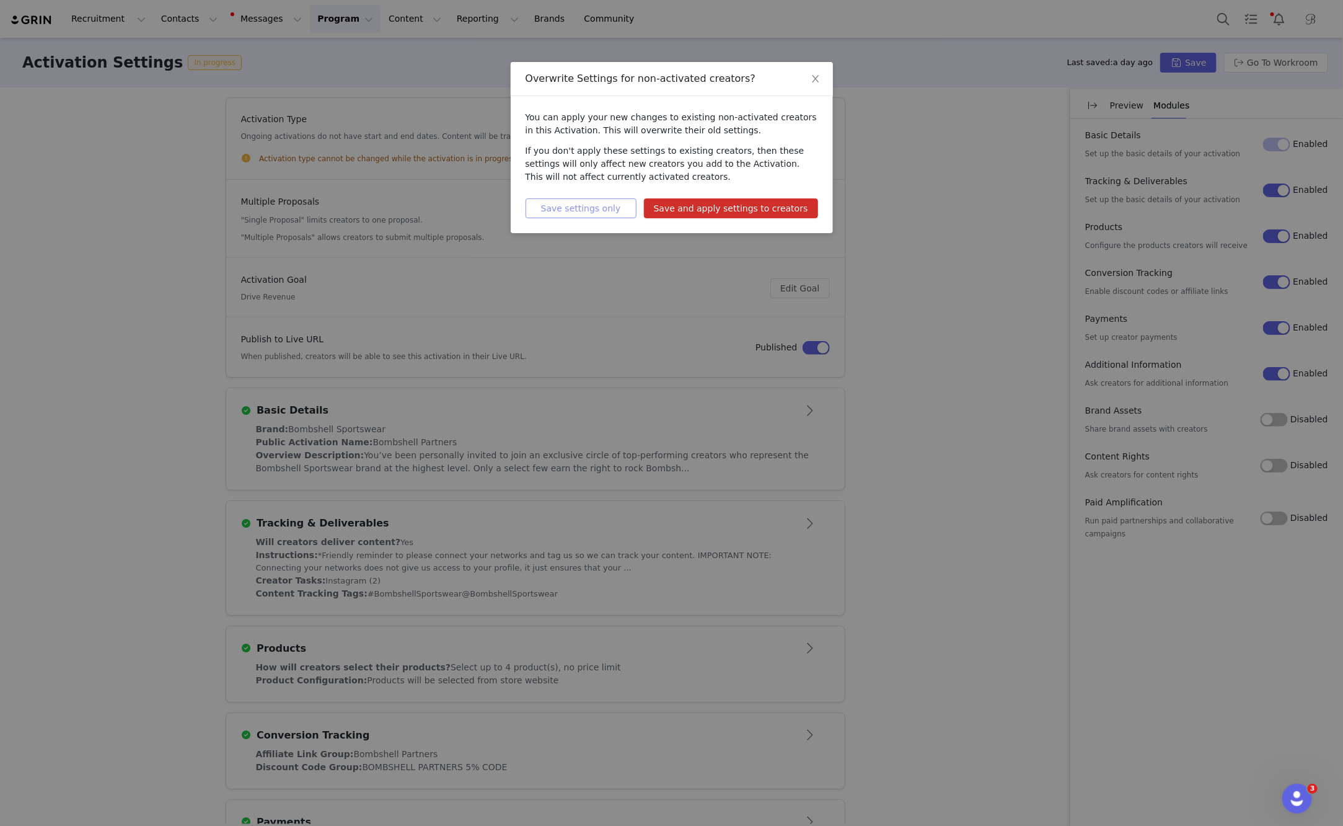
click at [564, 198] on button "Save settings only" at bounding box center [581, 208] width 111 height 20
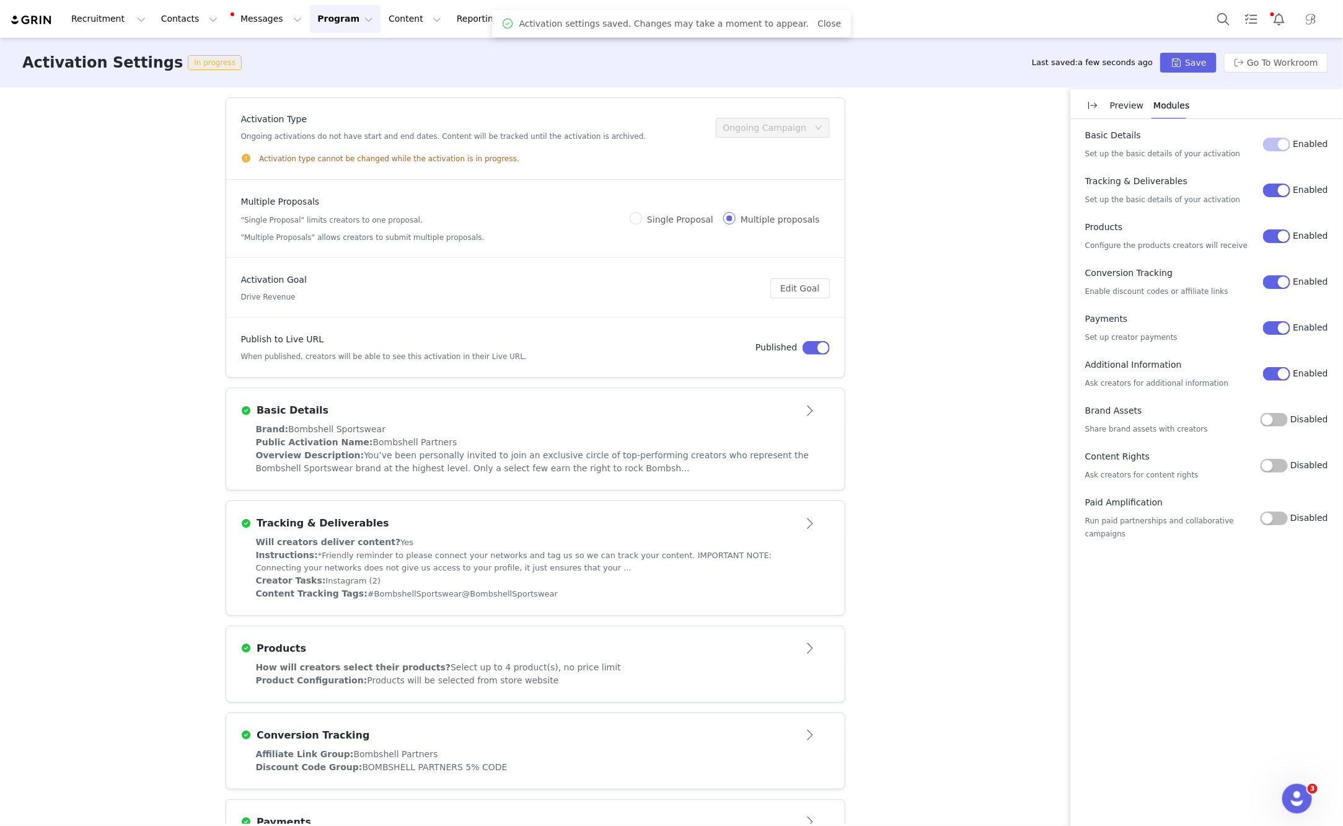
click at [327, 25] on button "Program Program" at bounding box center [345, 19] width 71 height 28
click at [322, 53] on p "Activations" at bounding box center [325, 54] width 48 height 13
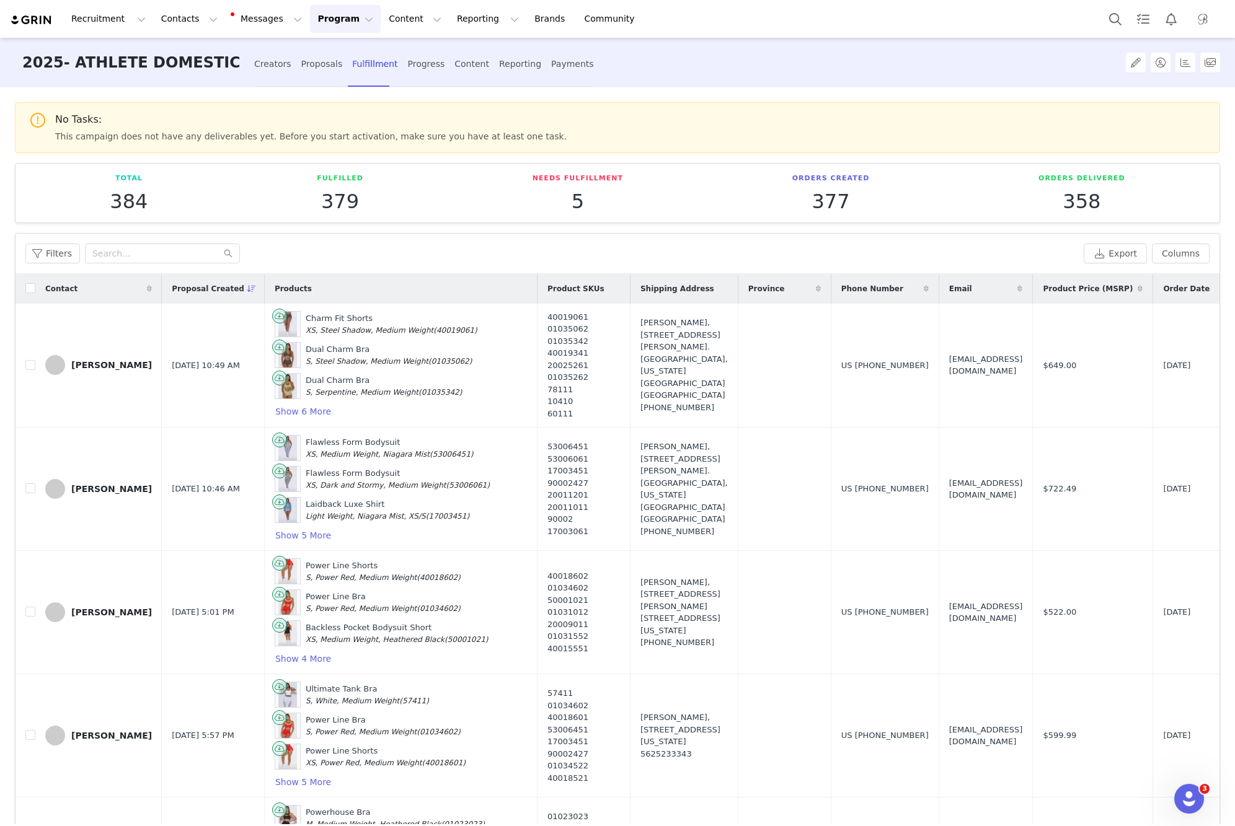
click at [321, 25] on button "Program Program" at bounding box center [345, 19] width 71 height 28
